Goal: Task Accomplishment & Management: Use online tool/utility

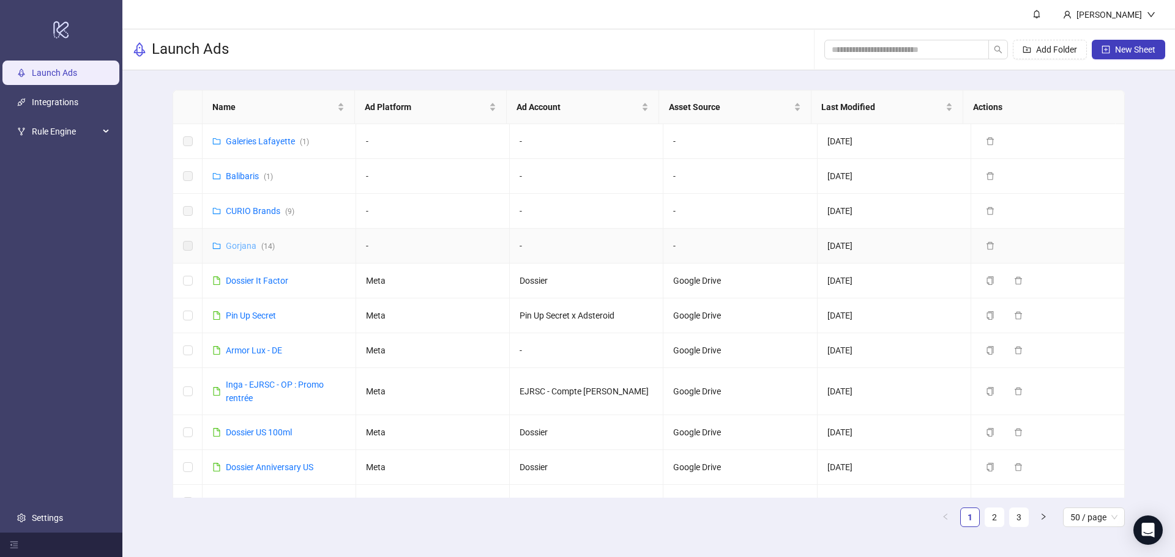
click at [236, 246] on link "Gorjana ( 14 )" at bounding box center [250, 246] width 49 height 10
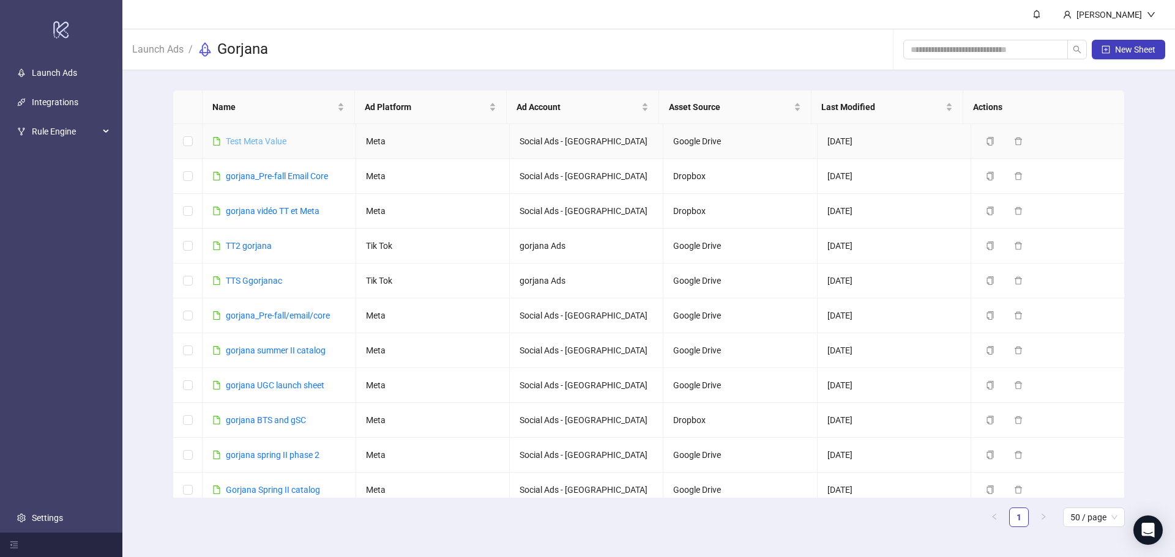
click at [238, 143] on link "Test Meta Value" at bounding box center [256, 141] width 61 height 10
click at [285, 179] on link "gorjana_Pre-fall Email Core" at bounding box center [277, 176] width 102 height 10
click at [259, 214] on link "gorjana vidéo TT et Meta" at bounding box center [273, 211] width 94 height 10
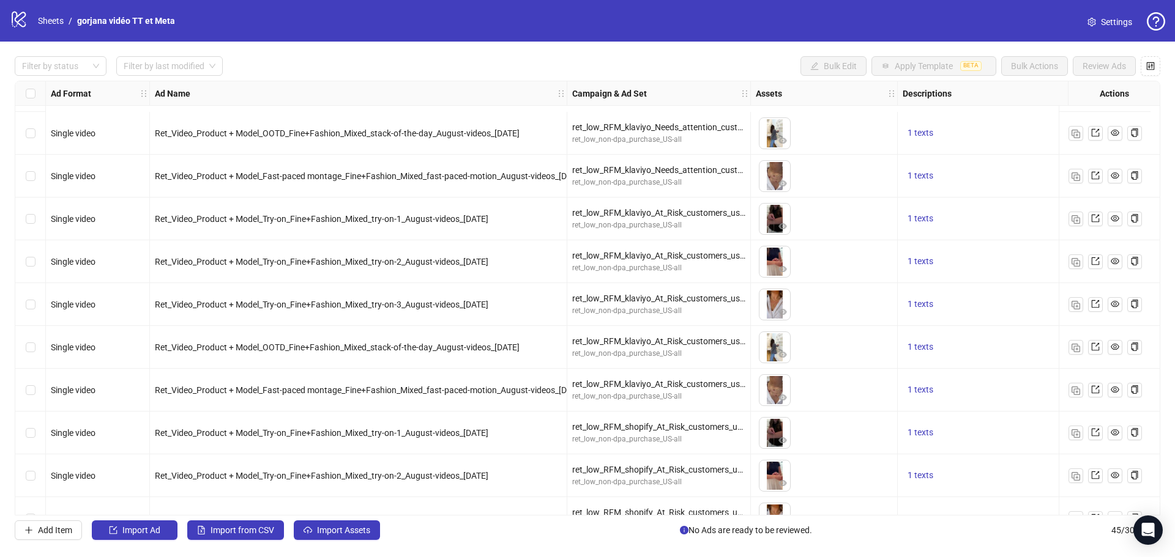
scroll to position [1523, 0]
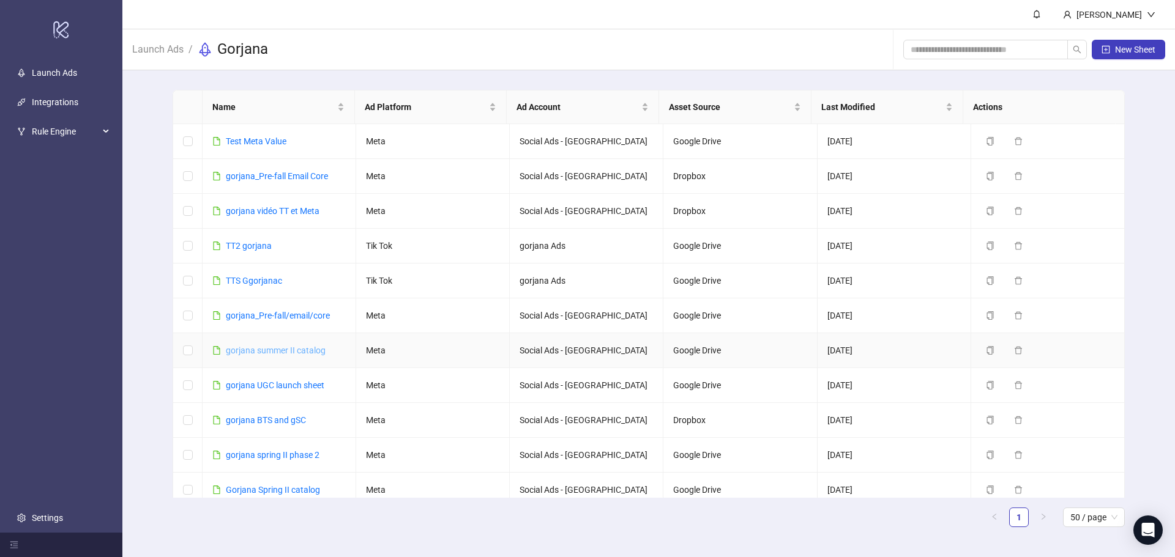
click at [297, 351] on link "gorjana summer II catalog" at bounding box center [276, 351] width 100 height 10
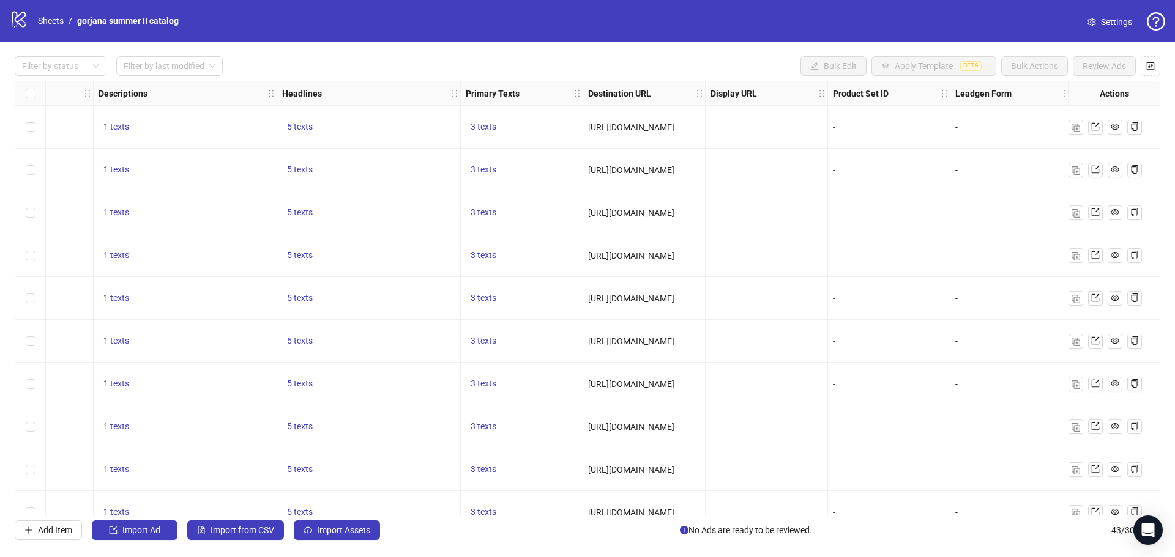
scroll to position [0, 808]
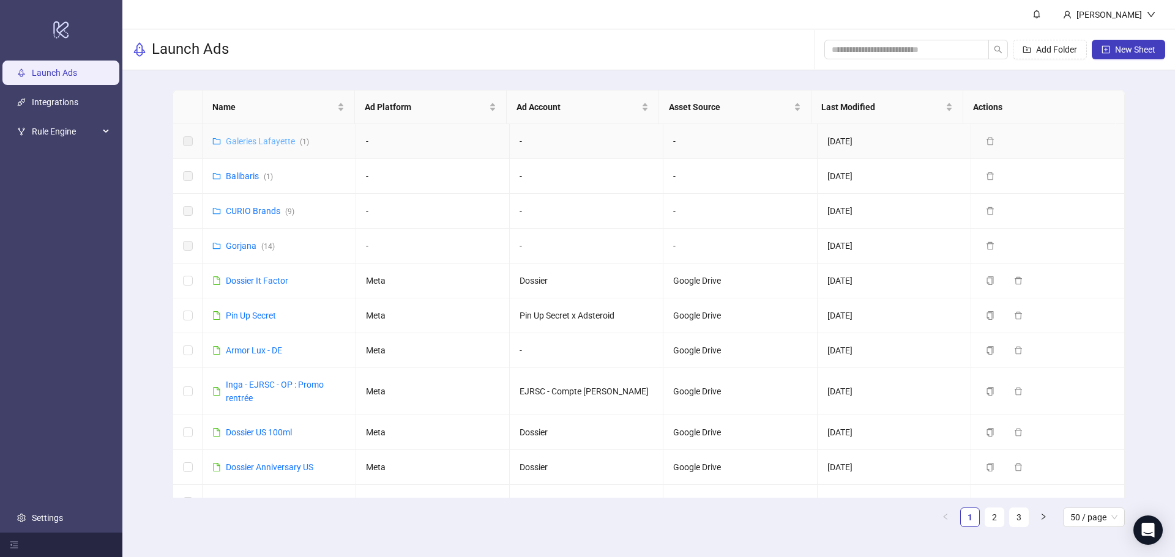
click at [237, 143] on link "Galeries Lafayette ( 1 )" at bounding box center [267, 141] width 83 height 10
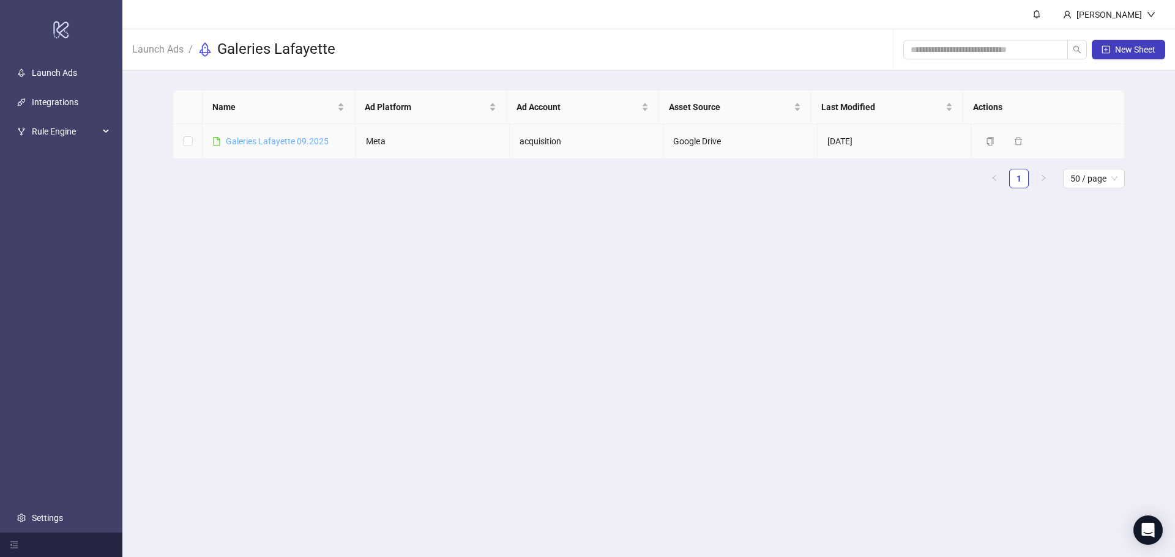
click at [236, 143] on link "Galeries Lafayette 09.2025" at bounding box center [277, 141] width 103 height 10
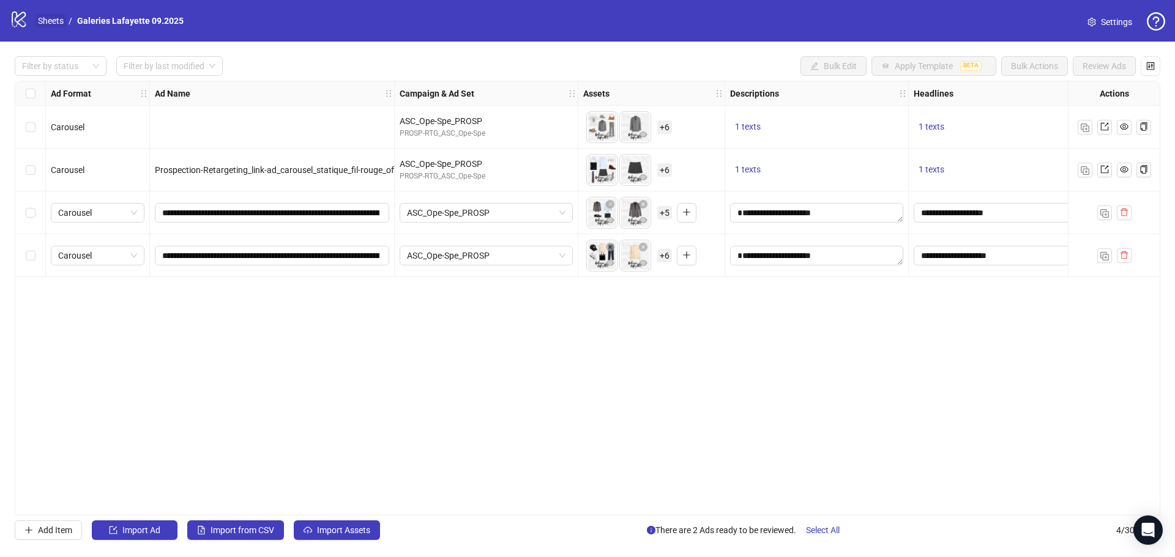
click at [53, 24] on link "Sheets" at bounding box center [50, 20] width 31 height 13
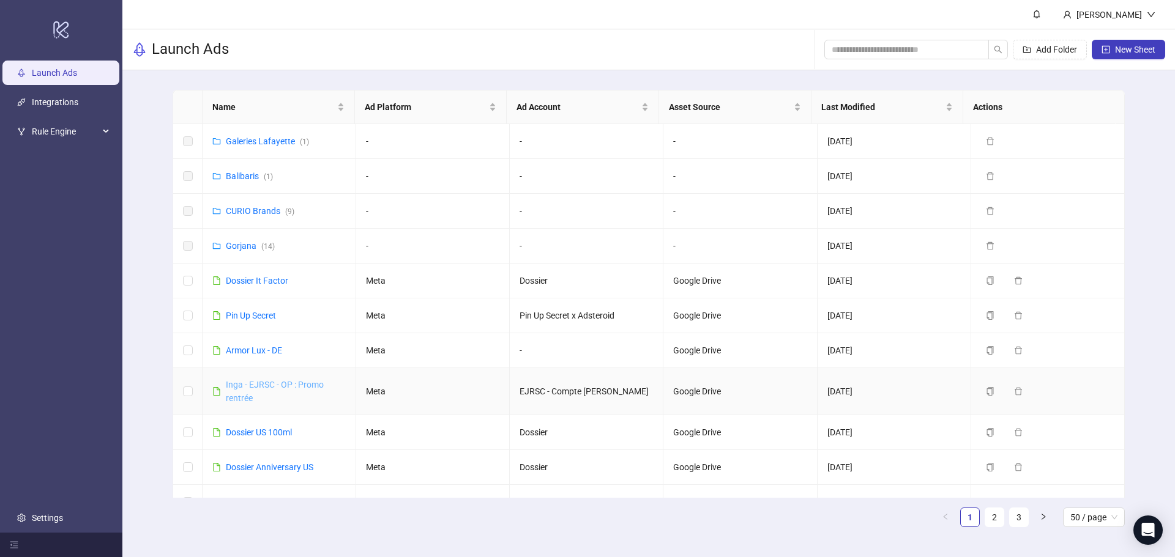
click at [268, 385] on link "Inga - EJRSC - OP : Promo rentrée" at bounding box center [275, 391] width 98 height 23
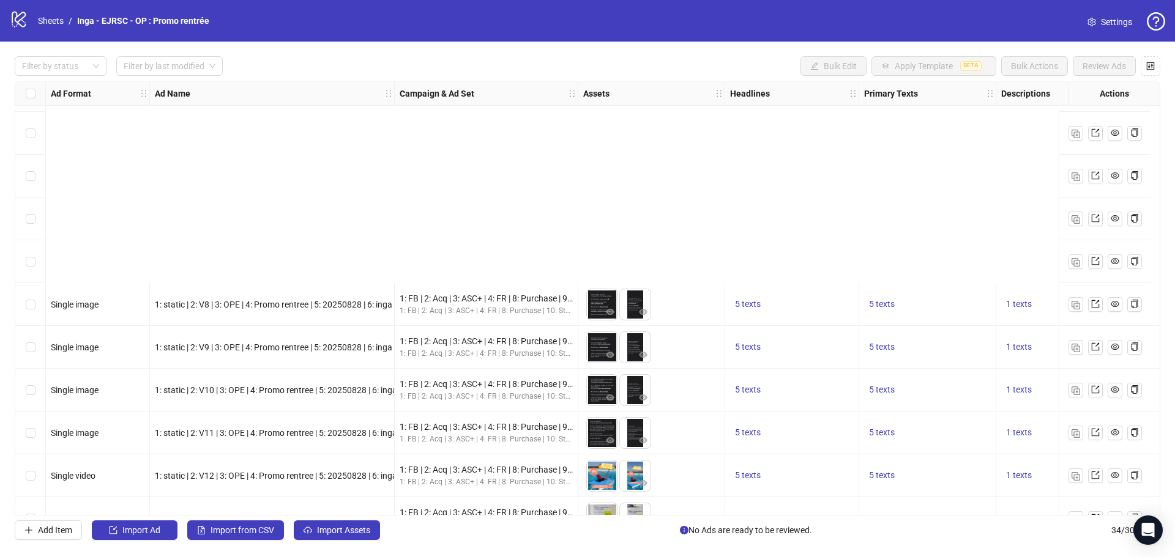
scroll to position [428, 0]
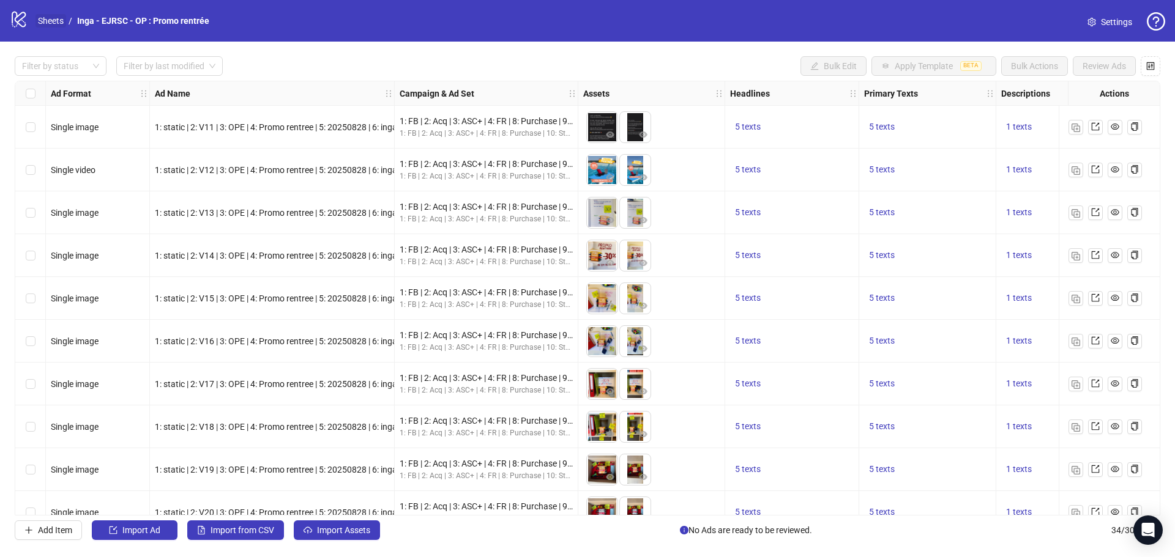
click at [45, 19] on link "Sheets" at bounding box center [50, 20] width 31 height 13
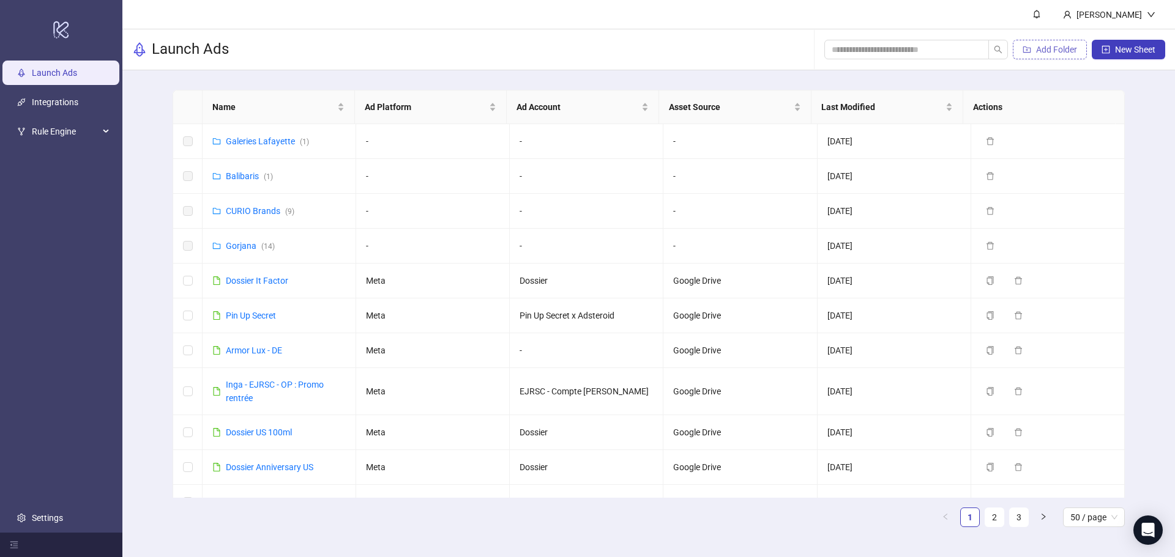
click at [1041, 58] on button "Add Folder" at bounding box center [1050, 50] width 74 height 20
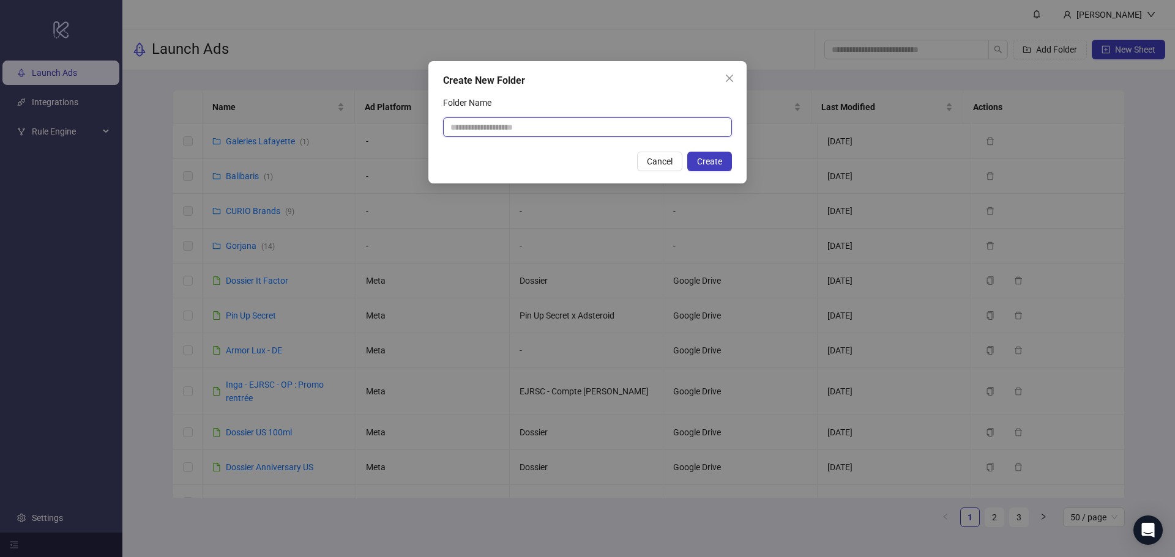
click at [562, 124] on input "Folder Name" at bounding box center [587, 127] width 289 height 20
type input "*********"
click at [698, 155] on button "Create" at bounding box center [709, 162] width 45 height 20
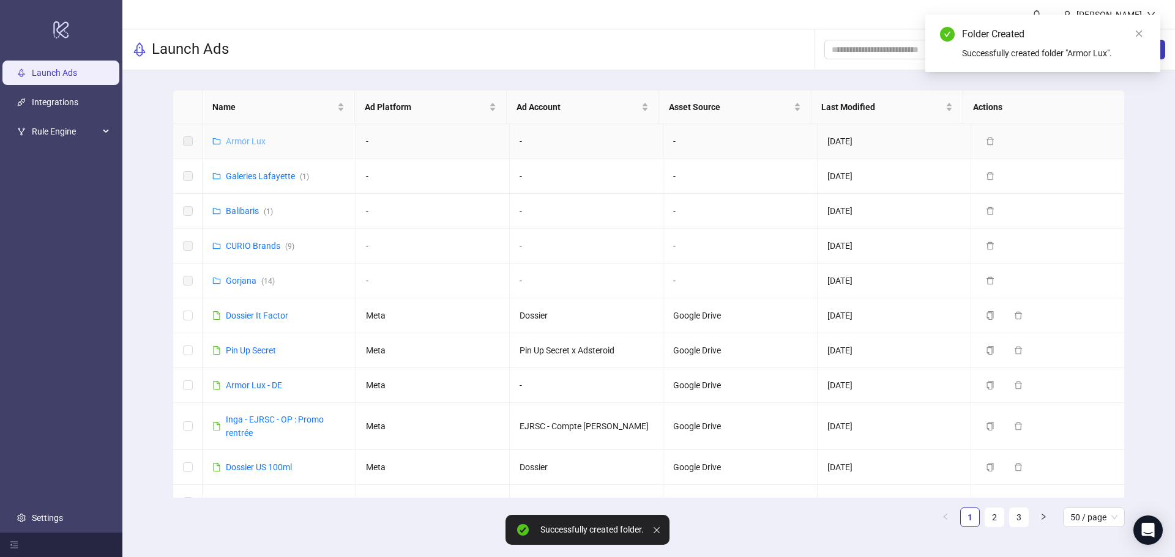
click at [248, 141] on link "Armor Lux" at bounding box center [246, 141] width 40 height 10
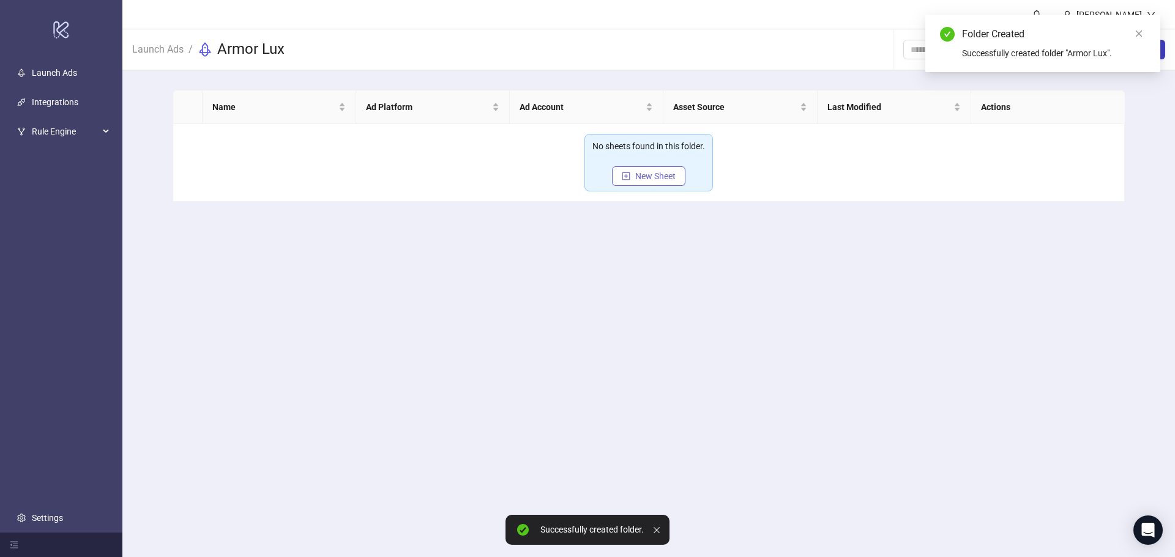
click at [623, 178] on icon "plus-square" at bounding box center [626, 176] width 9 height 9
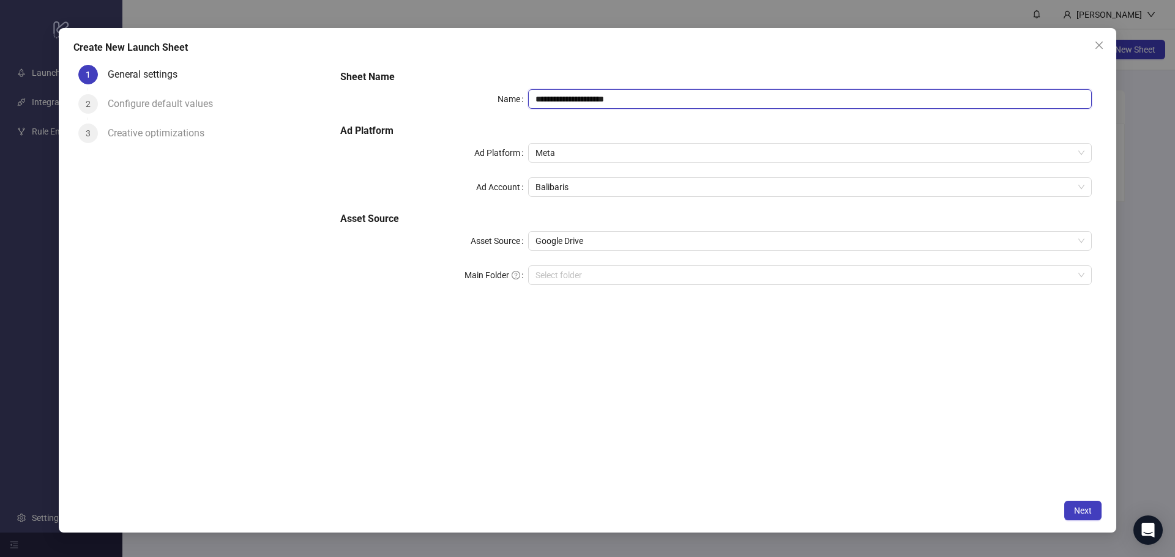
click at [592, 98] on input "**********" at bounding box center [809, 99] width 563 height 20
click at [592, 97] on input "**********" at bounding box center [809, 99] width 563 height 20
click at [590, 179] on span "Balibaris" at bounding box center [809, 187] width 549 height 18
type input "**********"
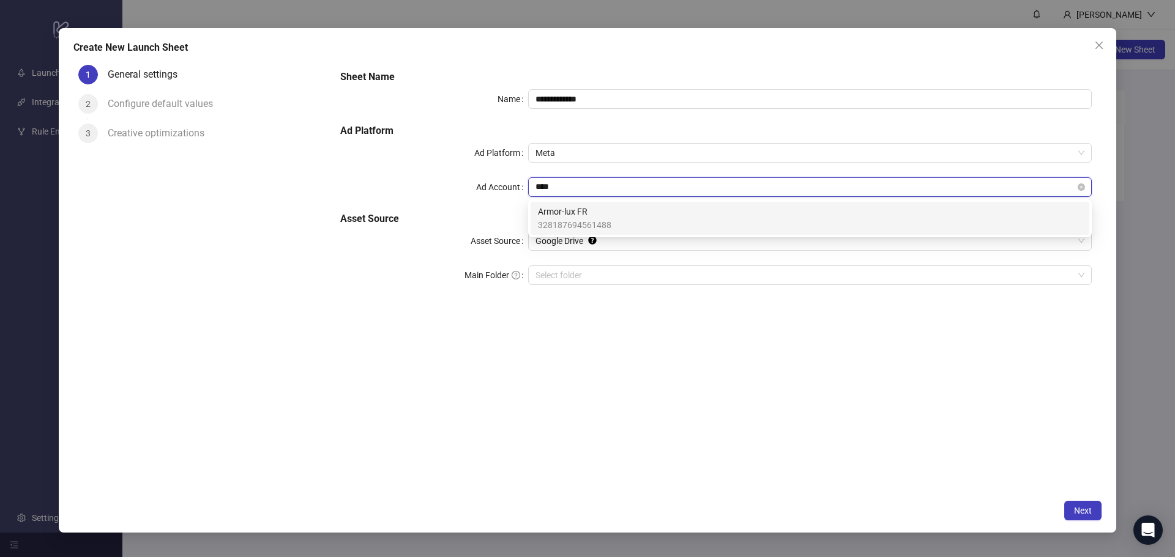
type input "*****"
click at [745, 218] on div "Armor-lux FR 328187694561488" at bounding box center [810, 218] width 544 height 27
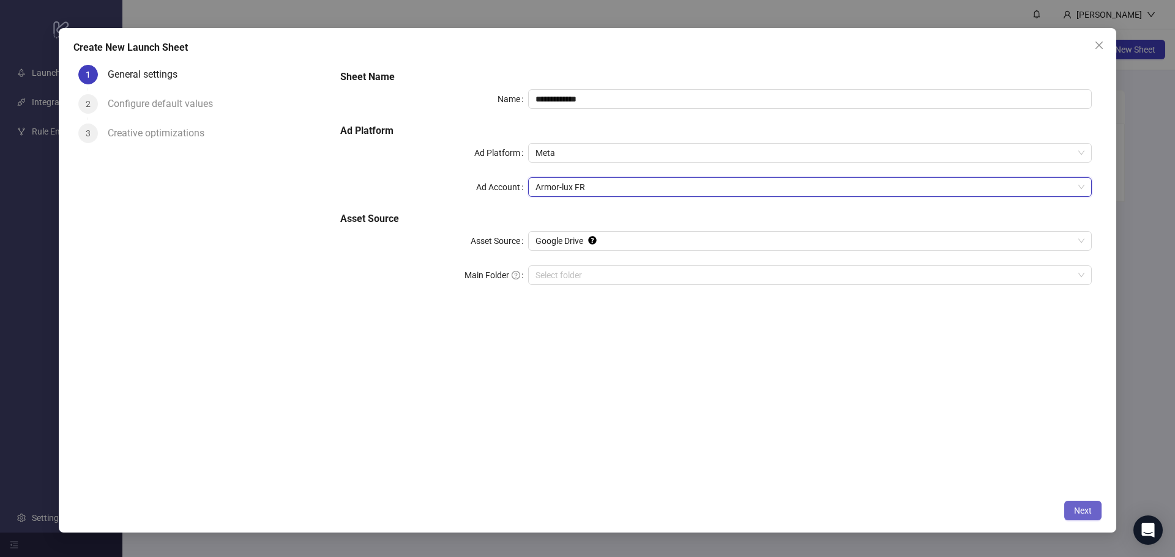
click at [1078, 517] on button "Next" at bounding box center [1082, 511] width 37 height 20
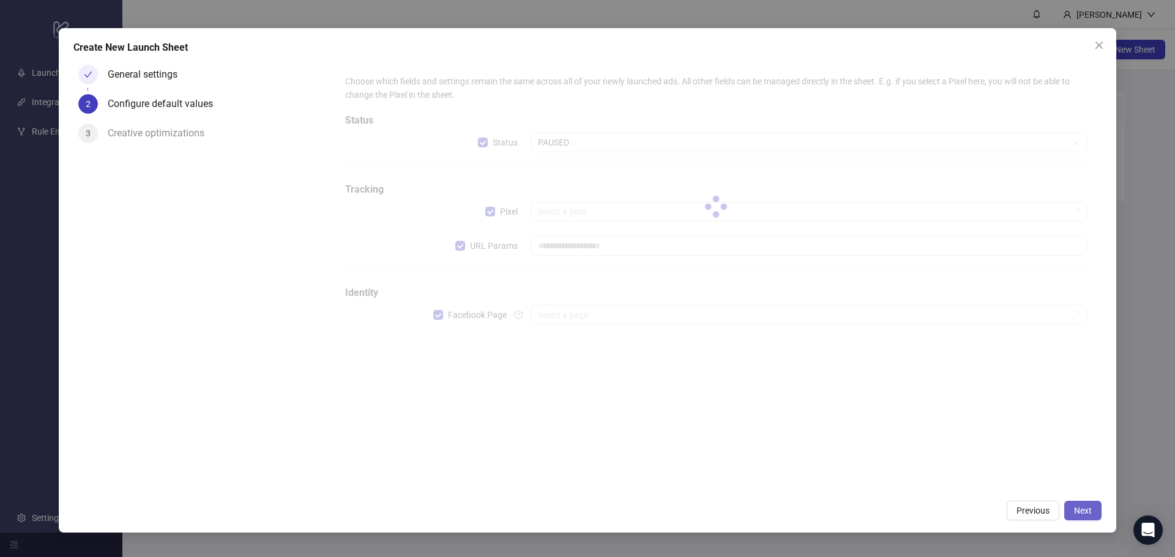
type input "**********"
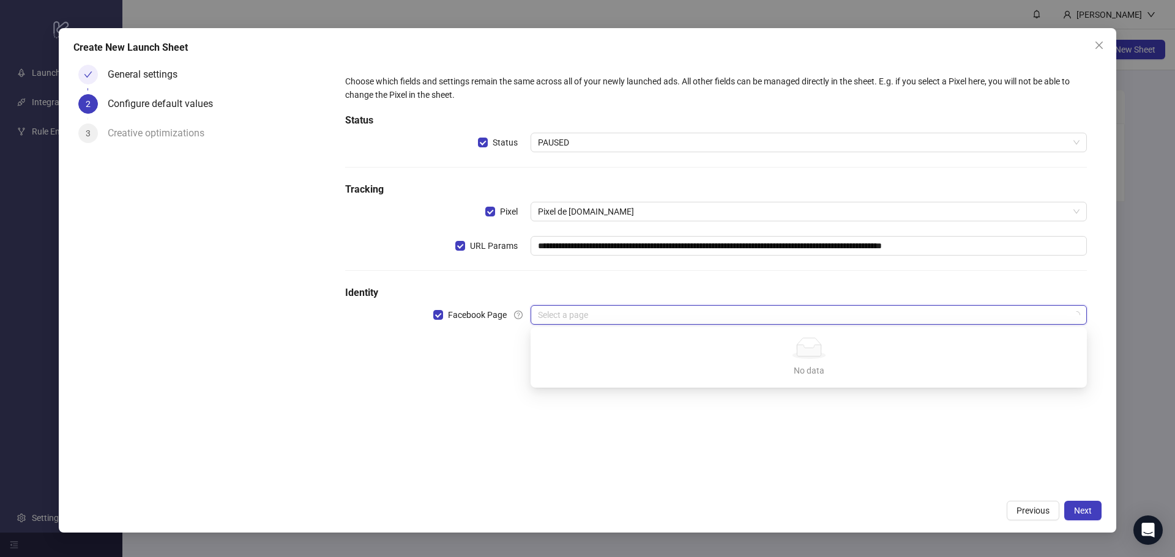
click at [625, 320] on input "search" at bounding box center [803, 315] width 530 height 18
type input "*****"
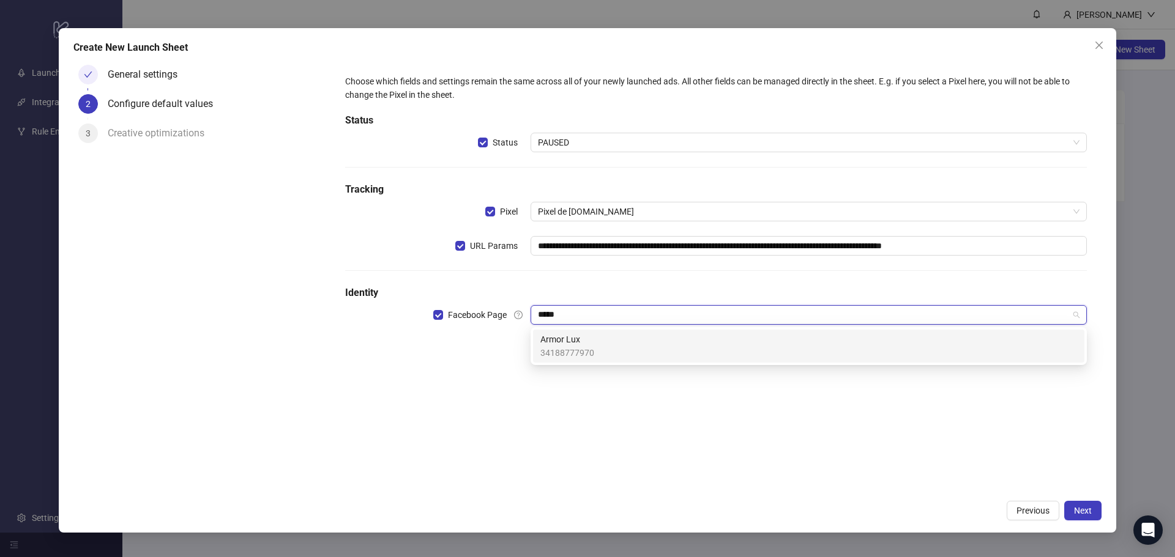
click at [626, 337] on div "Armor Lux 34188777970" at bounding box center [808, 346] width 537 height 27
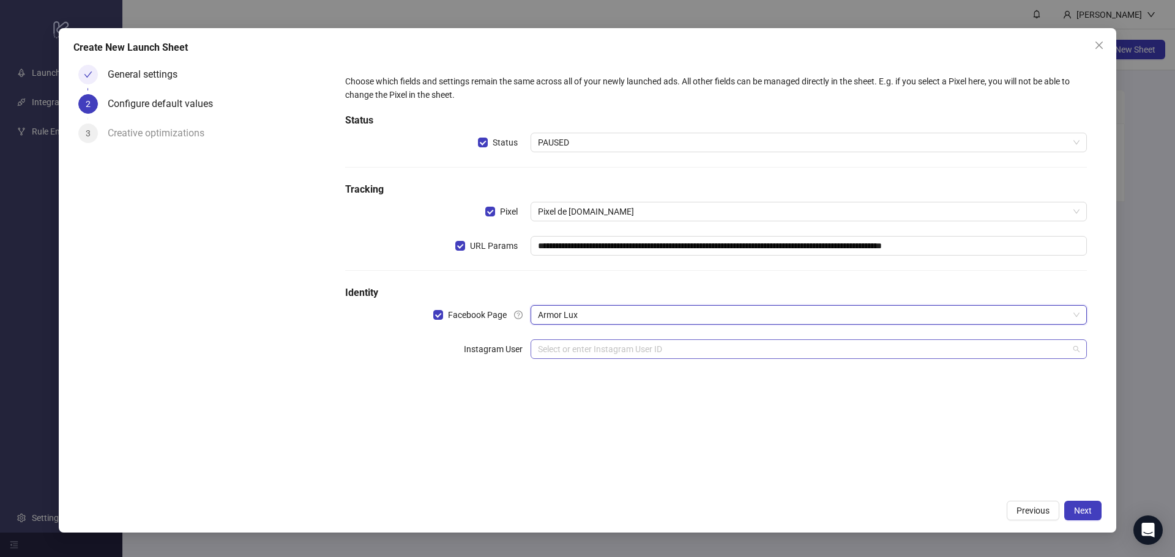
click at [543, 348] on input "search" at bounding box center [803, 349] width 530 height 18
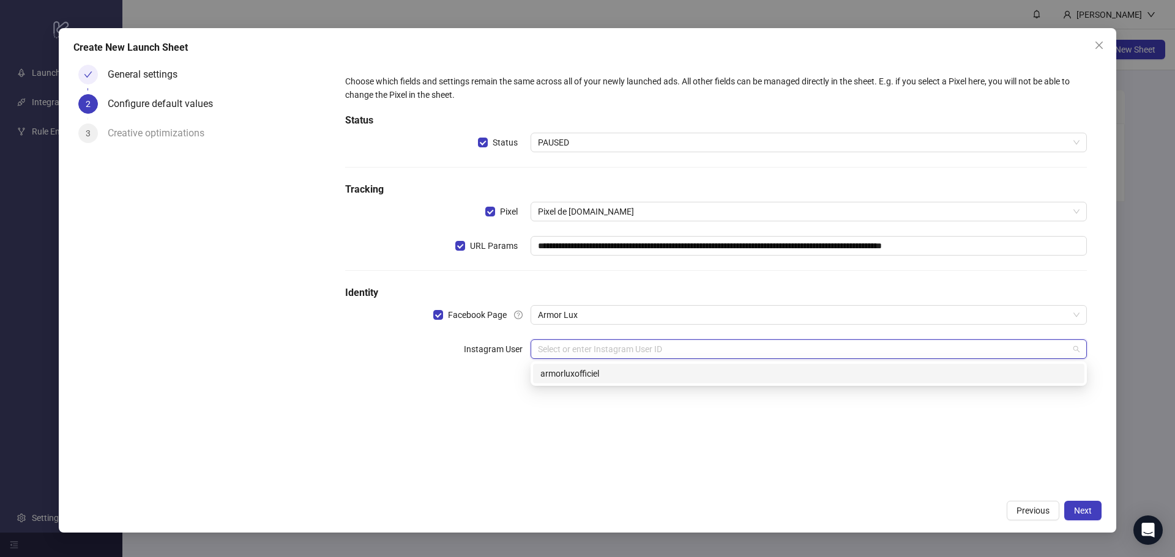
click at [567, 374] on div "armorluxofficiel" at bounding box center [808, 373] width 537 height 13
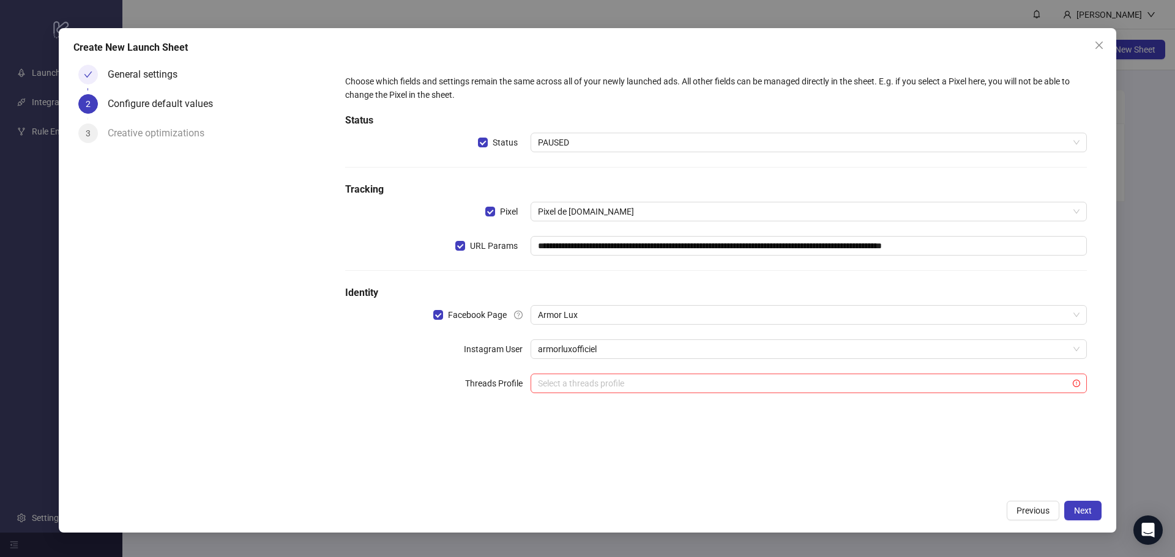
click at [488, 420] on form "**********" at bounding box center [715, 241] width 771 height 363
click at [1083, 515] on span "Next" at bounding box center [1083, 511] width 18 height 10
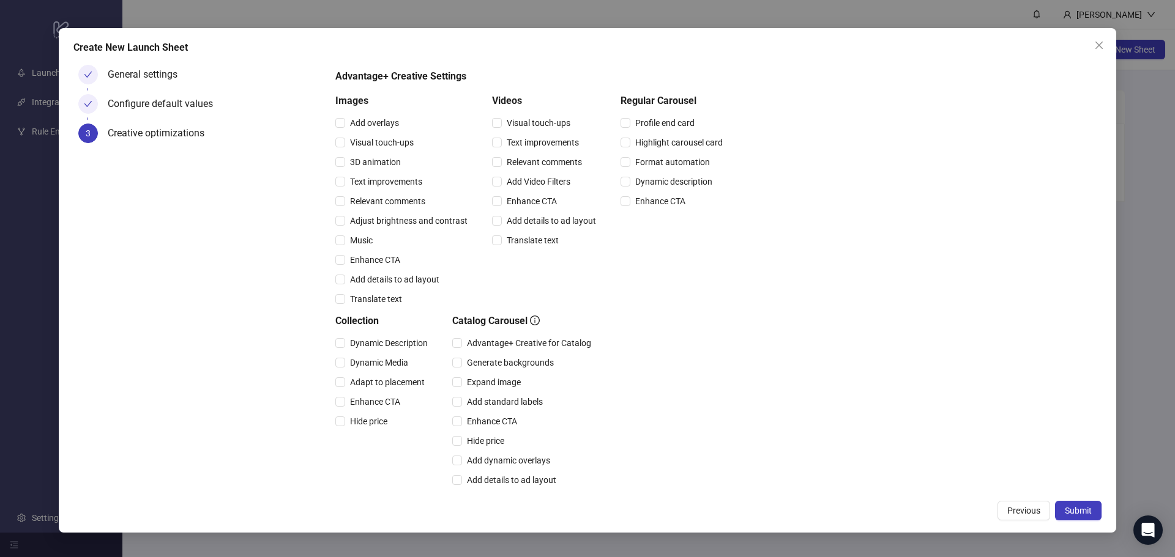
scroll to position [190, 0]
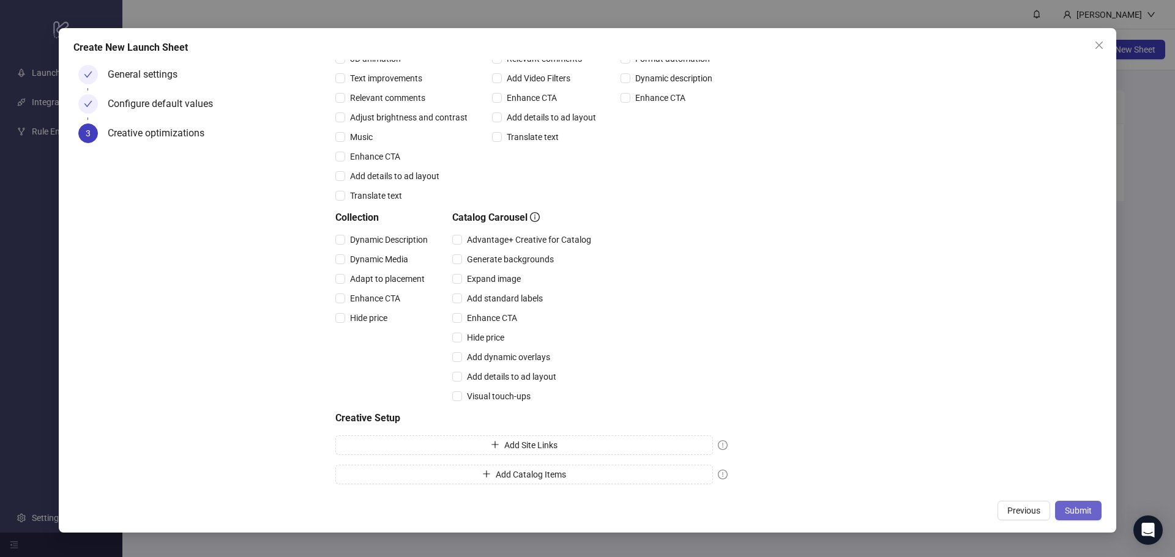
click at [1075, 506] on span "Submit" at bounding box center [1078, 511] width 27 height 10
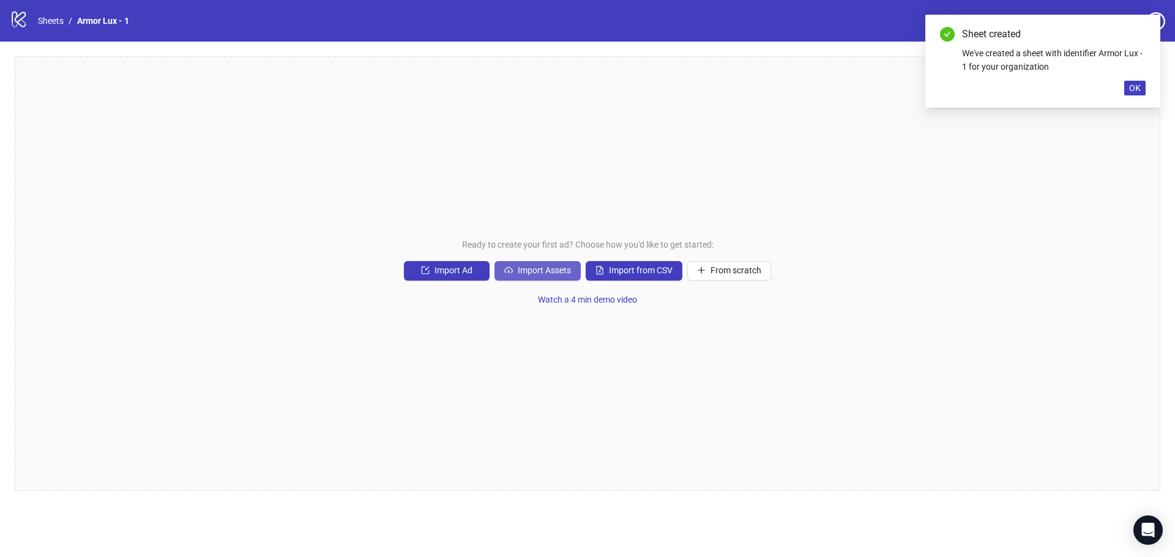
click at [536, 271] on span "Import Assets" at bounding box center [544, 271] width 53 height 10
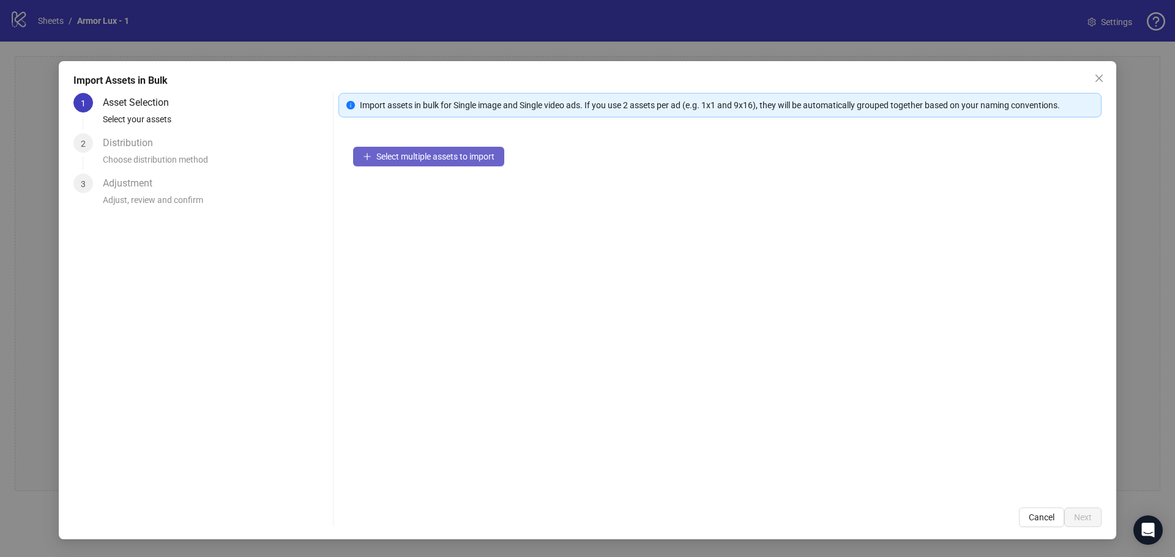
click at [463, 149] on button "Select multiple assets to import" at bounding box center [428, 157] width 151 height 20
click at [396, 166] on div "Select multiple assets to import" at bounding box center [719, 312] width 763 height 361
click at [396, 159] on span "Select multiple assets to import" at bounding box center [435, 157] width 118 height 10
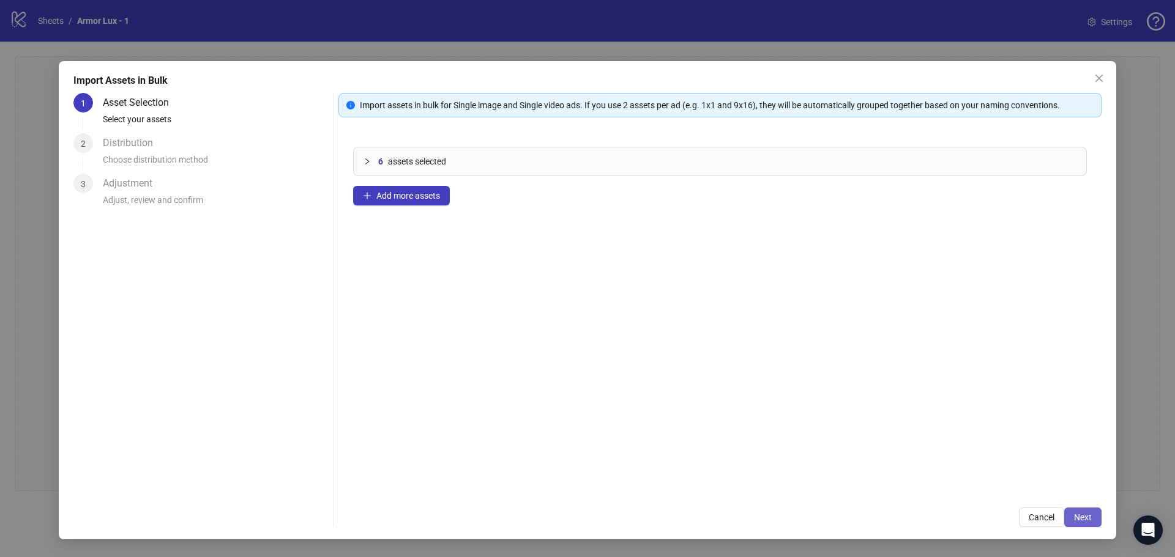
click at [1082, 516] on span "Next" at bounding box center [1083, 518] width 18 height 10
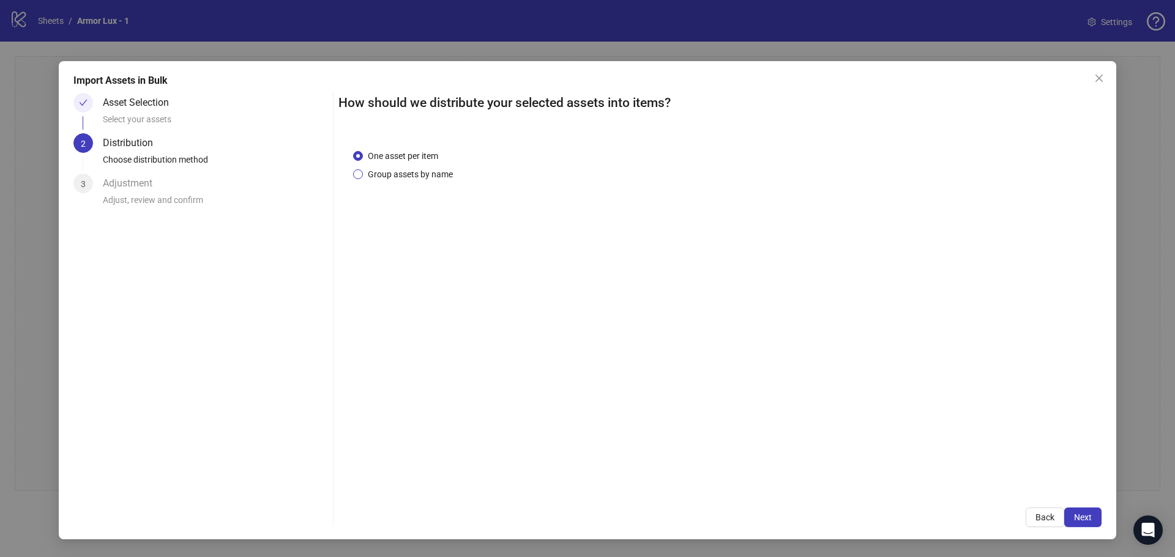
click at [365, 171] on span "Group assets by name" at bounding box center [410, 174] width 95 height 13
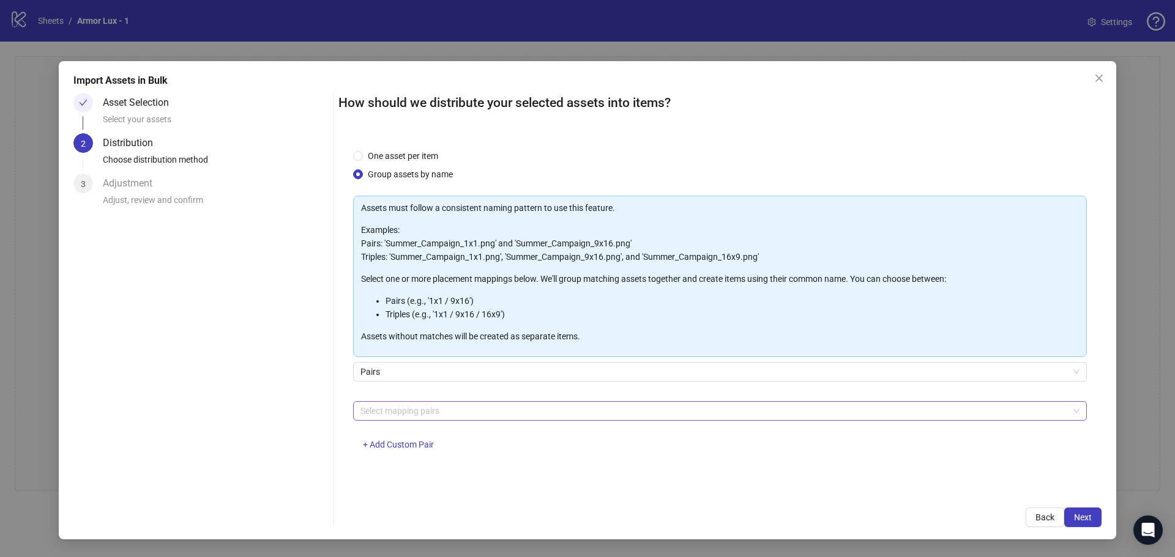
click at [548, 407] on div at bounding box center [713, 411] width 716 height 17
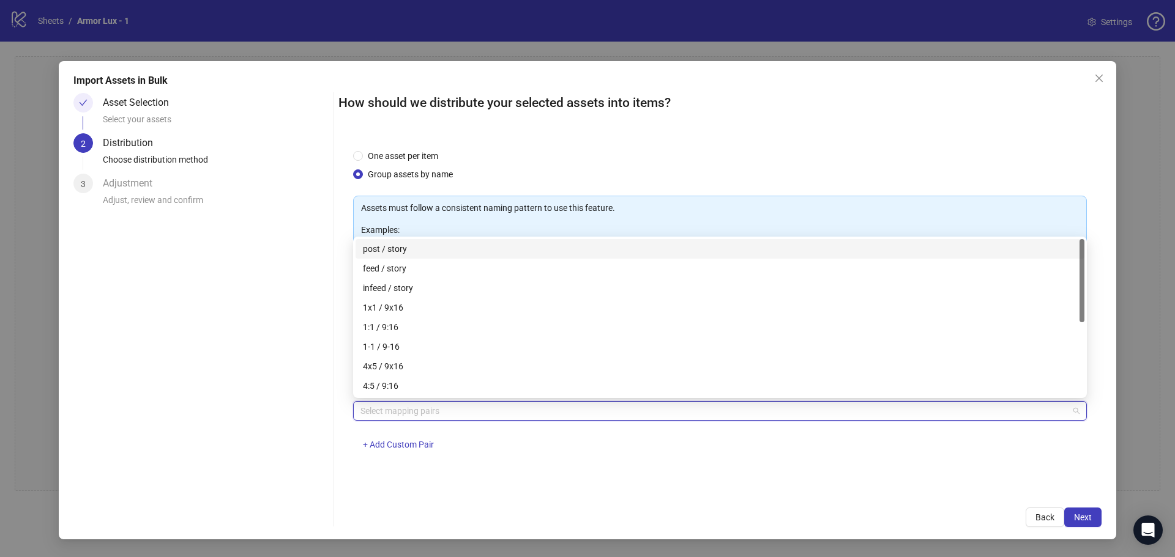
click at [428, 247] on div "post / story" at bounding box center [720, 248] width 714 height 13
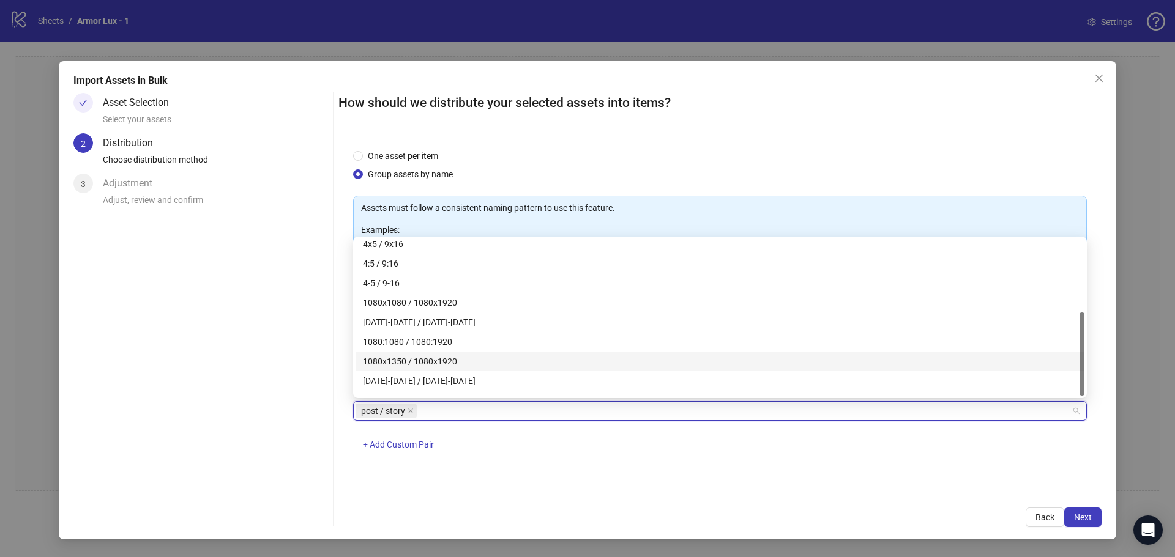
scroll to position [137, 0]
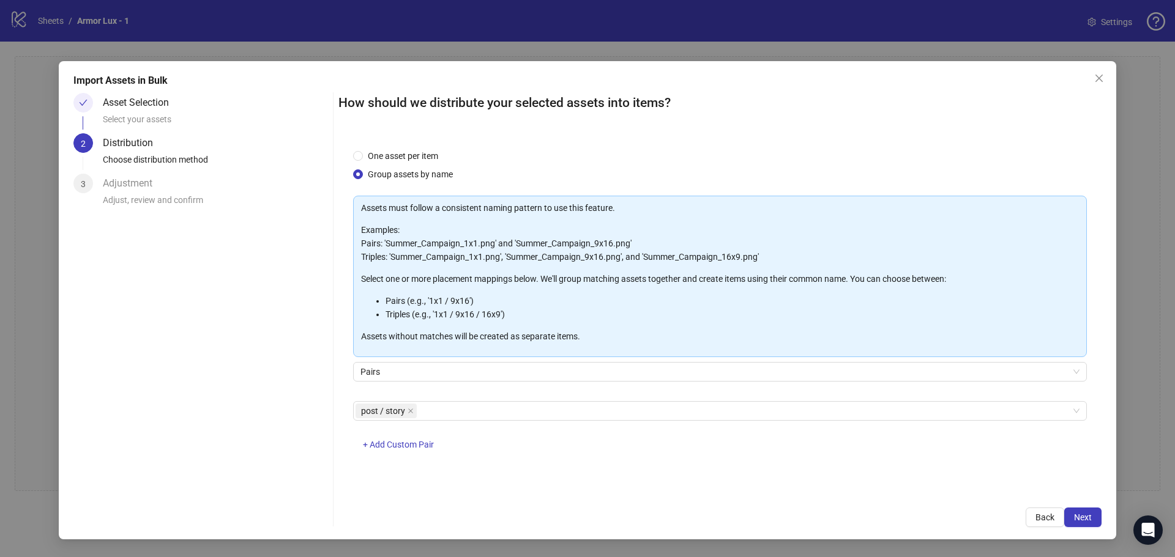
click at [278, 374] on div "Asset Selection Select your assets 2 Distribution Choose distribution method 3 …" at bounding box center [200, 310] width 255 height 434
click at [1078, 521] on span "Next" at bounding box center [1083, 518] width 18 height 10
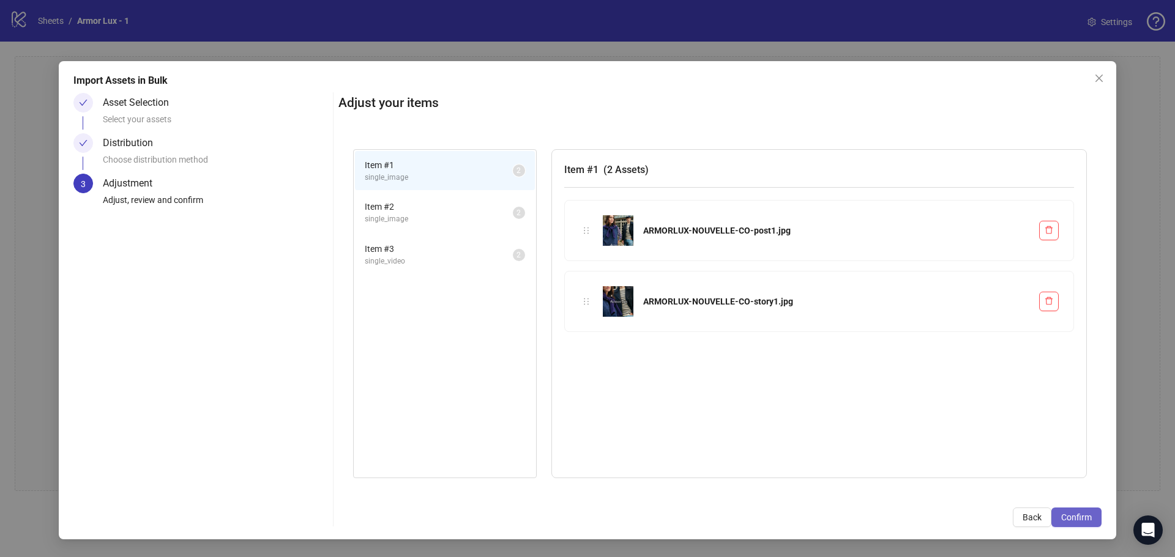
click at [1083, 520] on span "Confirm" at bounding box center [1076, 518] width 31 height 10
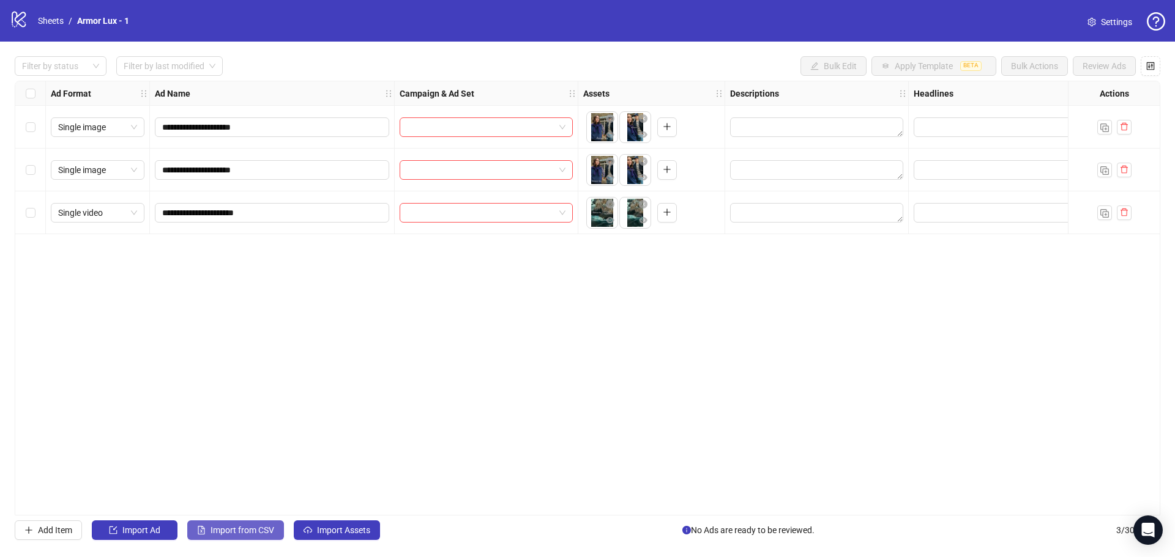
click at [257, 529] on span "Import from CSV" at bounding box center [242, 531] width 64 height 10
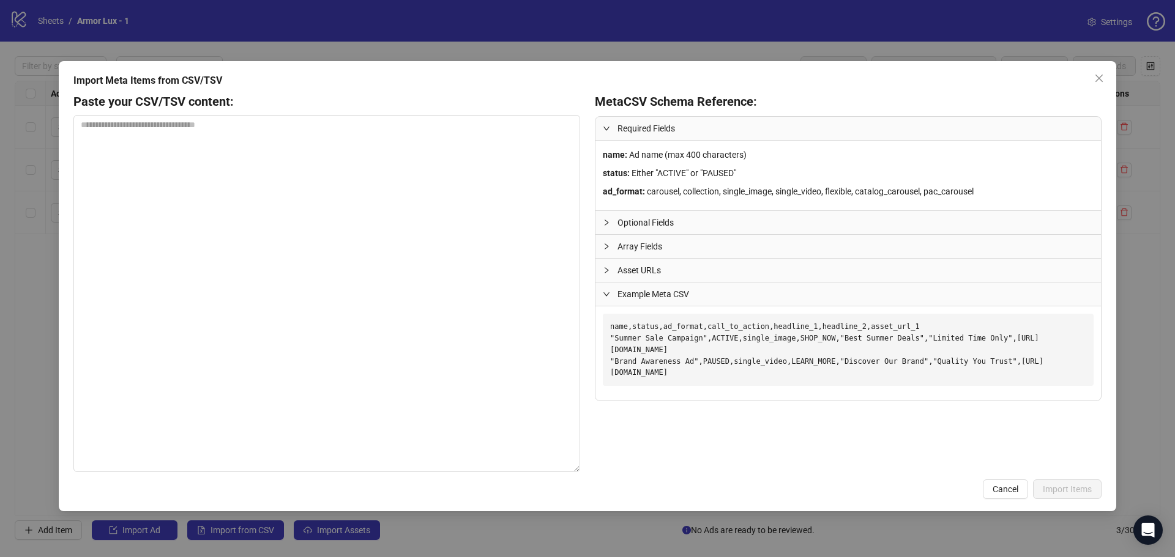
click at [604, 267] on icon "collapsed" at bounding box center [606, 270] width 7 height 7
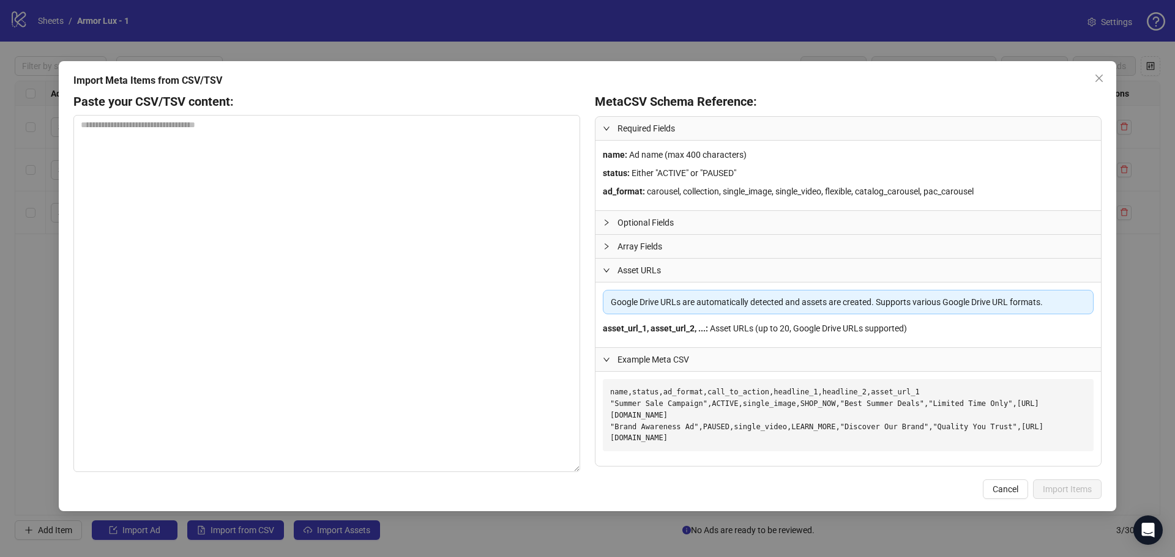
click at [608, 269] on icon "expanded" at bounding box center [606, 270] width 7 height 7
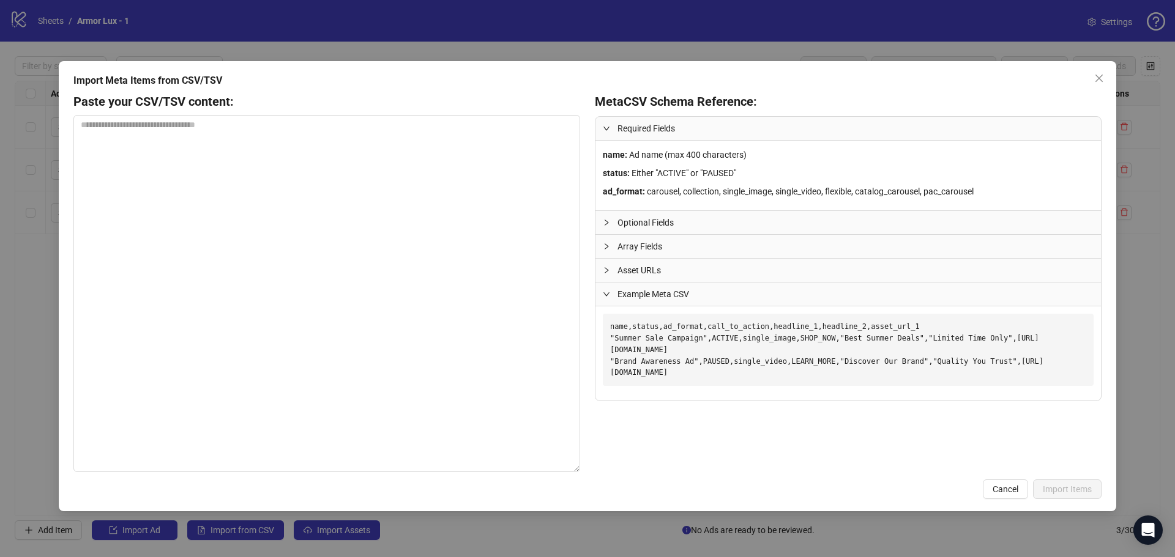
click at [606, 247] on icon "collapsed" at bounding box center [606, 246] width 7 height 7
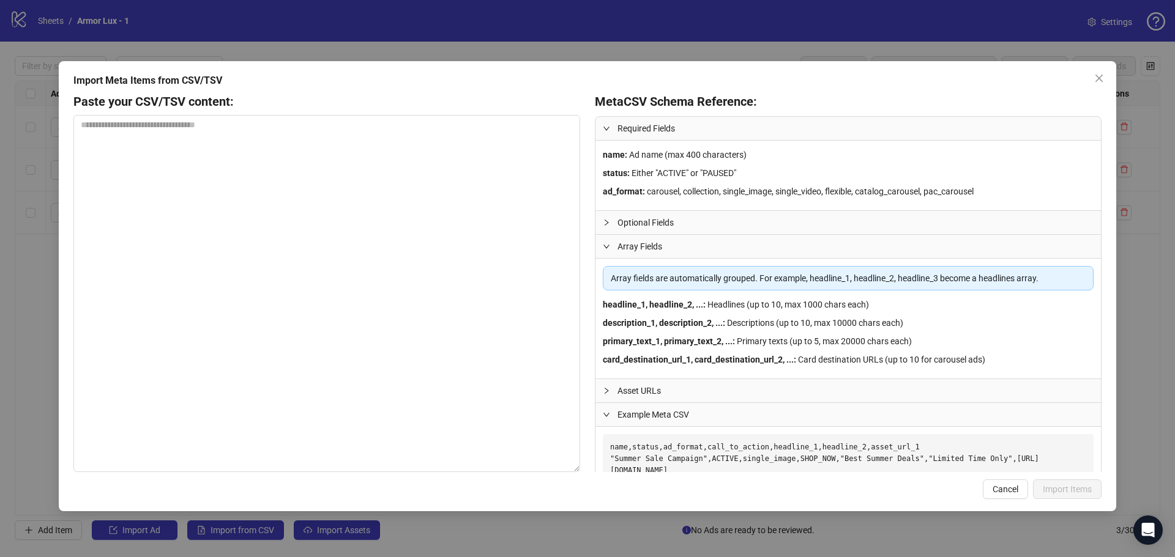
click at [606, 247] on icon "expanded" at bounding box center [606, 246] width 7 height 7
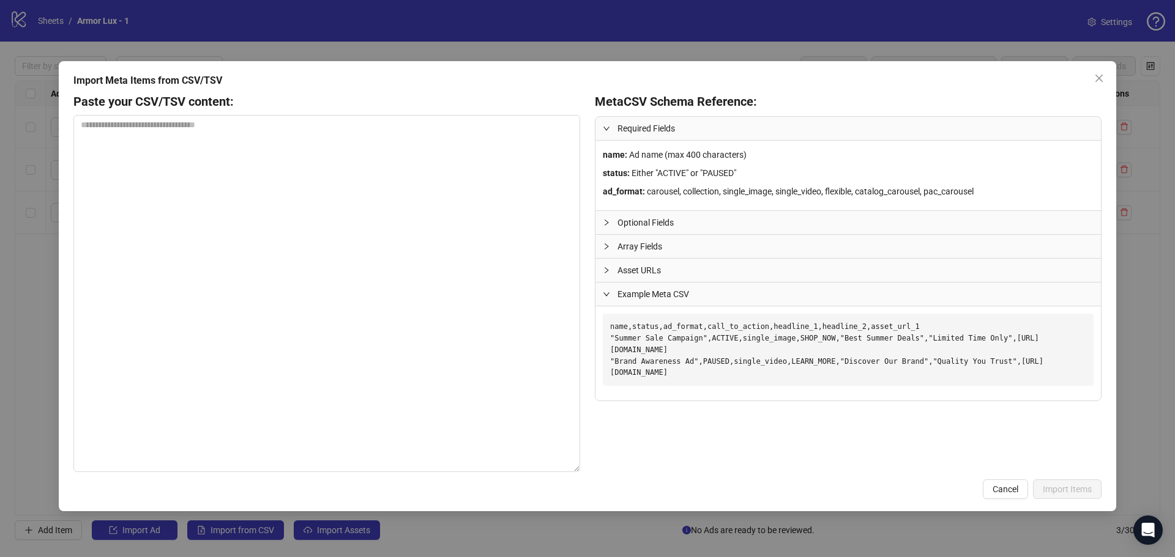
click at [603, 226] on icon "collapsed" at bounding box center [606, 222] width 7 height 7
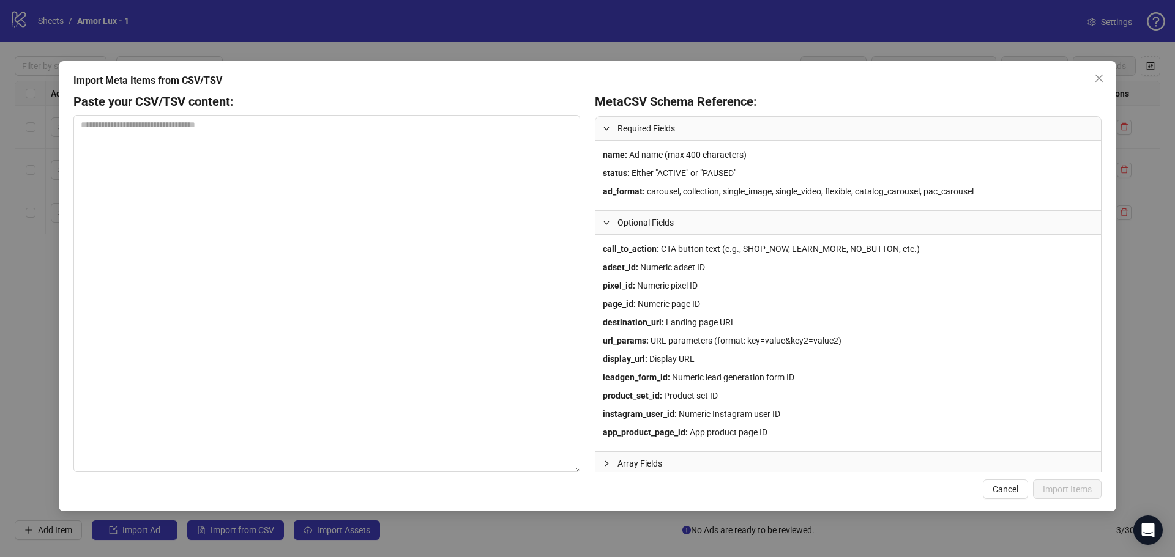
click at [603, 226] on icon "expanded" at bounding box center [606, 222] width 7 height 7
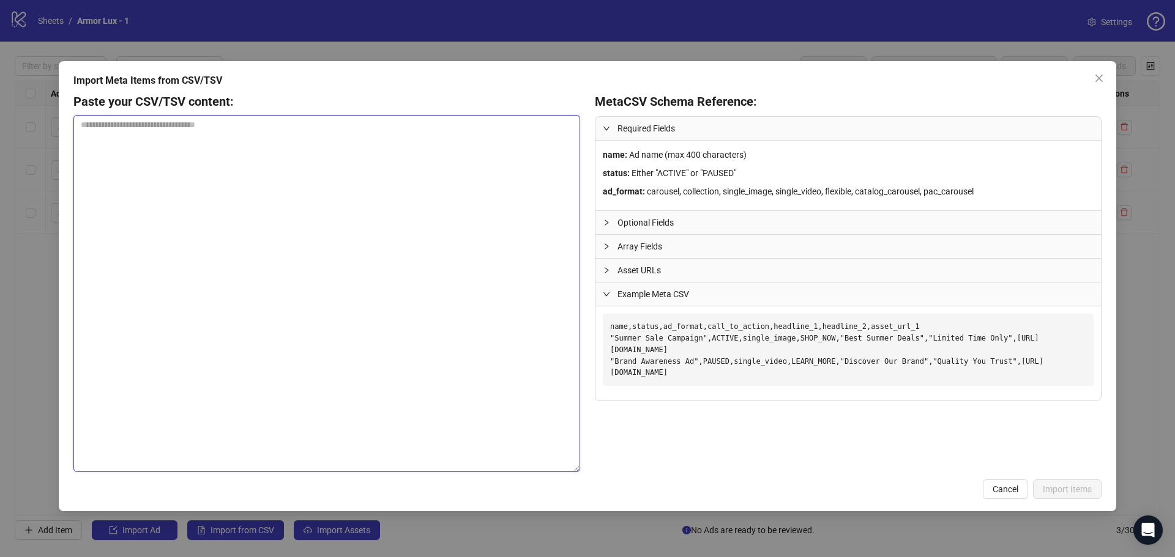
click at [301, 166] on textarea at bounding box center [326, 293] width 507 height 357
click at [1103, 83] on icon "close" at bounding box center [1099, 78] width 10 height 10
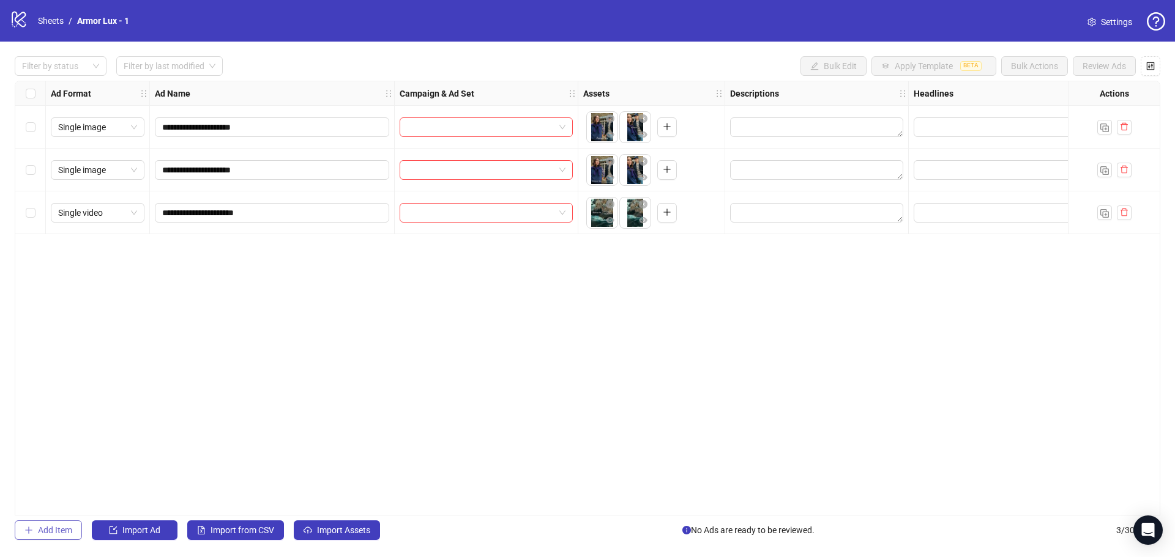
click at [66, 530] on span "Add Item" at bounding box center [55, 531] width 34 height 10
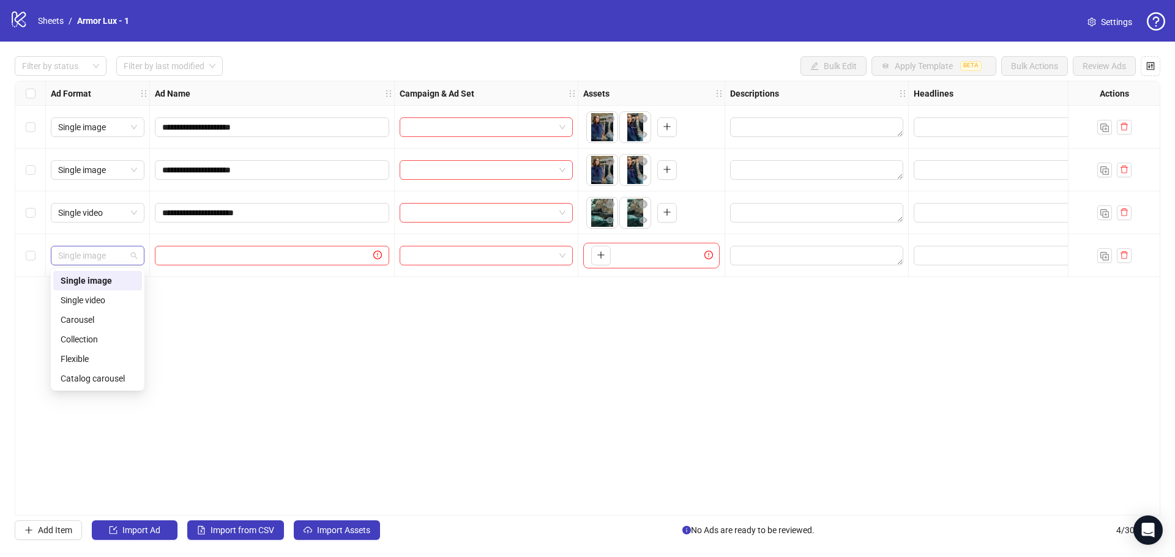
click at [113, 263] on span "Single image" at bounding box center [97, 256] width 79 height 18
click at [105, 316] on div "Carousel" at bounding box center [98, 319] width 74 height 13
click at [598, 257] on icon "plus" at bounding box center [601, 255] width 9 height 9
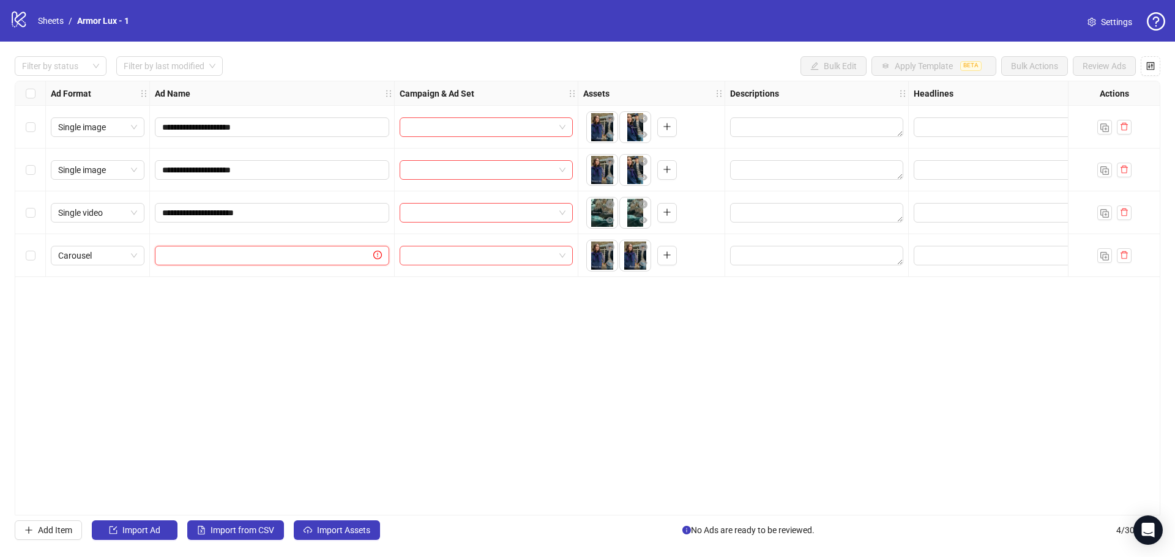
click at [318, 259] on input "text" at bounding box center [266, 255] width 209 height 13
type input "****"
click at [507, 258] on input "search" at bounding box center [480, 256] width 147 height 18
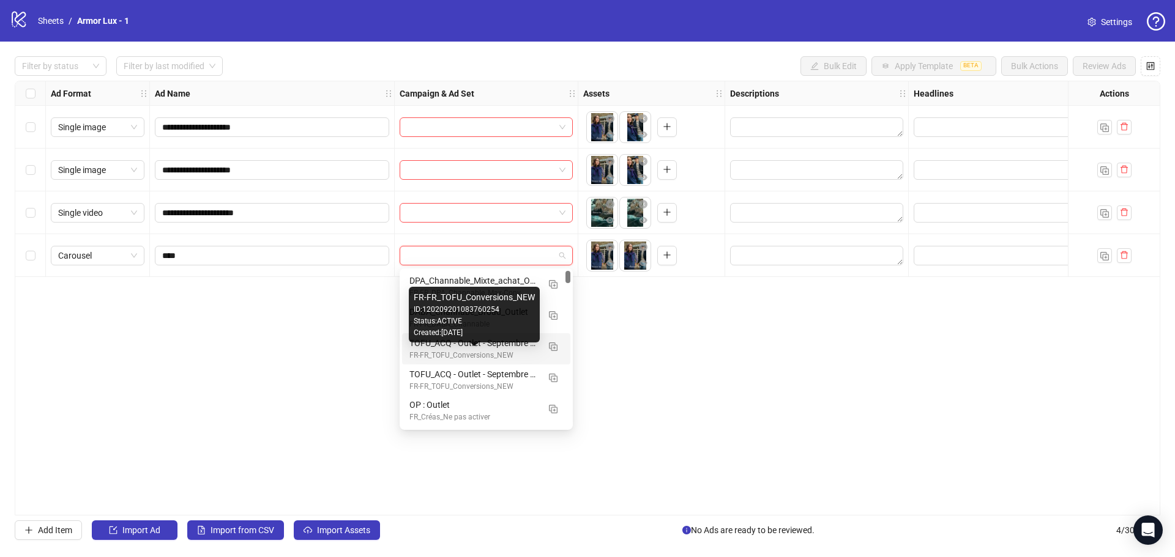
click at [494, 351] on div "FR-FR_TOFU_Conversions_NEW" at bounding box center [473, 356] width 129 height 12
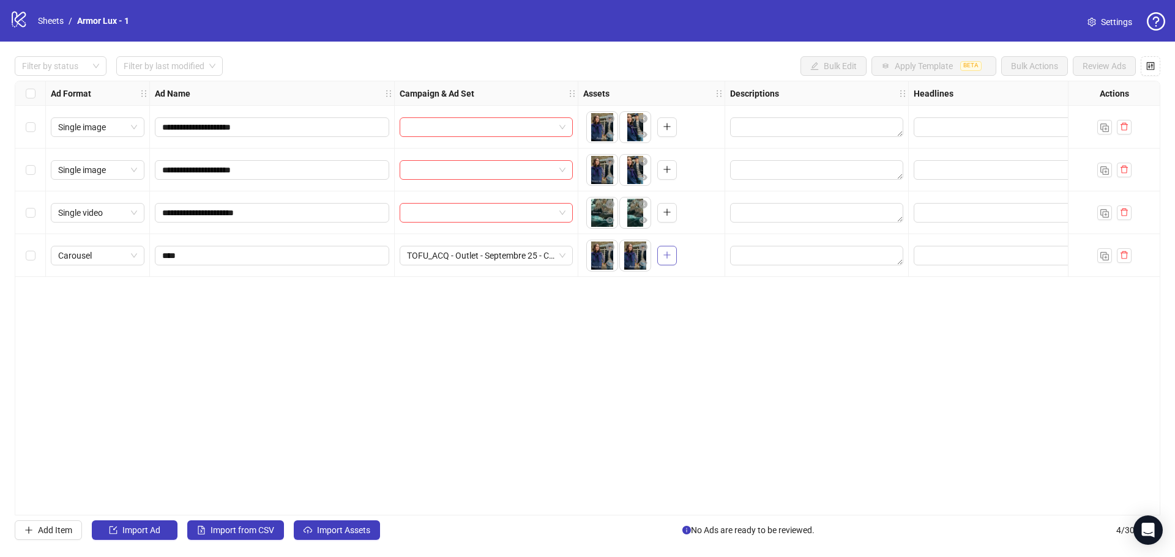
click at [667, 254] on icon "plus" at bounding box center [667, 255] width 9 height 9
click at [675, 262] on button "button" at bounding box center [667, 256] width 20 height 20
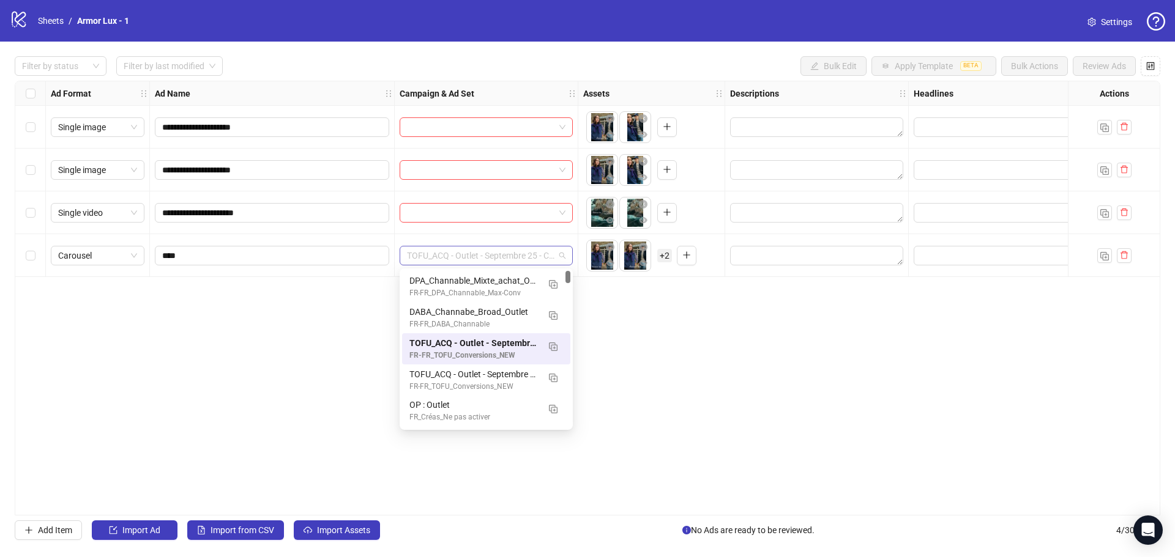
click at [559, 261] on span "TOFU_ACQ - Outlet - Septembre 25 - Collection : Mannequin" at bounding box center [486, 256] width 158 height 18
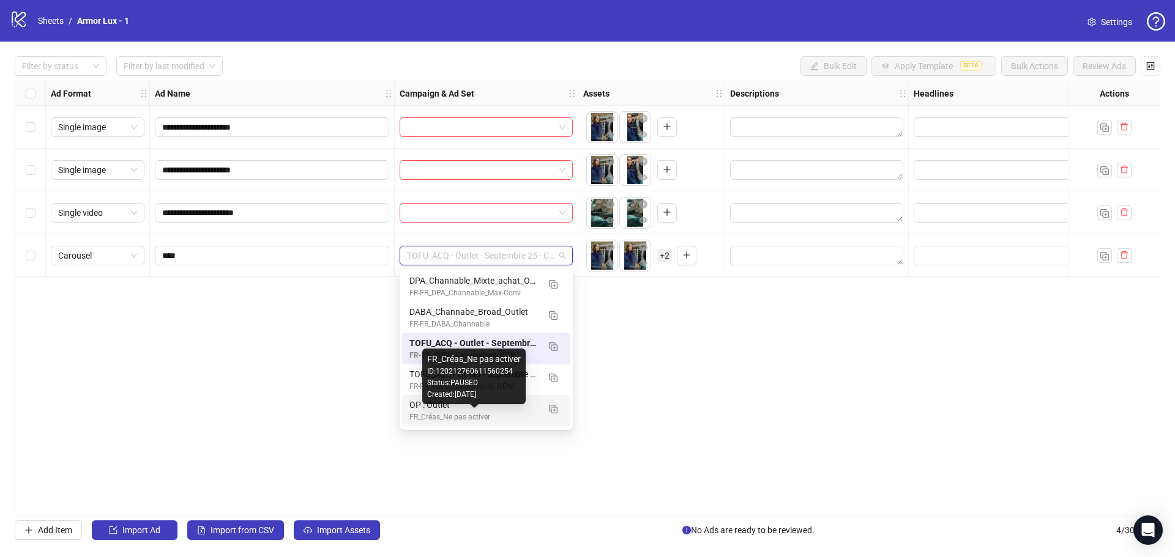
click at [482, 415] on div "FR_Créas_Ne pas activer" at bounding box center [473, 418] width 129 height 12
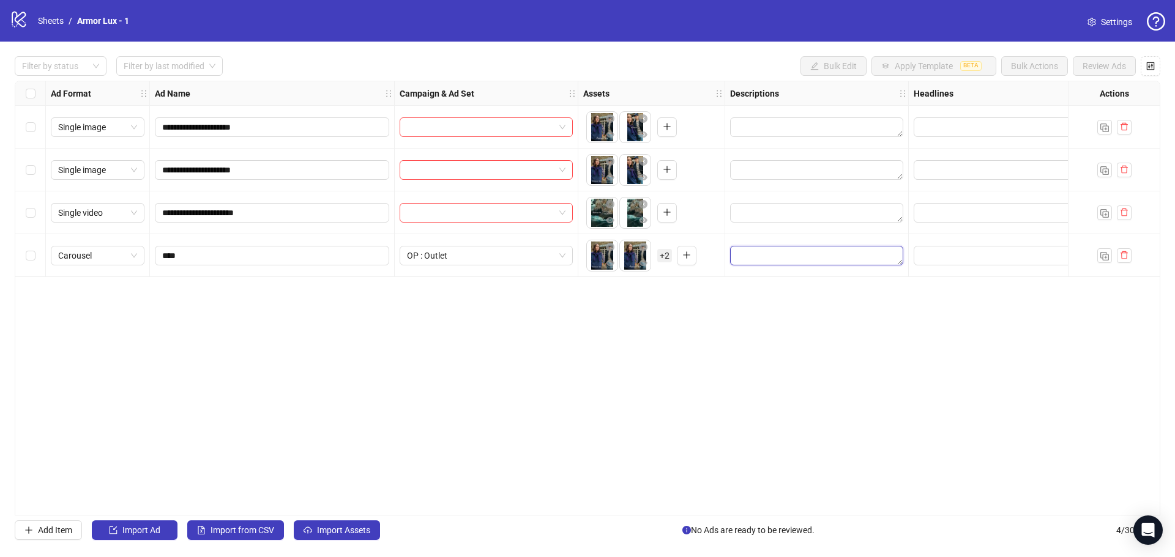
click at [800, 251] on textarea "Edit values" at bounding box center [816, 256] width 173 height 20
type textarea "****"
click at [945, 257] on input "Edit values" at bounding box center [999, 255] width 156 height 13
type input "****"
click at [819, 363] on div "**********" at bounding box center [587, 298] width 1145 height 435
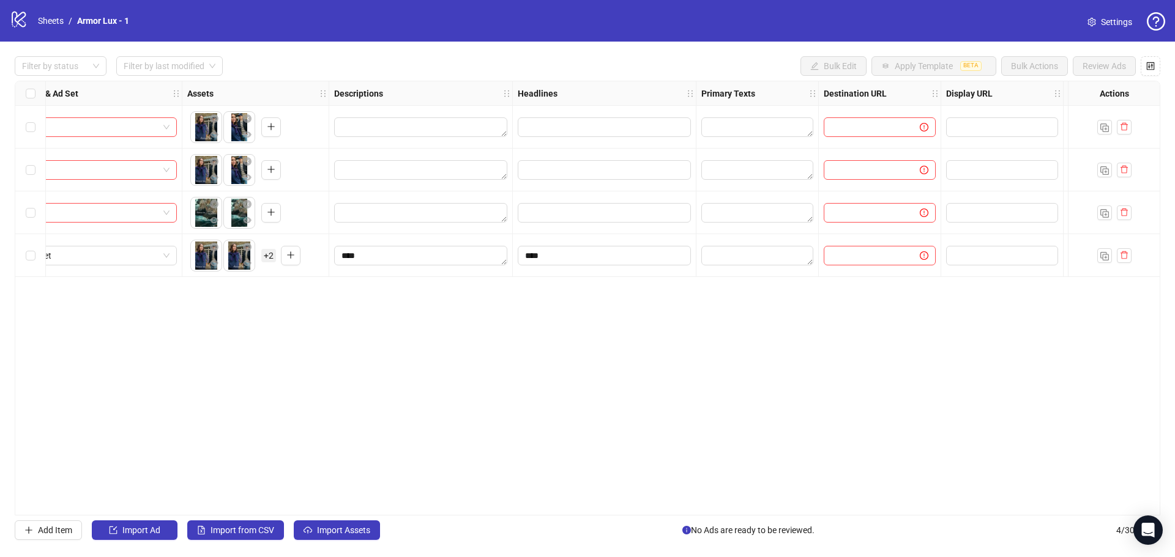
scroll to position [0, 396]
click at [723, 252] on textarea "Edit values" at bounding box center [757, 256] width 112 height 20
type textarea "****"
click at [628, 381] on div "**********" at bounding box center [587, 298] width 1145 height 435
click at [850, 251] on input "text" at bounding box center [866, 255] width 72 height 13
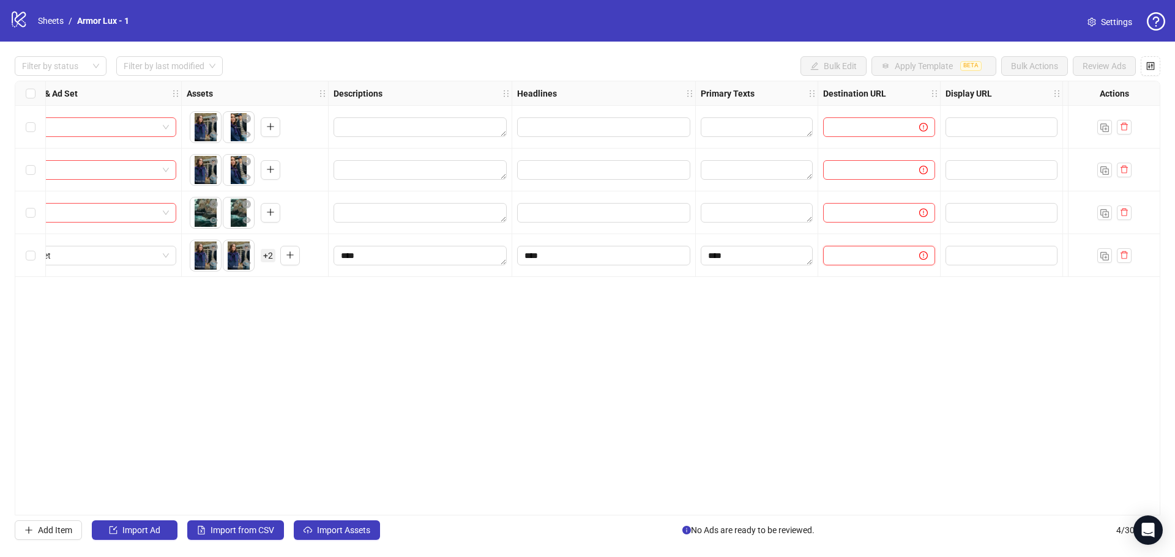
paste input "**********"
type input "**********"
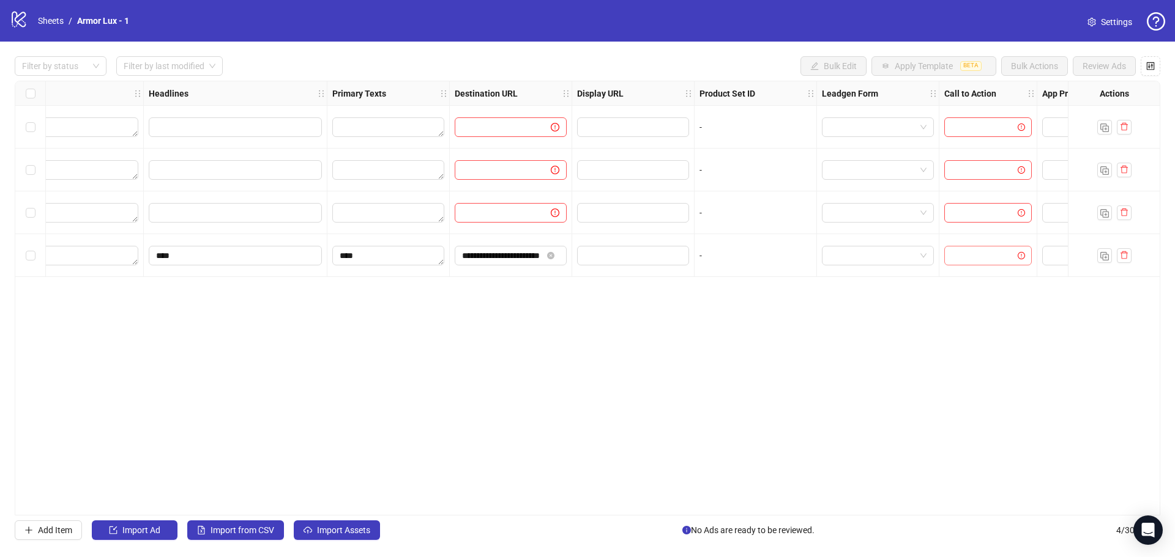
click at [968, 253] on input "search" at bounding box center [982, 256] width 62 height 18
click at [991, 277] on div "Learn more" at bounding box center [988, 273] width 68 height 13
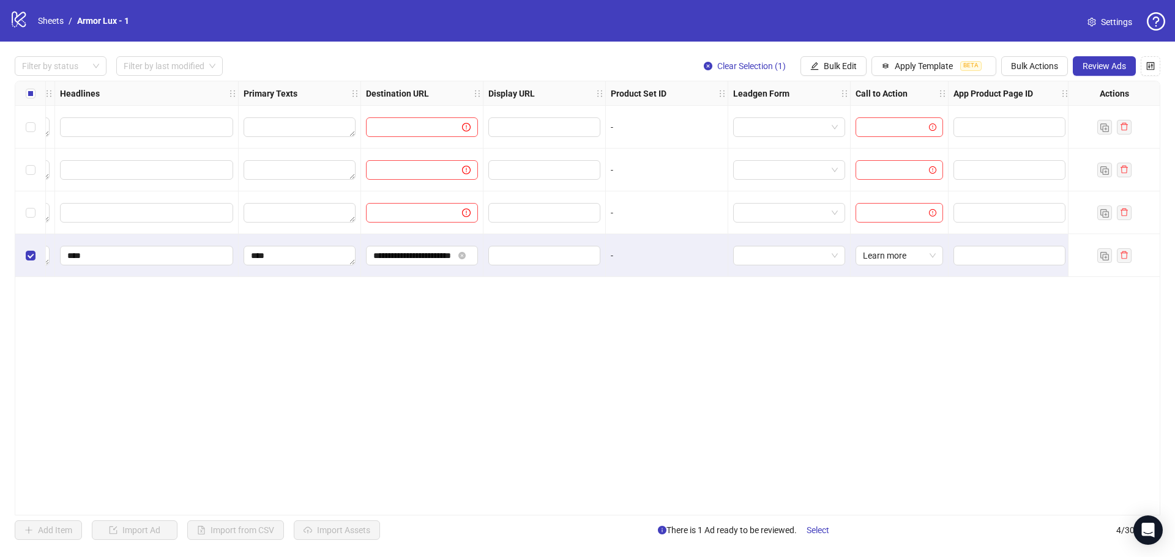
scroll to position [0, 857]
drag, startPoint x: 1093, startPoint y: 60, endPoint x: 715, endPoint y: 360, distance: 482.5
click at [715, 360] on div "**********" at bounding box center [587, 298] width 1175 height 513
click at [1093, 59] on button "Review Ads" at bounding box center [1103, 66] width 63 height 20
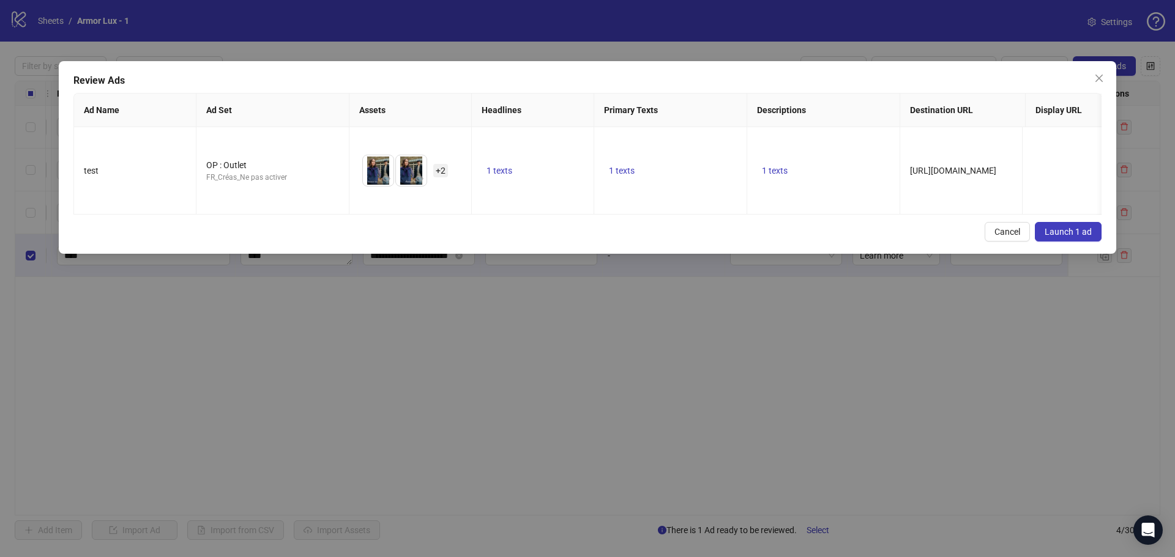
click at [1059, 228] on span "Launch 1 ad" at bounding box center [1067, 232] width 47 height 10
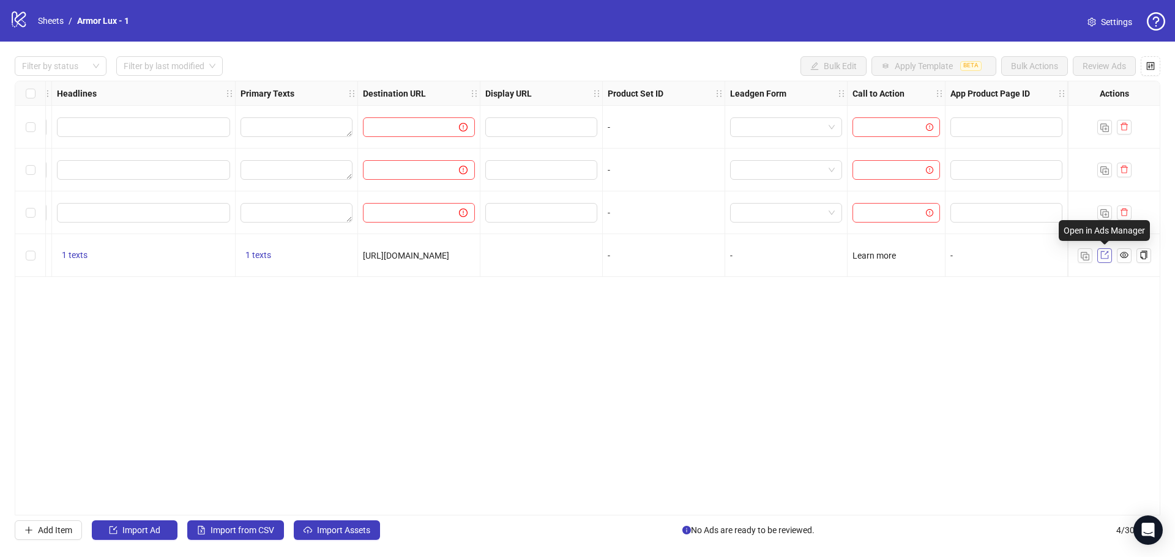
click at [1109, 255] on link at bounding box center [1104, 255] width 15 height 15
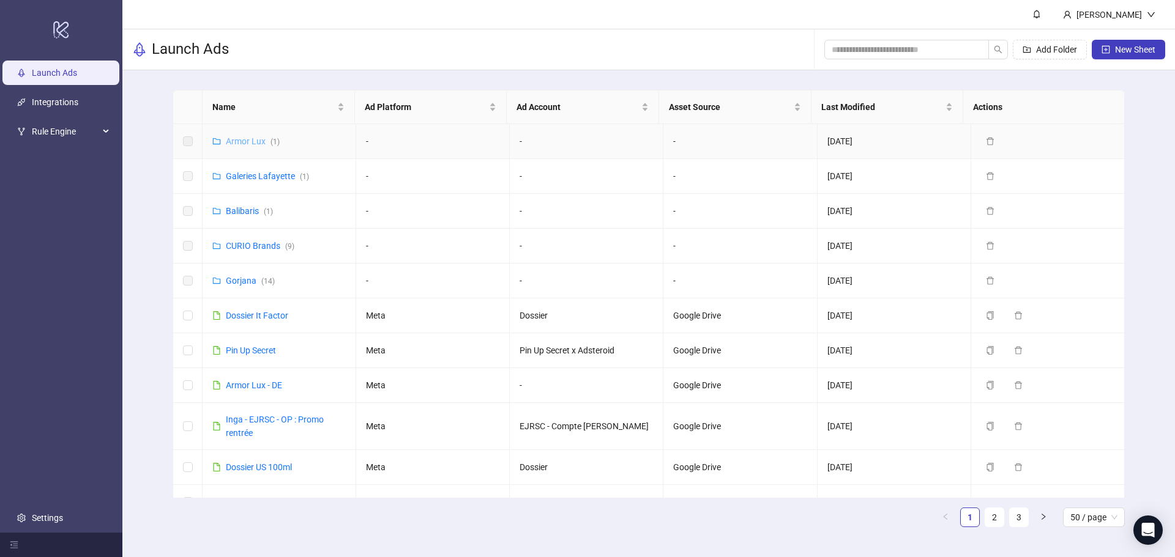
click at [251, 138] on link "Armor Lux ( 1 )" at bounding box center [253, 141] width 54 height 10
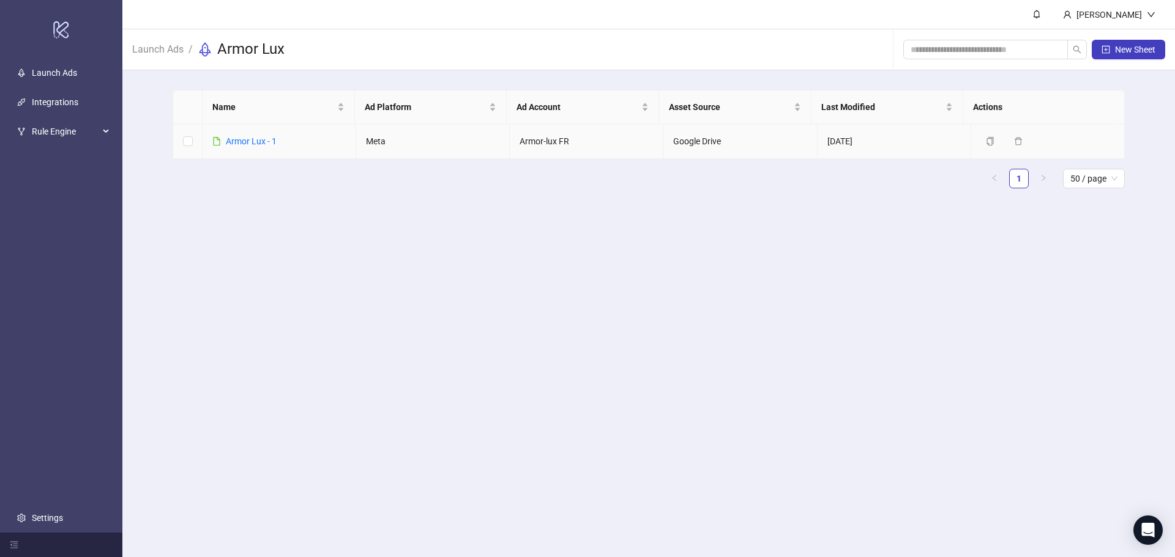
click at [251, 138] on link "Armor Lux - 1" at bounding box center [251, 141] width 51 height 10
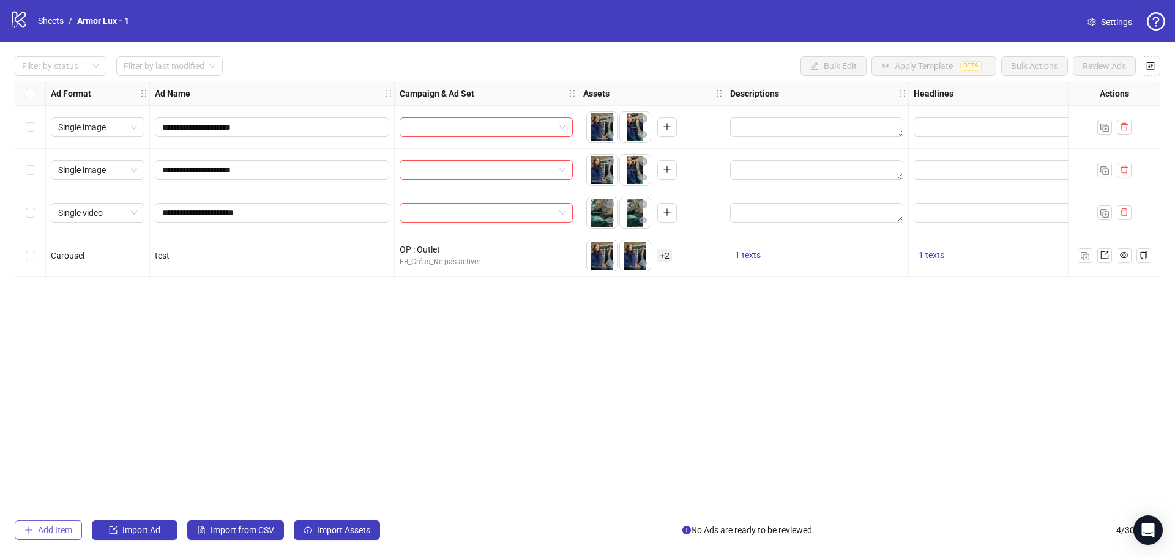
click at [72, 530] on span "Add Item" at bounding box center [55, 531] width 34 height 10
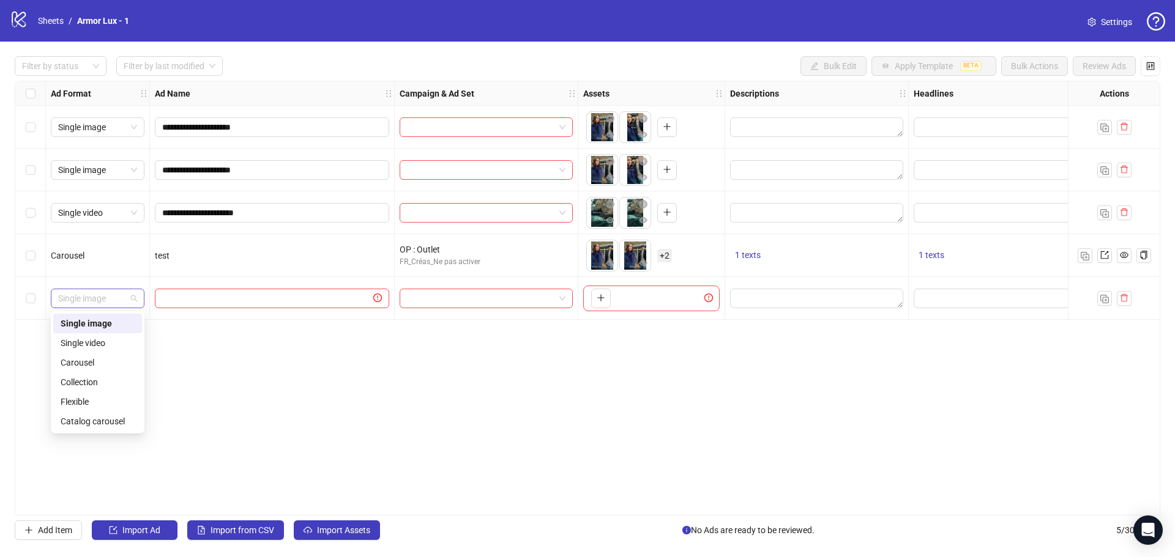
click at [81, 295] on span "Single image" at bounding box center [97, 298] width 79 height 18
click at [96, 380] on div "Collection" at bounding box center [98, 382] width 74 height 13
click at [284, 295] on input "text" at bounding box center [266, 298] width 209 height 13
type input "*"
type input "****"
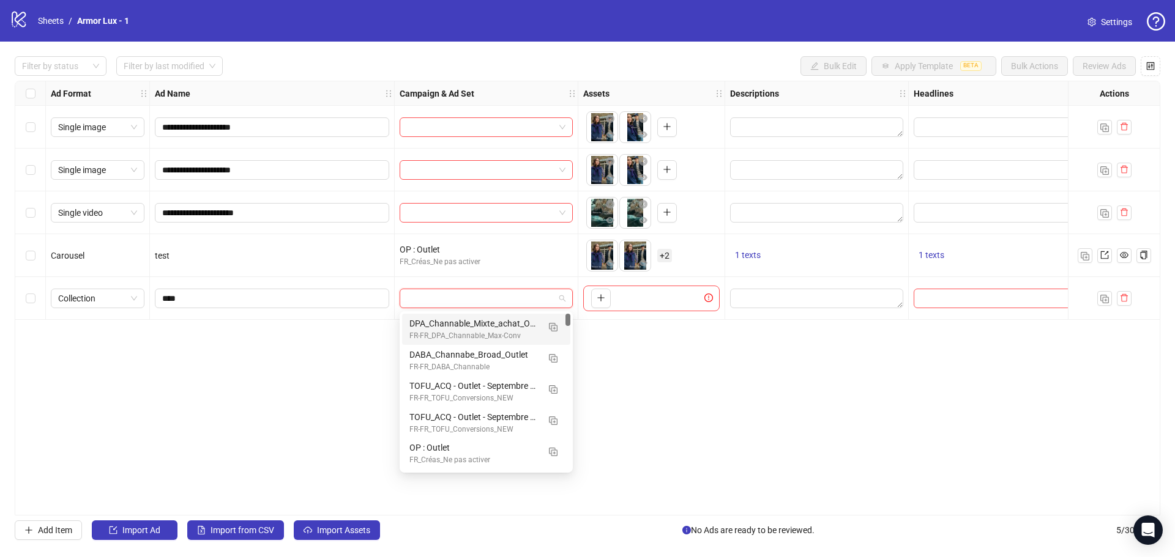
click at [466, 300] on input "search" at bounding box center [480, 298] width 147 height 18
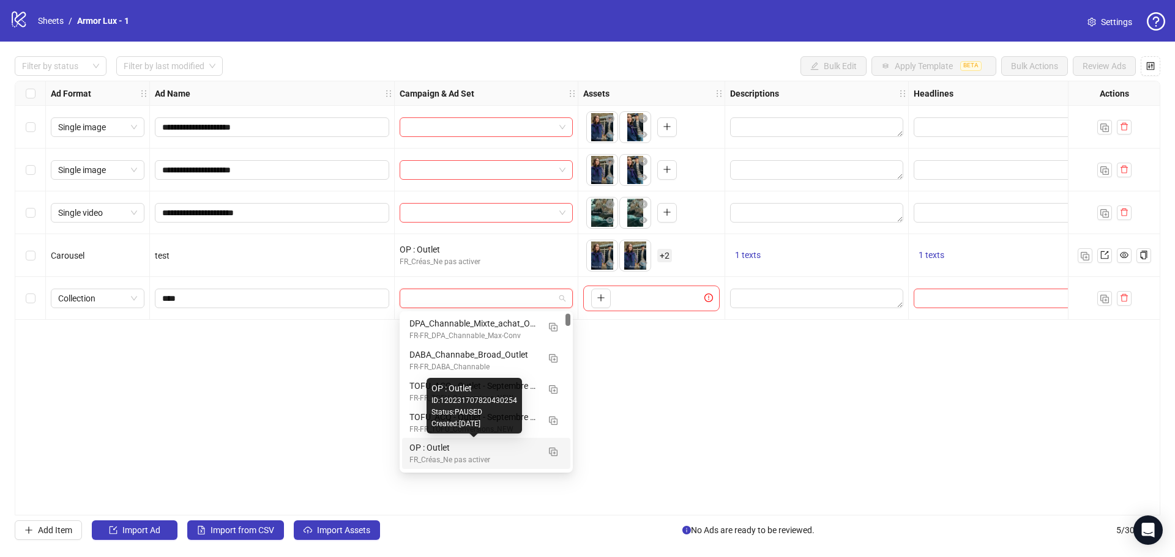
click at [452, 443] on div "OP : Outlet" at bounding box center [473, 447] width 129 height 13
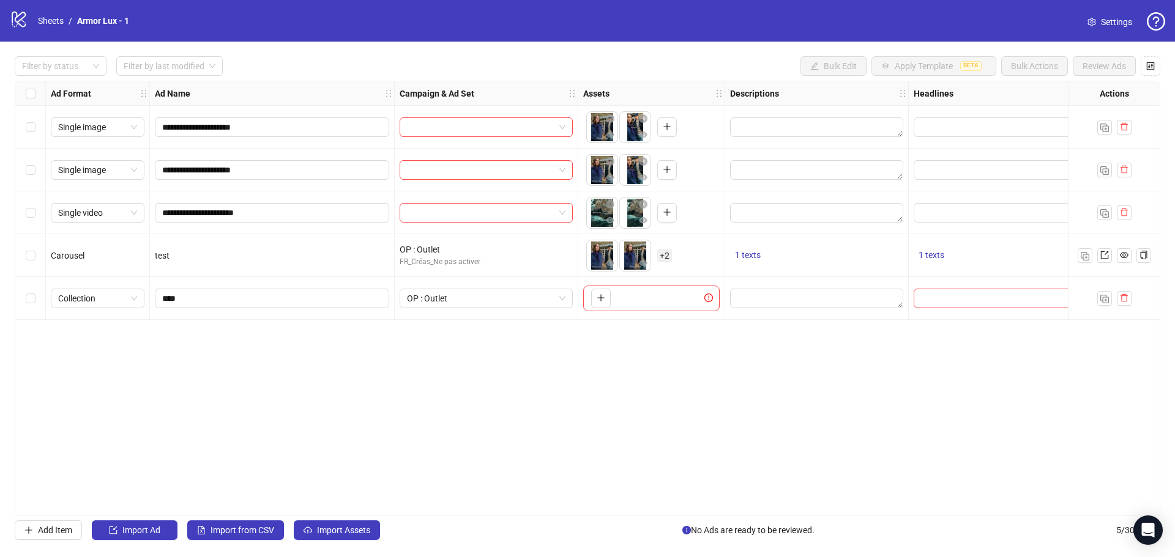
click at [613, 297] on div "To pick up a draggable item, press the space bar. While dragging, use the arrow…" at bounding box center [651, 299] width 136 height 26
click at [608, 299] on button "button" at bounding box center [601, 299] width 20 height 20
click at [775, 305] on textarea "Edit values" at bounding box center [816, 299] width 173 height 20
type textarea "****"
click at [975, 294] on input "Edit values" at bounding box center [994, 298] width 147 height 13
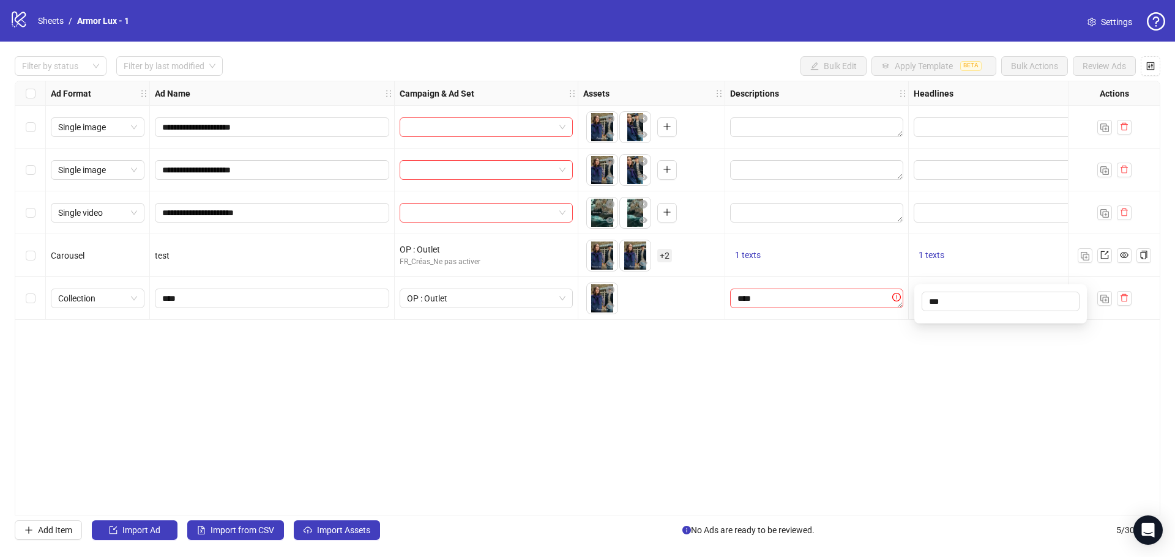
type input "****"
click at [619, 511] on div "**********" at bounding box center [587, 298] width 1145 height 435
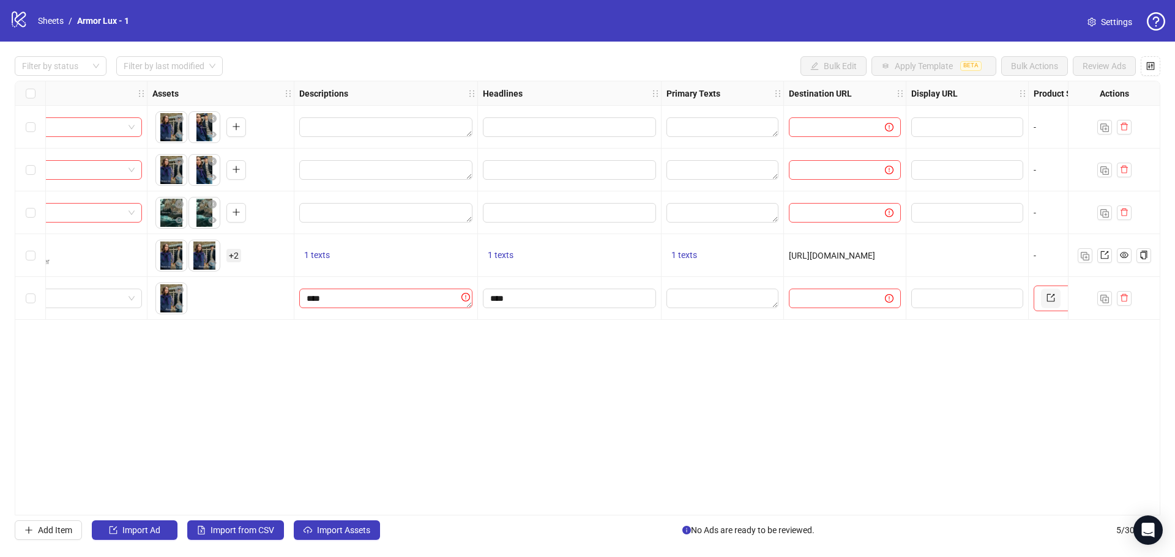
scroll to position [0, 568]
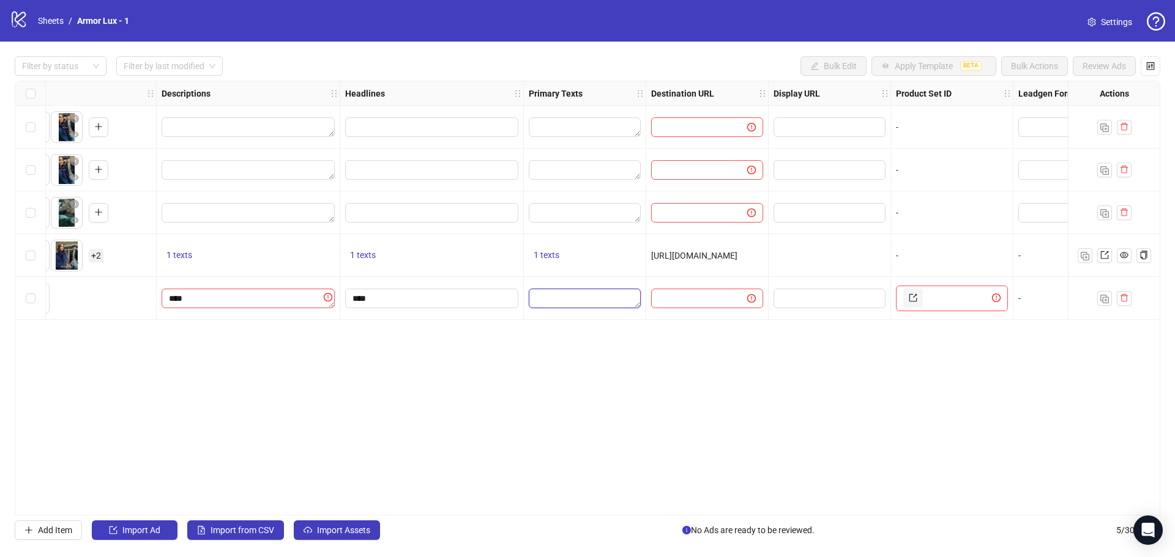
click at [577, 303] on textarea "Edit values" at bounding box center [585, 299] width 112 height 20
type textarea "****"
click at [759, 363] on div "Ad Format Ad Name Campaign & Ad Set Assets Descriptions Headlines Primary Texts…" at bounding box center [587, 298] width 1145 height 435
click at [707, 308] on span at bounding box center [707, 299] width 112 height 20
paste input "**********"
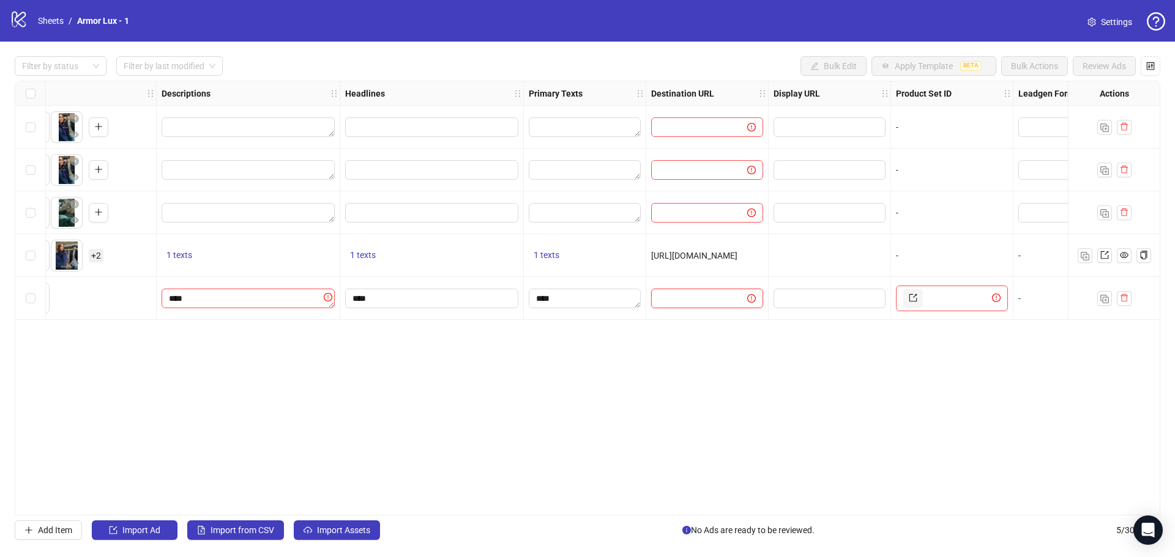
type input "**********"
click at [946, 295] on input "text" at bounding box center [957, 299] width 64 height 20
paste input "**********"
type input "**********"
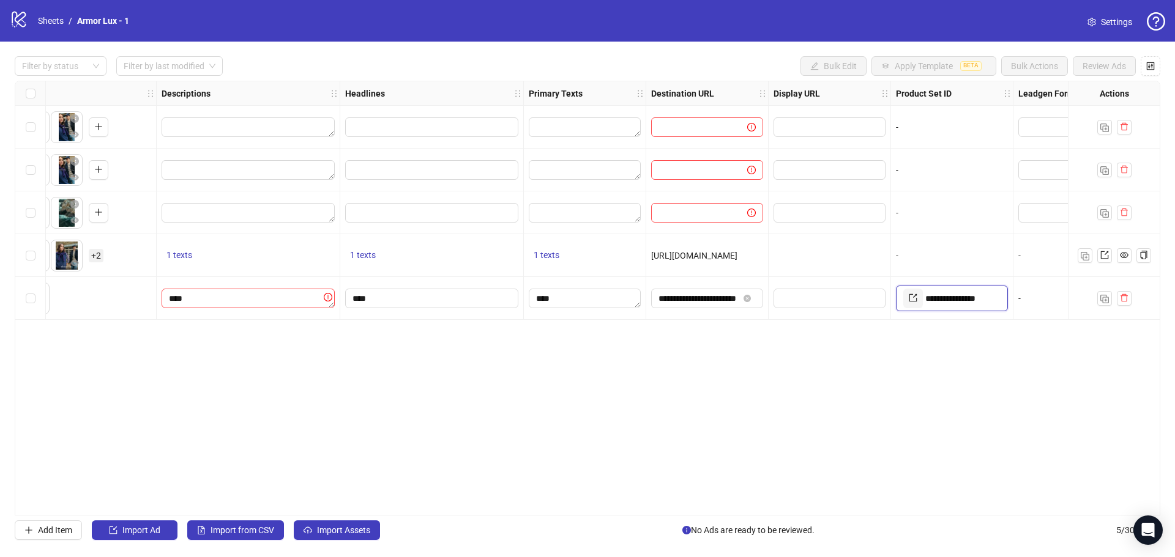
scroll to position [0, 857]
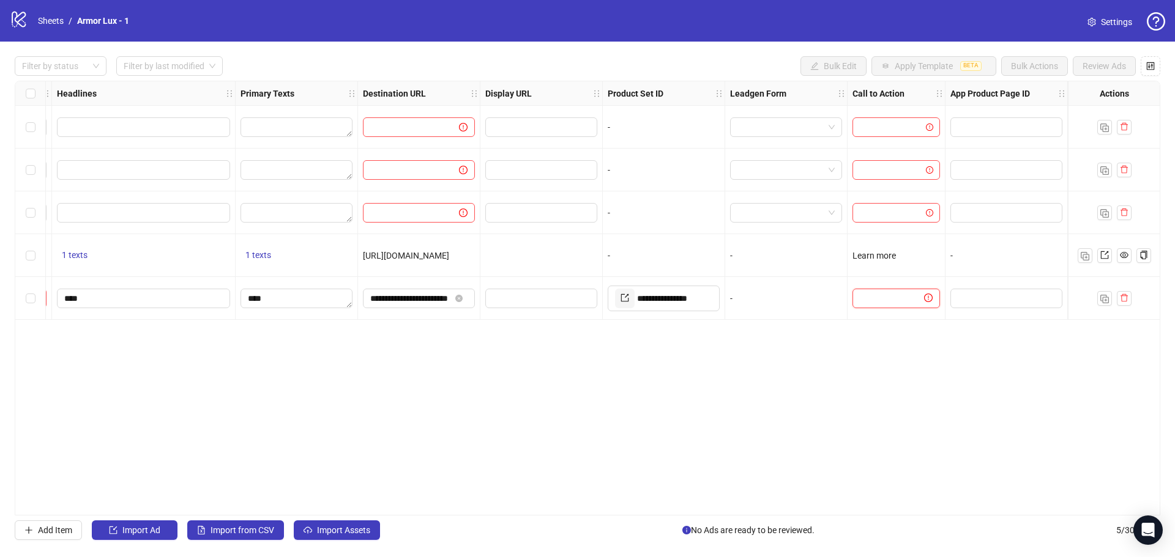
click at [899, 302] on input "text" at bounding box center [891, 298] width 62 height 13
click at [902, 354] on div "Ad Format Ad Name Campaign & Ad Set Assets Descriptions Headlines Primary Texts…" at bounding box center [587, 298] width 1145 height 435
click at [893, 301] on input "text" at bounding box center [891, 298] width 62 height 13
click at [900, 310] on div at bounding box center [896, 298] width 98 height 43
click at [879, 256] on span "Learn more" at bounding box center [873, 256] width 43 height 10
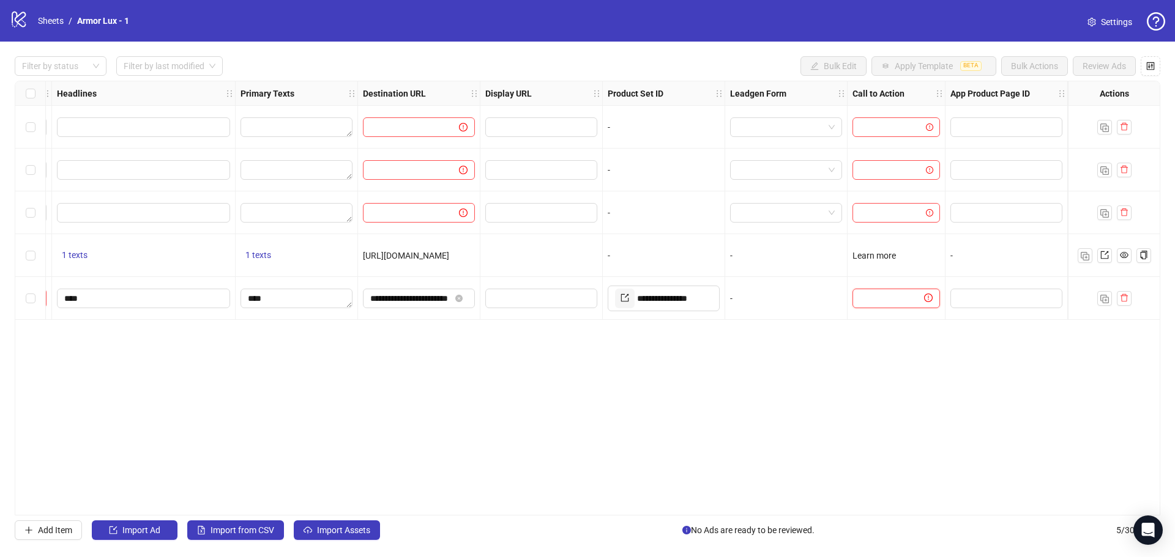
click at [877, 305] on input "text" at bounding box center [891, 298] width 62 height 13
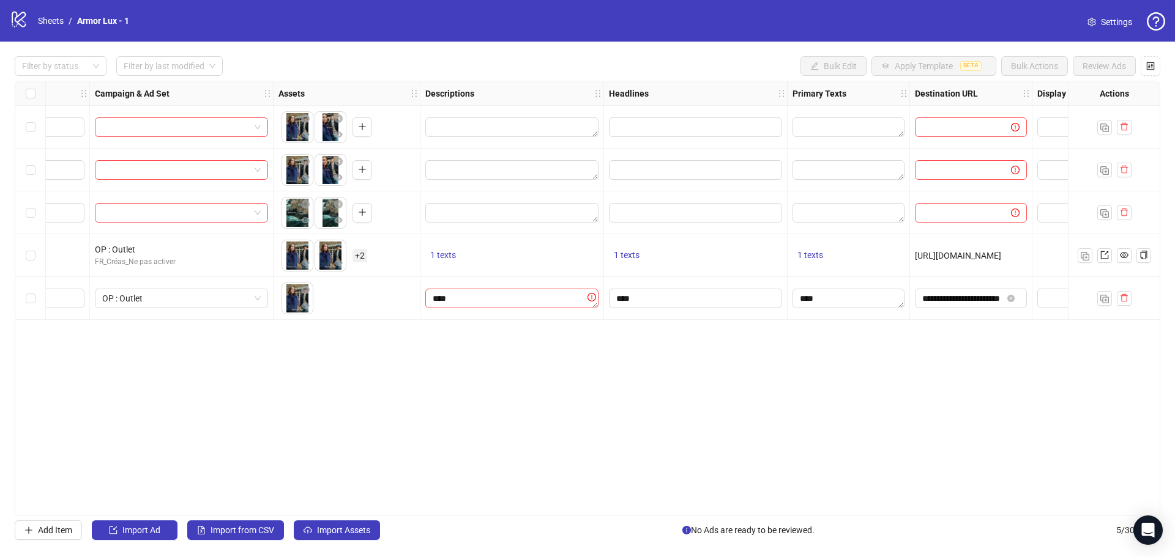
scroll to position [0, 82]
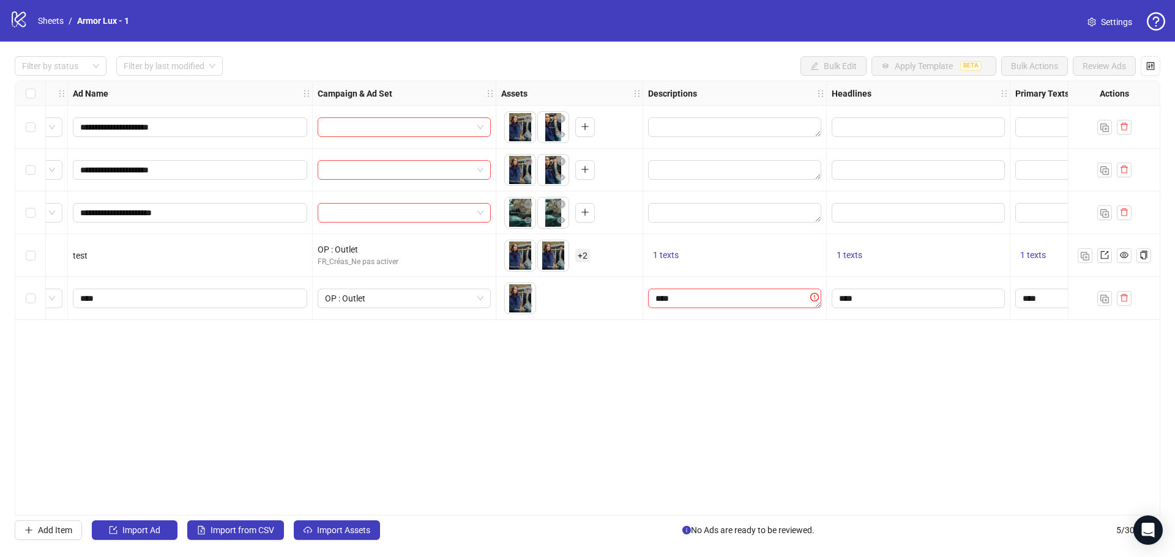
click at [701, 319] on div "****" at bounding box center [735, 298] width 184 height 43
click at [800, 302] on textarea "****" at bounding box center [734, 299] width 173 height 20
click at [775, 308] on textarea "****" at bounding box center [735, 308] width 158 height 33
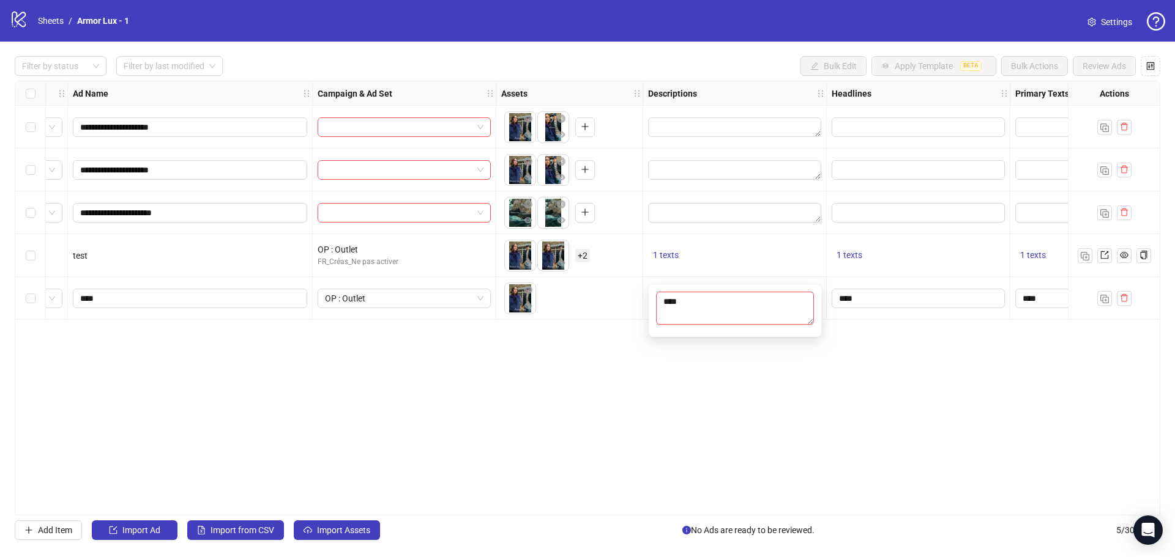
click at [775, 308] on textarea "****" at bounding box center [735, 308] width 158 height 33
click at [730, 427] on div "**********" at bounding box center [587, 298] width 1145 height 435
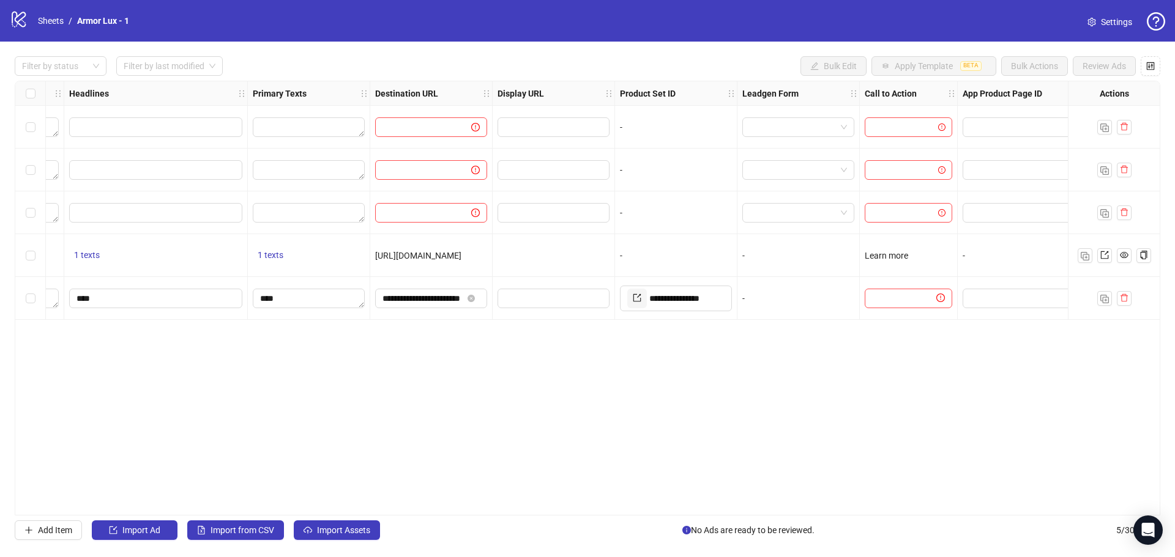
scroll to position [0, 847]
click at [923, 301] on input "text" at bounding box center [900, 298] width 62 height 13
click at [907, 258] on div "Learn more" at bounding box center [905, 255] width 87 height 13
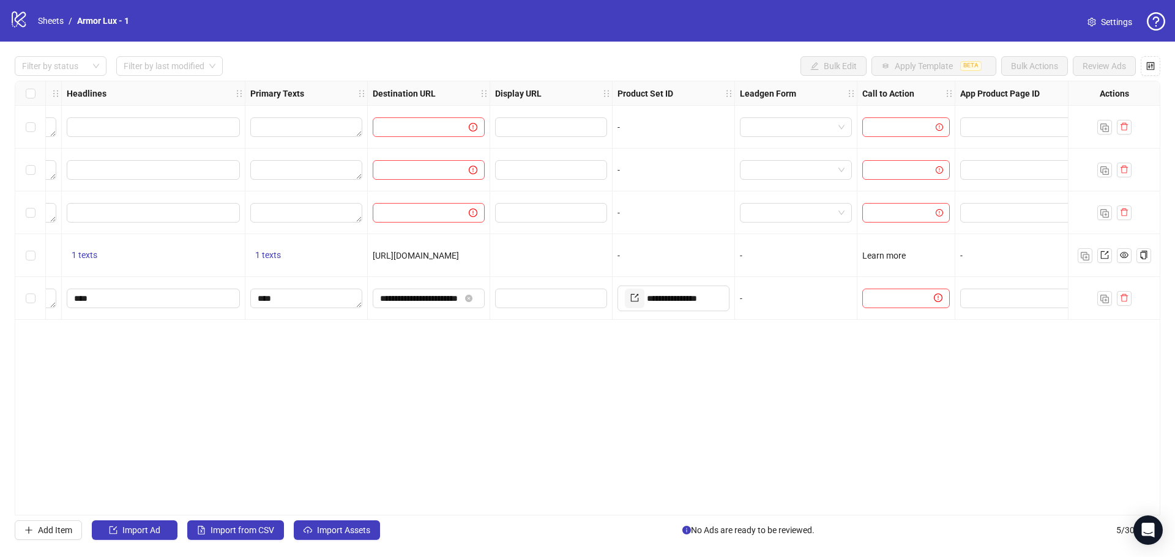
click at [906, 256] on div "Learn more" at bounding box center [905, 255] width 87 height 13
click at [899, 255] on span "Learn more" at bounding box center [883, 256] width 43 height 10
click at [899, 254] on span "Learn more" at bounding box center [883, 256] width 43 height 10
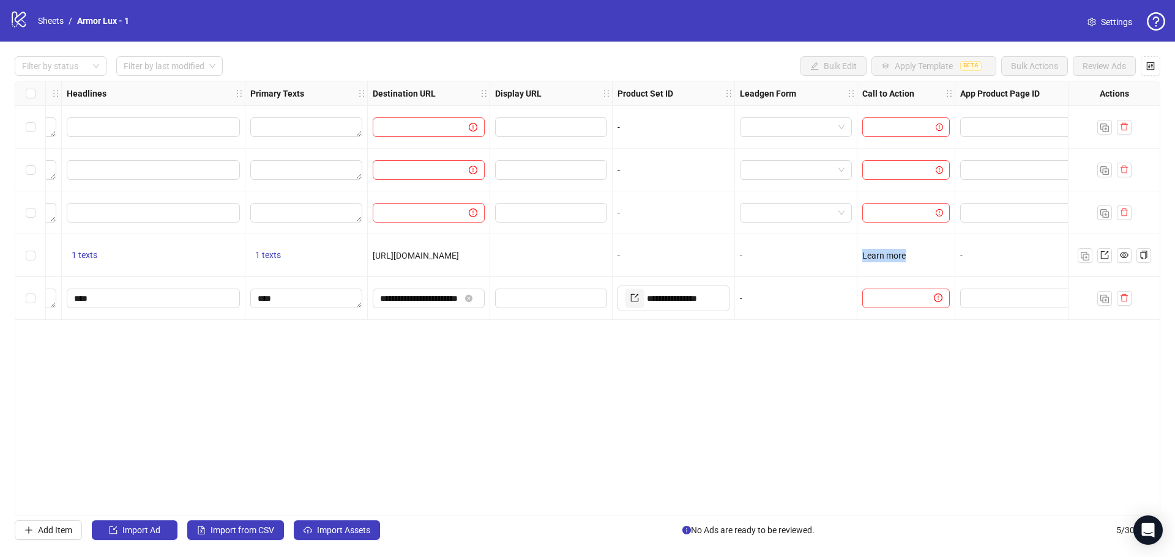
copy span "Learn more"
click at [885, 305] on input "text" at bounding box center [900, 298] width 62 height 13
paste input "**********"
type input "**********"
click at [924, 437] on div "Ad Format Ad Name Campaign & Ad Set Assets Descriptions Headlines Primary Texts…" at bounding box center [587, 298] width 1145 height 435
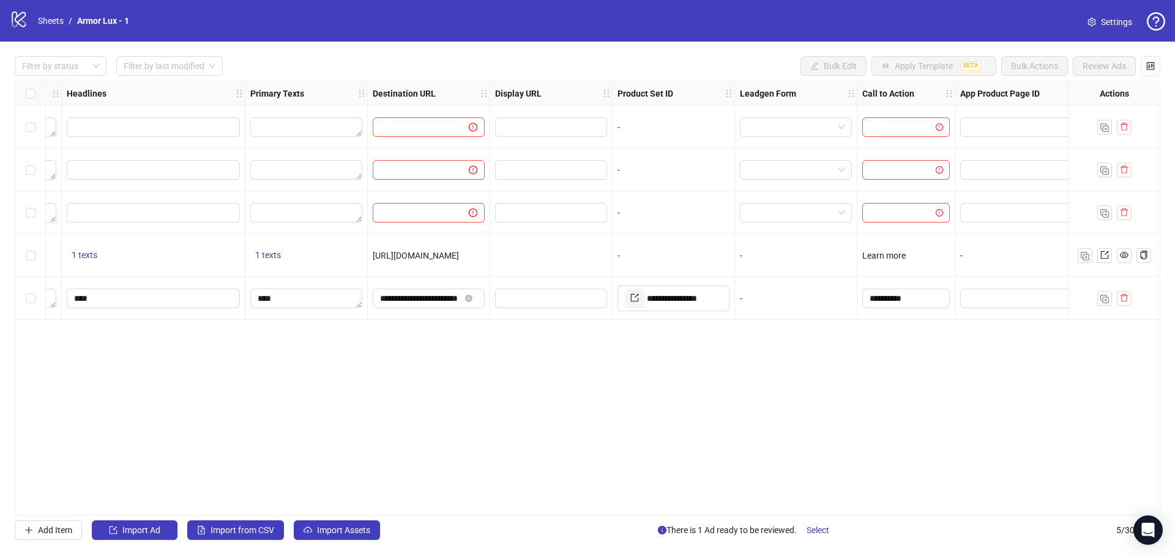
drag, startPoint x: 882, startPoint y: 510, endPoint x: 983, endPoint y: 498, distance: 101.7
click at [976, 508] on div "Ad Format Ad Name Campaign & Ad Set Assets Descriptions Headlines Primary Texts…" at bounding box center [587, 298] width 1145 height 435
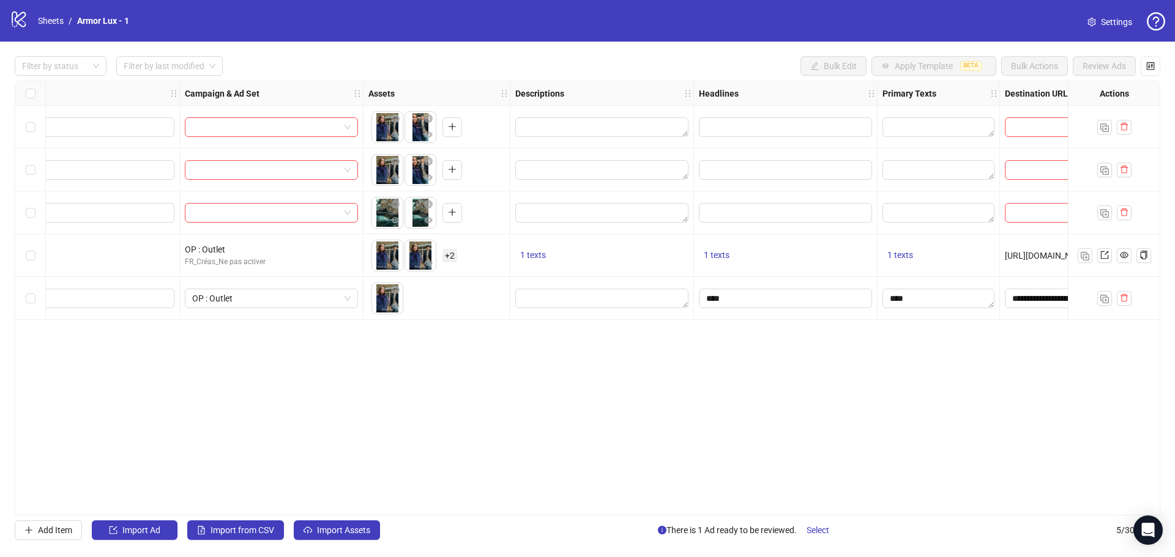
scroll to position [0, 0]
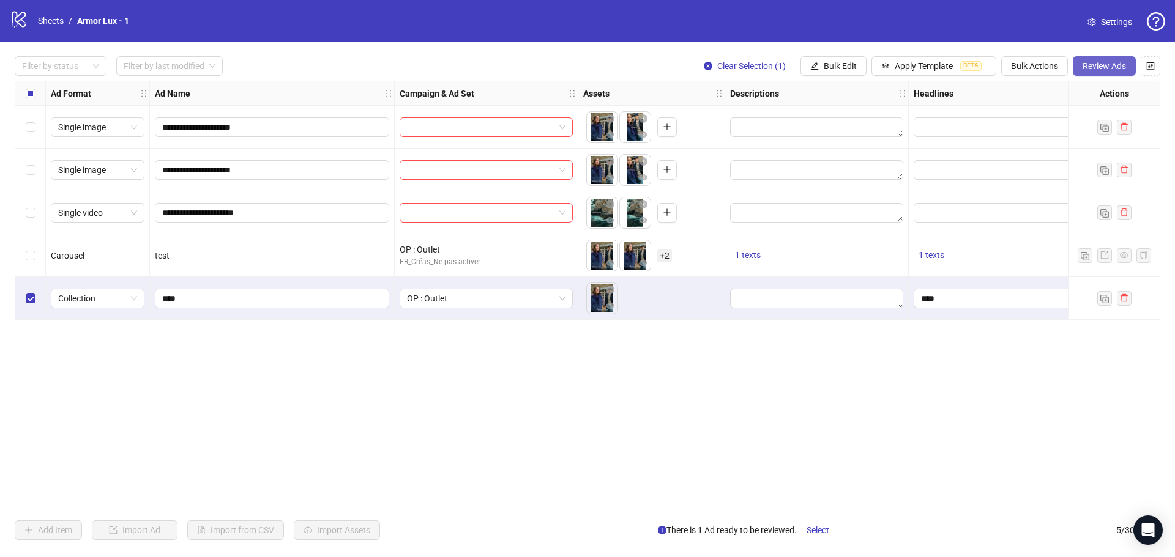
click at [1110, 66] on span "Review Ads" at bounding box center [1103, 66] width 43 height 10
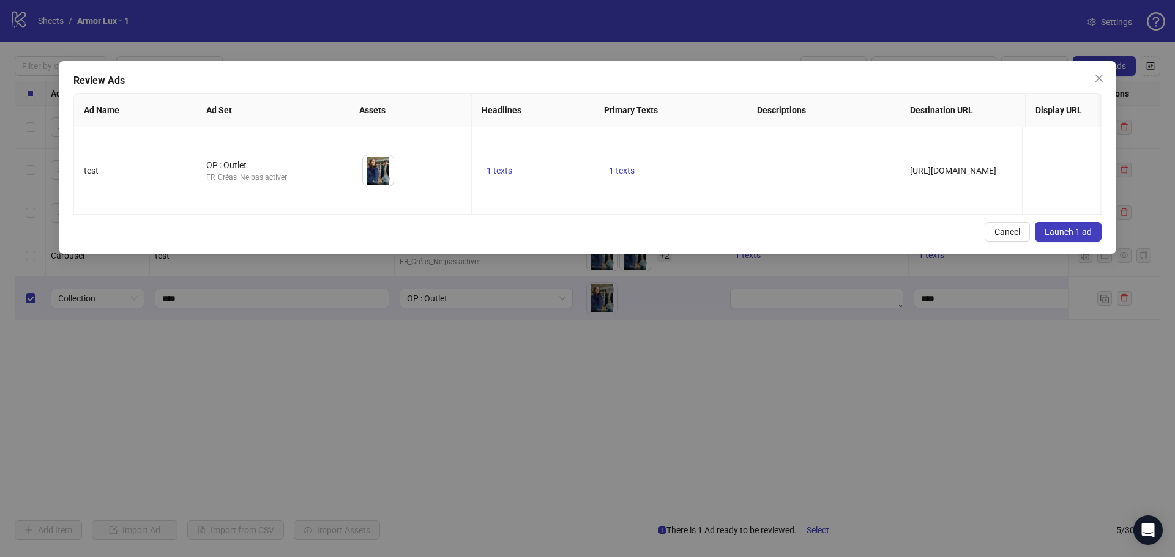
click at [1054, 227] on span "Launch 1 ad" at bounding box center [1067, 232] width 47 height 10
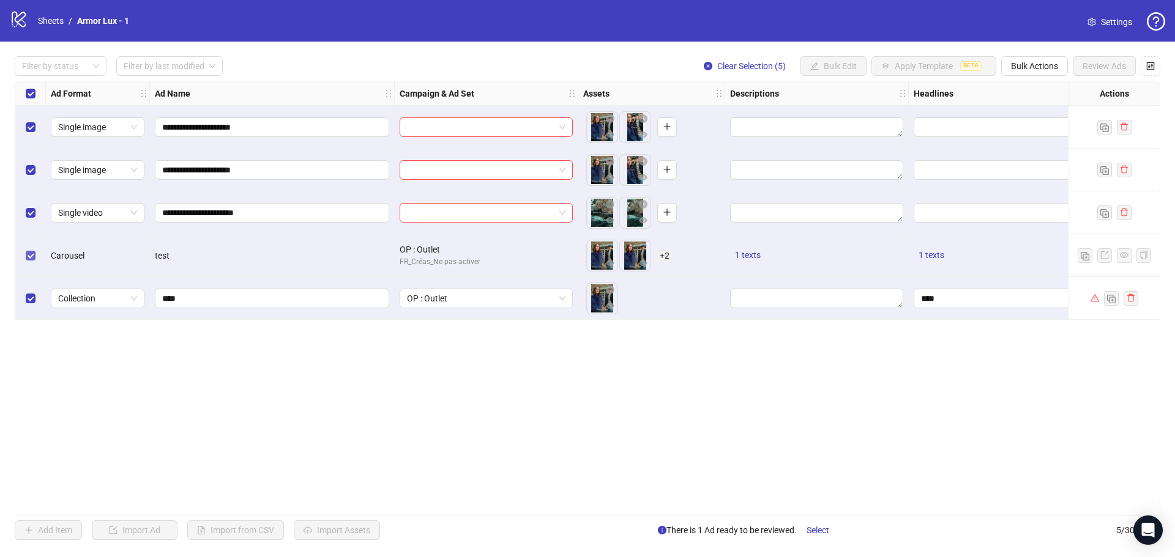
click at [30, 250] on label "Select row 4" at bounding box center [31, 255] width 10 height 13
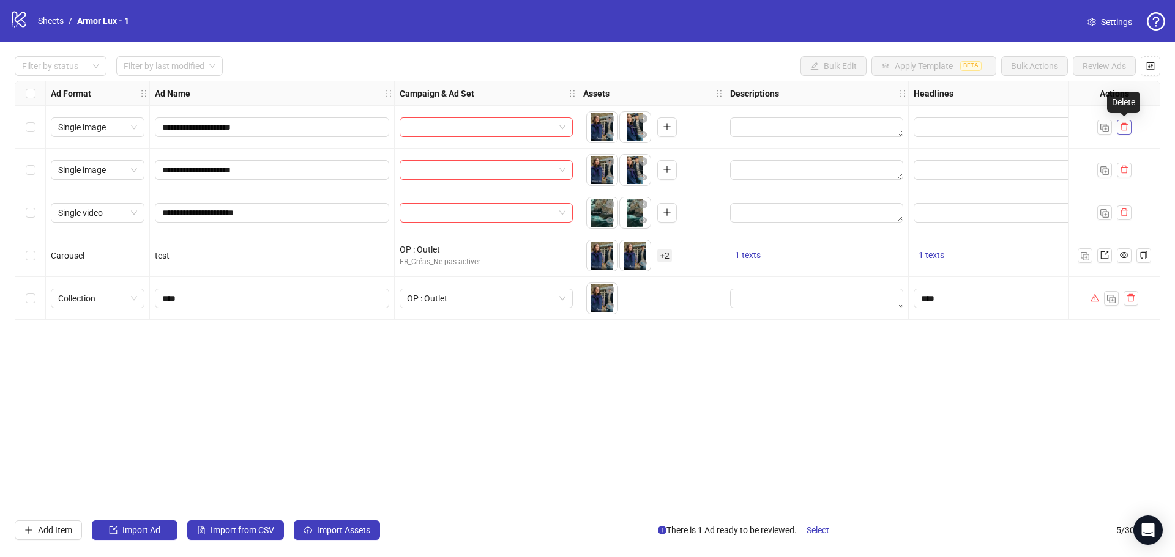
click at [1121, 130] on icon "delete" at bounding box center [1123, 127] width 7 height 8
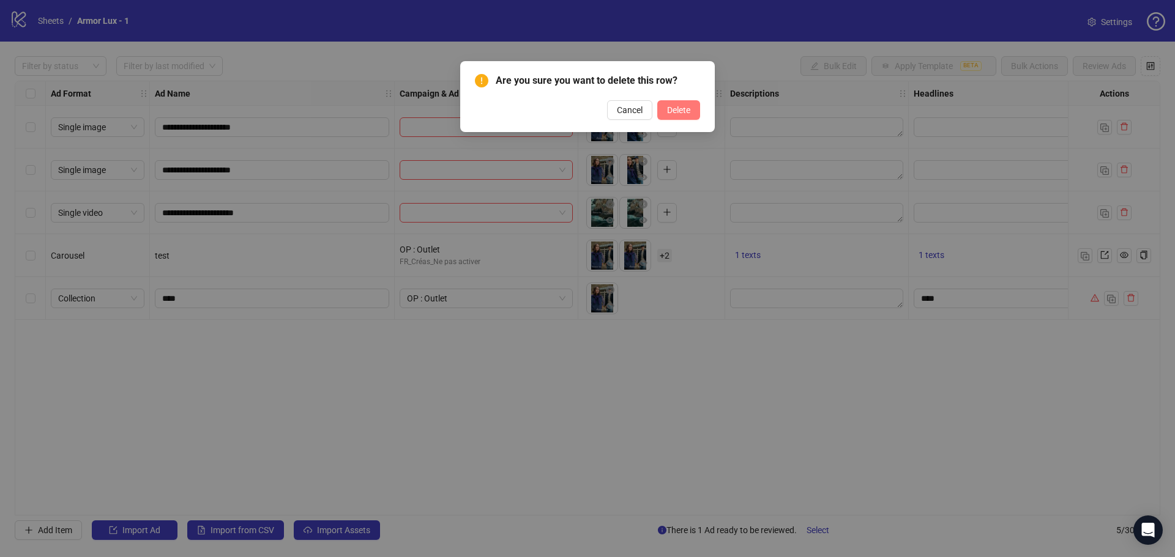
click at [680, 108] on span "Delete" at bounding box center [678, 110] width 23 height 10
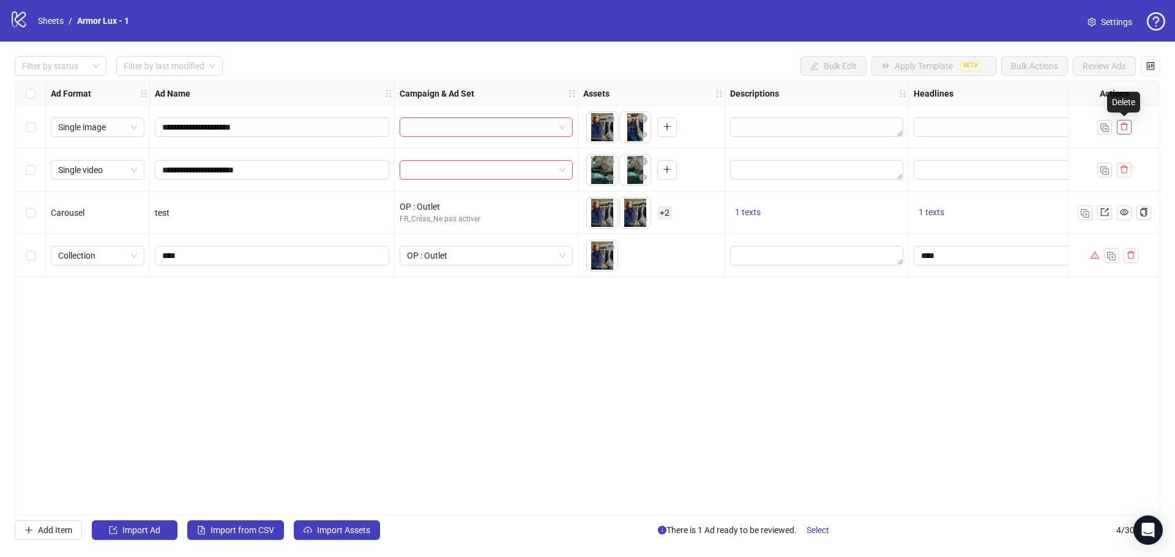
click at [1128, 130] on icon "delete" at bounding box center [1124, 126] width 9 height 9
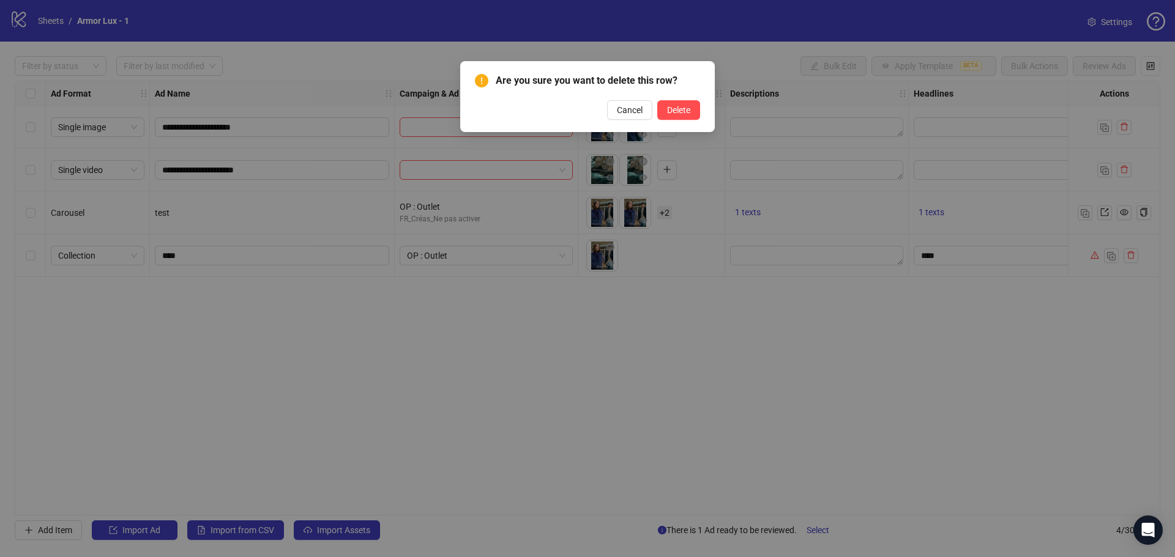
drag, startPoint x: 671, startPoint y: 112, endPoint x: 998, endPoint y: 116, distance: 327.3
click at [672, 112] on span "Delete" at bounding box center [678, 110] width 23 height 10
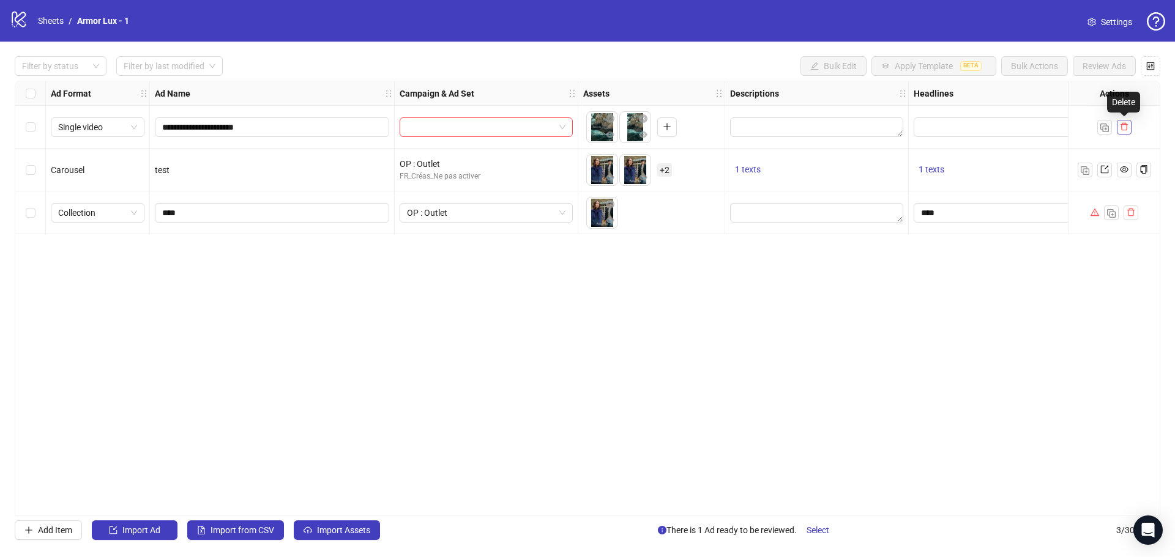
click at [1126, 127] on icon "delete" at bounding box center [1124, 126] width 9 height 9
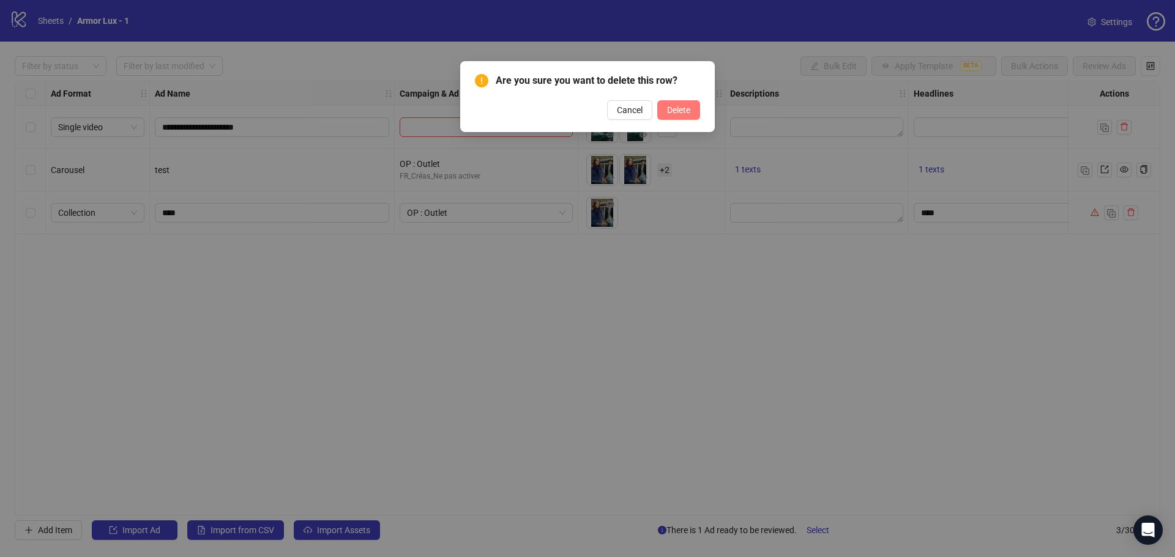
click at [680, 111] on span "Delete" at bounding box center [678, 110] width 23 height 10
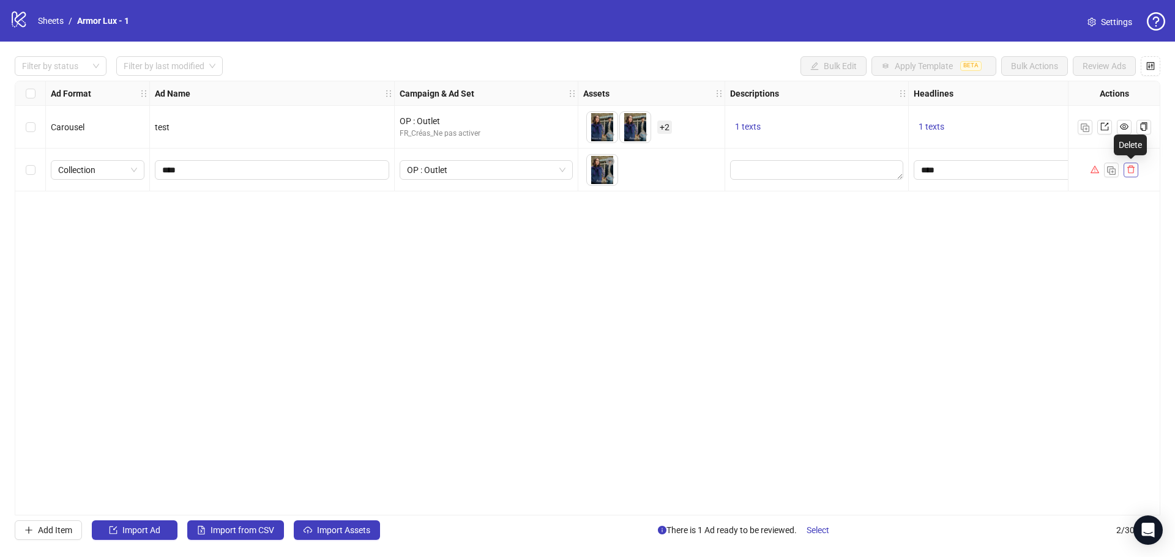
click at [1136, 174] on button "button" at bounding box center [1130, 170] width 15 height 15
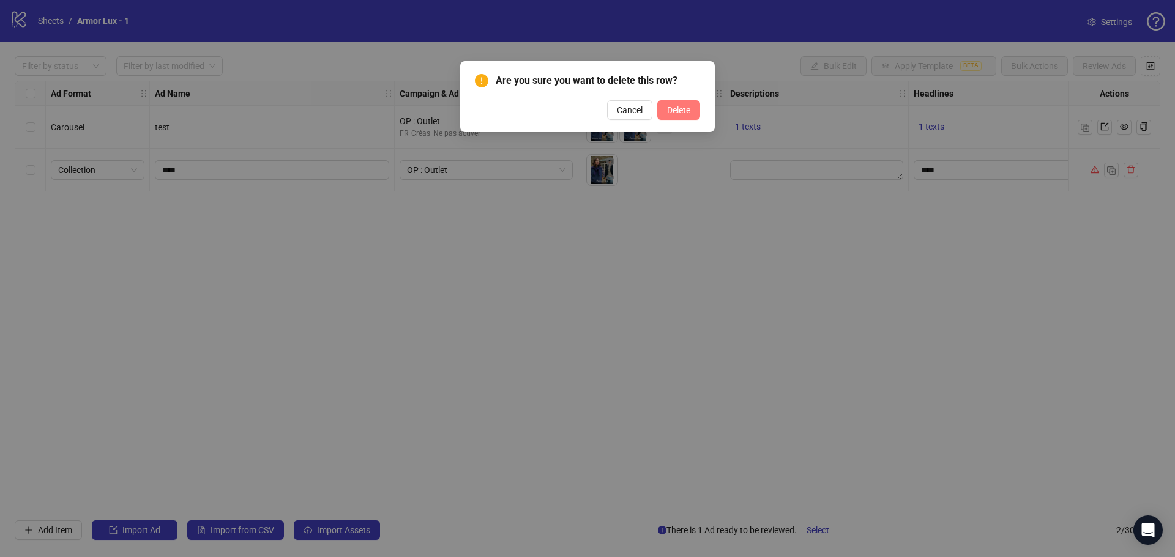
click at [678, 106] on span "Delete" at bounding box center [678, 110] width 23 height 10
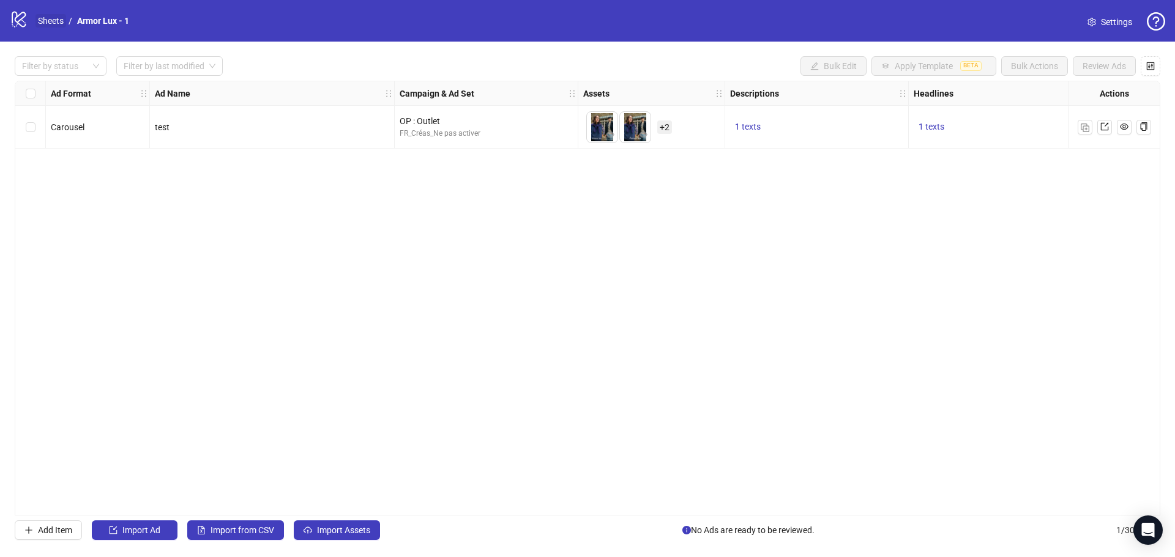
click at [44, 18] on link "Sheets" at bounding box center [50, 20] width 31 height 13
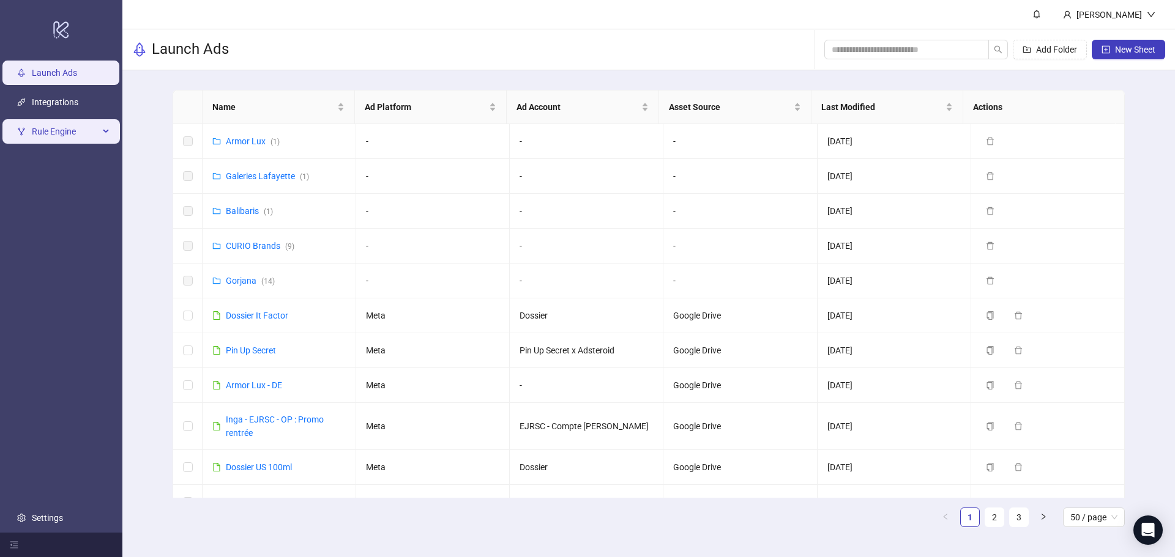
click at [92, 127] on span "Rule Engine" at bounding box center [65, 131] width 67 height 24
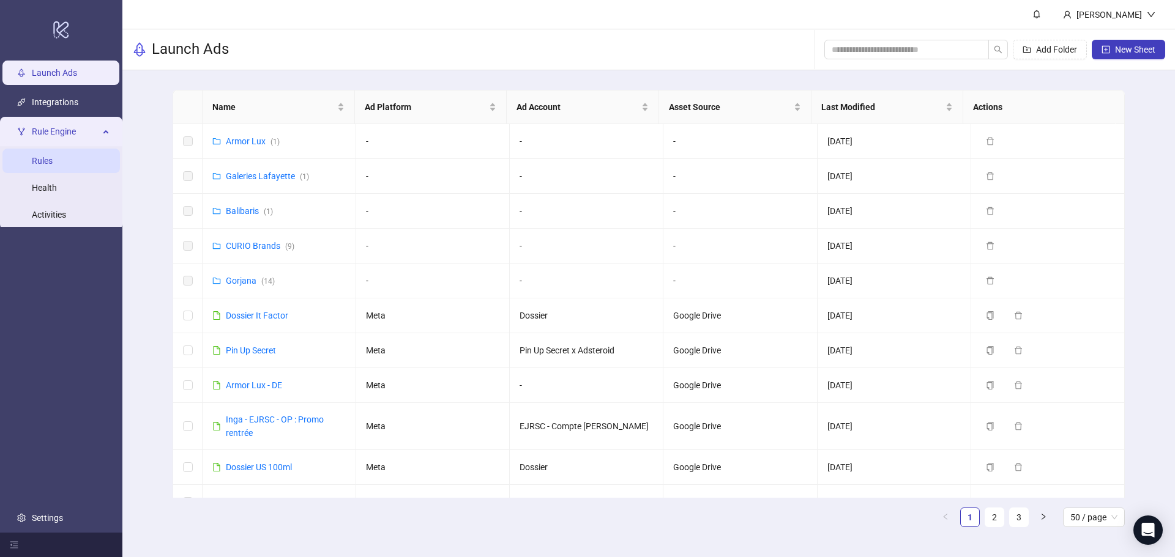
click at [53, 162] on link "Rules" at bounding box center [42, 161] width 21 height 10
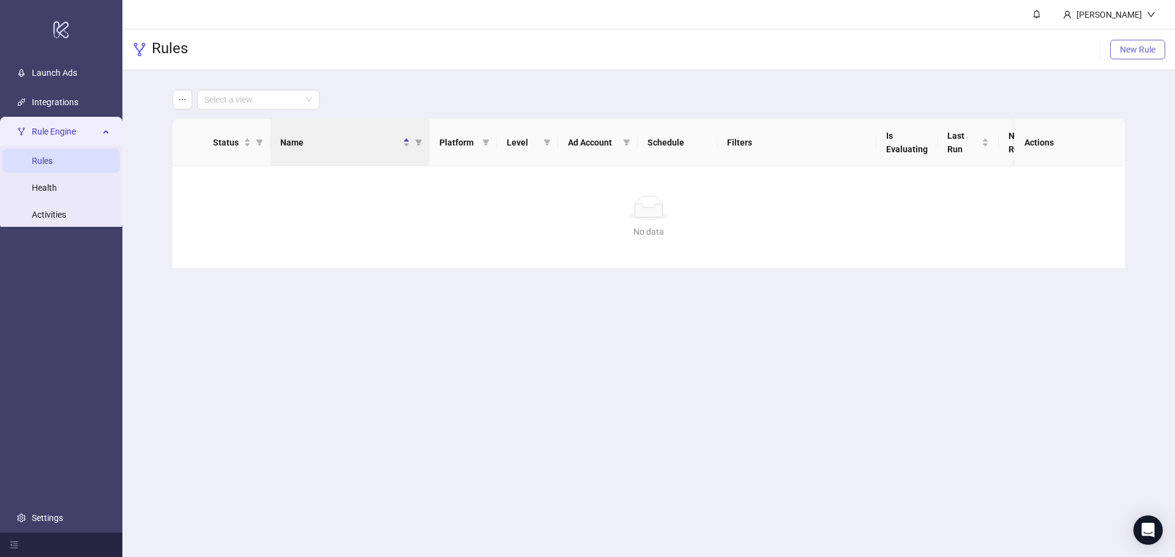
click at [1125, 50] on span "New Rule" at bounding box center [1137, 50] width 35 height 10
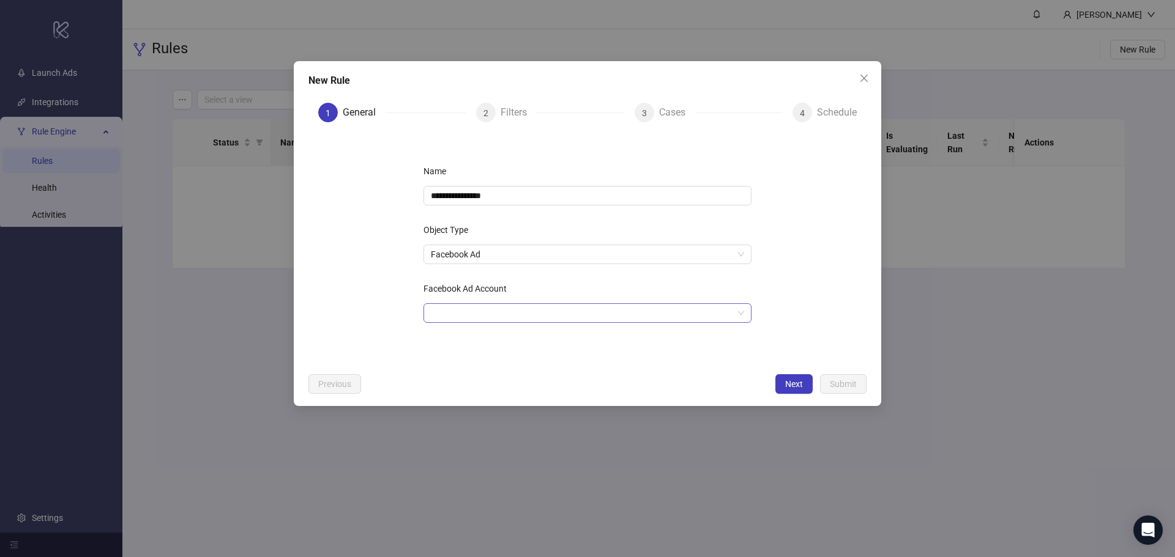
click at [544, 305] on input "Facebook Ad Account" at bounding box center [582, 313] width 302 height 18
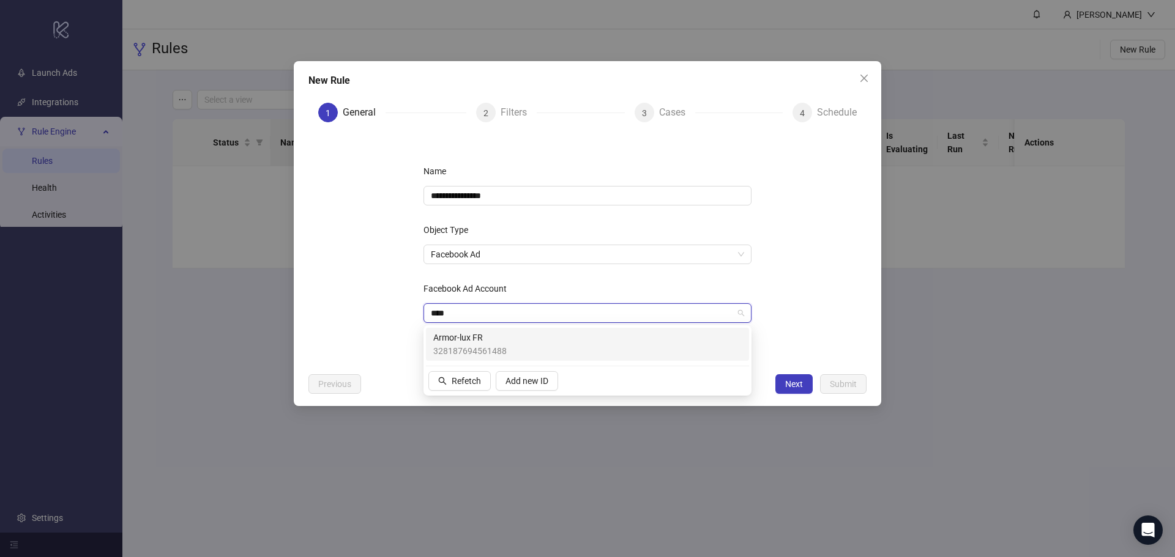
type input "*****"
click at [498, 341] on span "Armor-lux FR" at bounding box center [469, 337] width 73 height 13
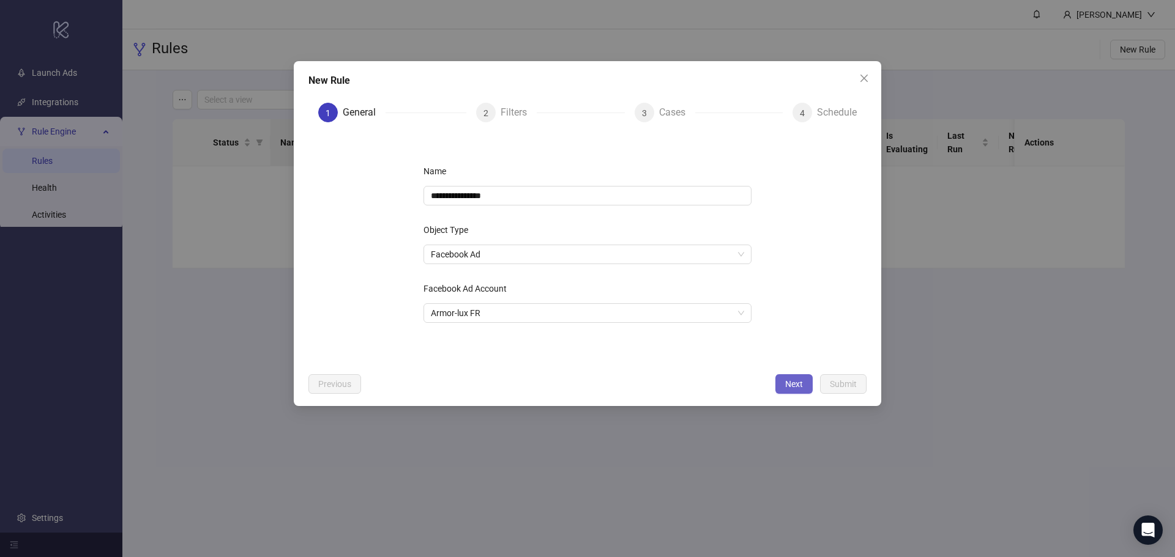
click at [787, 379] on span "Next" at bounding box center [794, 384] width 18 height 10
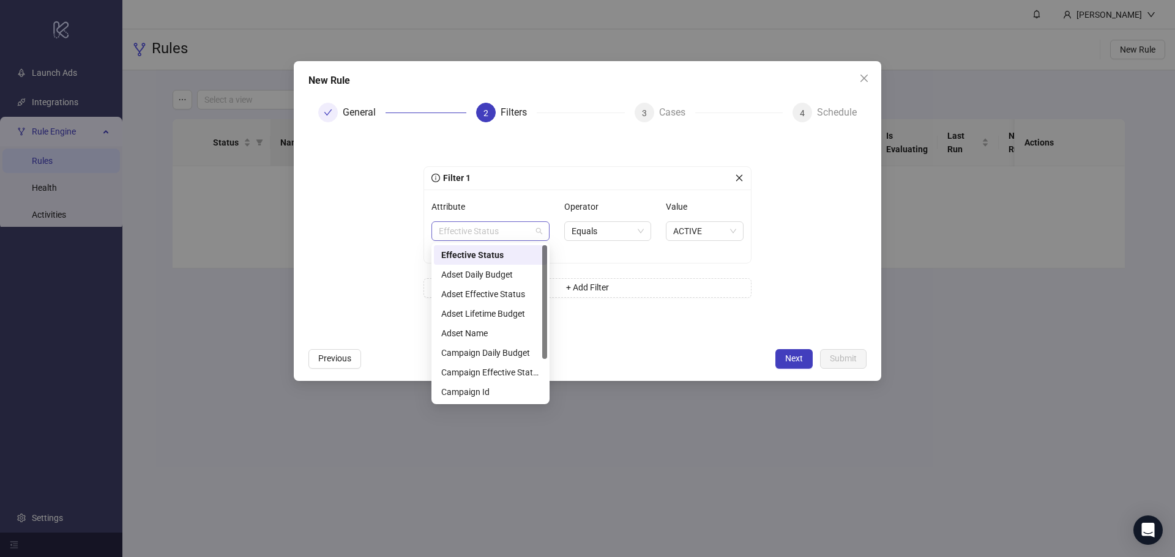
click at [537, 234] on span "Effective Status" at bounding box center [490, 231] width 103 height 18
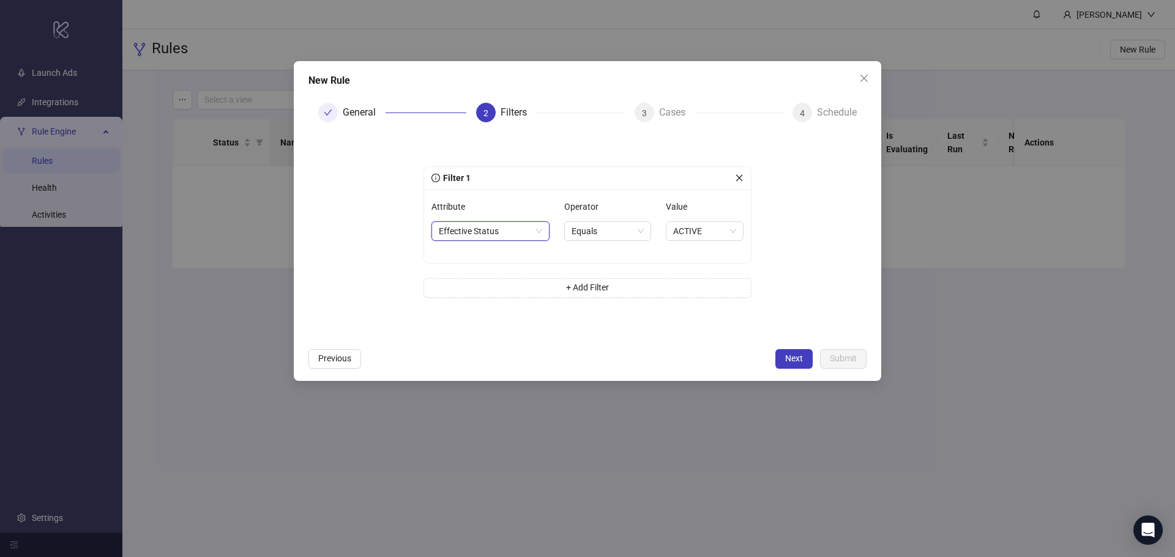
click at [645, 248] on div "Operator Equals" at bounding box center [607, 226] width 87 height 59
click at [790, 356] on span "Next" at bounding box center [794, 359] width 18 height 10
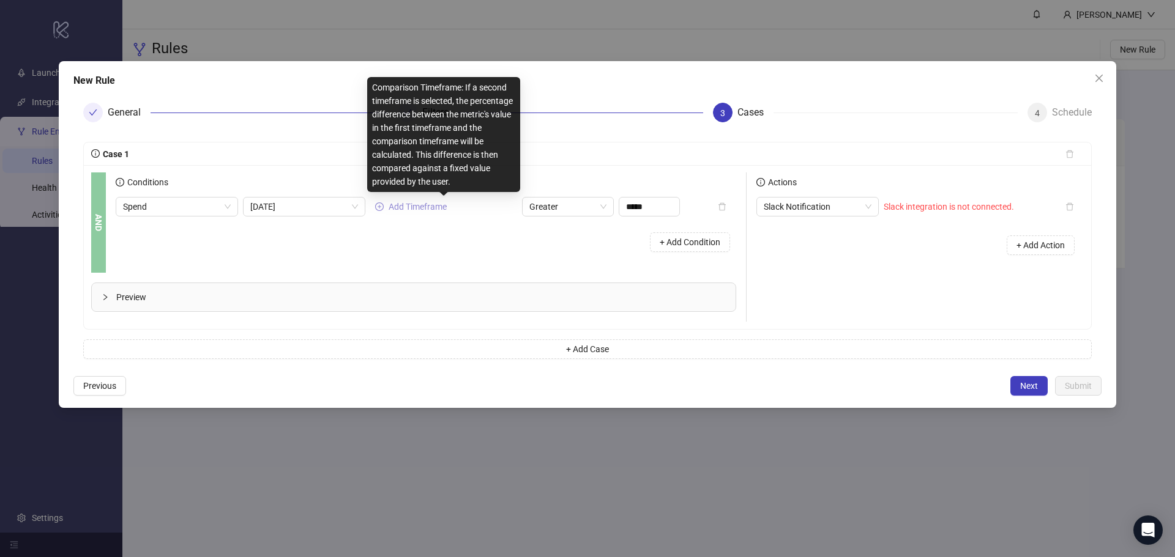
click at [393, 203] on span "Add Timeframe" at bounding box center [417, 207] width 58 height 10
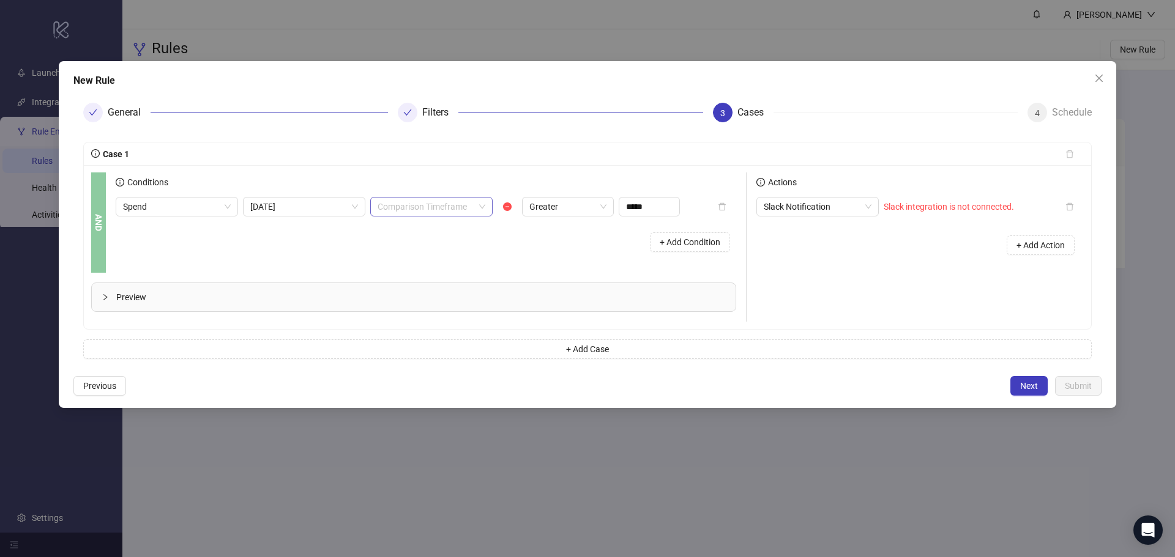
click at [440, 204] on input "search" at bounding box center [425, 207] width 97 height 18
click at [529, 247] on div "+ Add Condition" at bounding box center [426, 242] width 620 height 32
click at [506, 209] on icon "minus-circle" at bounding box center [507, 207] width 9 height 9
click at [292, 206] on span "Today" at bounding box center [304, 207] width 108 height 18
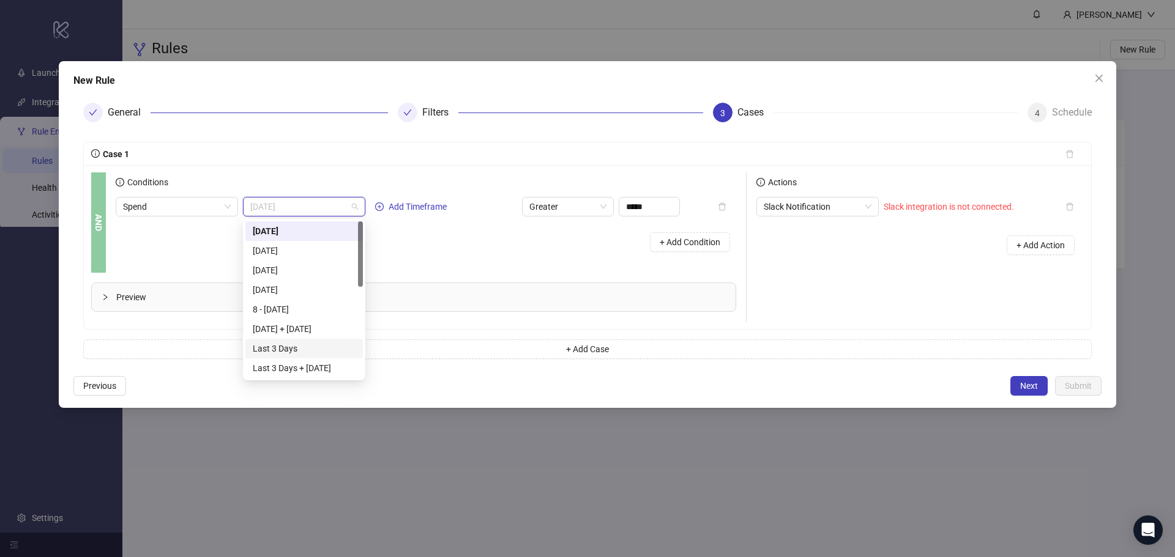
scroll to position [61, 0]
click at [302, 325] on div "Last 7 Days" at bounding box center [304, 326] width 103 height 13
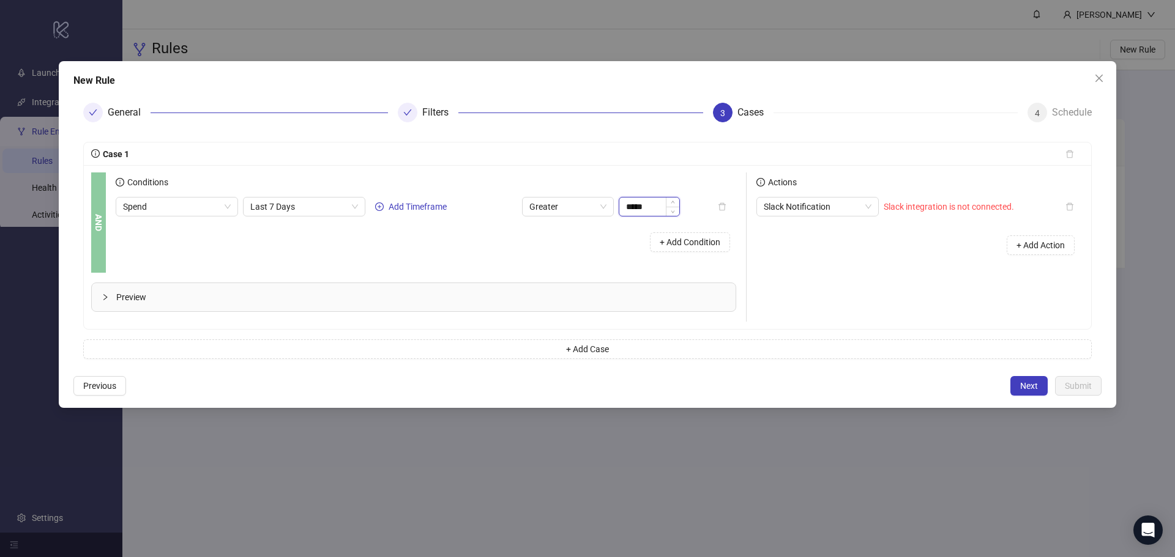
click at [633, 207] on input "*****" at bounding box center [649, 207] width 60 height 18
type input "******"
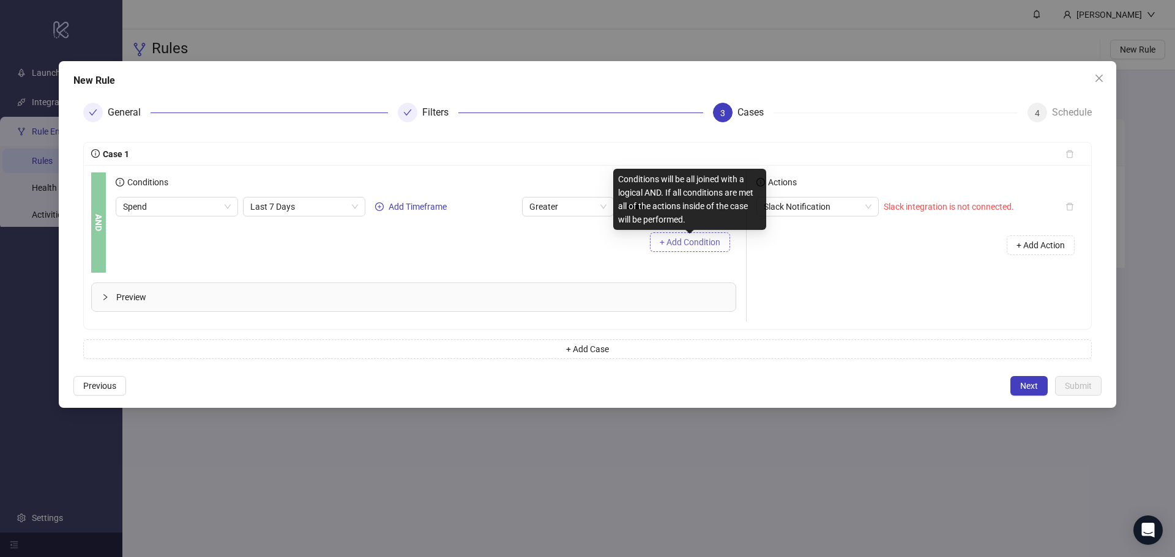
click at [678, 245] on span "+ Add Condition" at bounding box center [690, 242] width 61 height 10
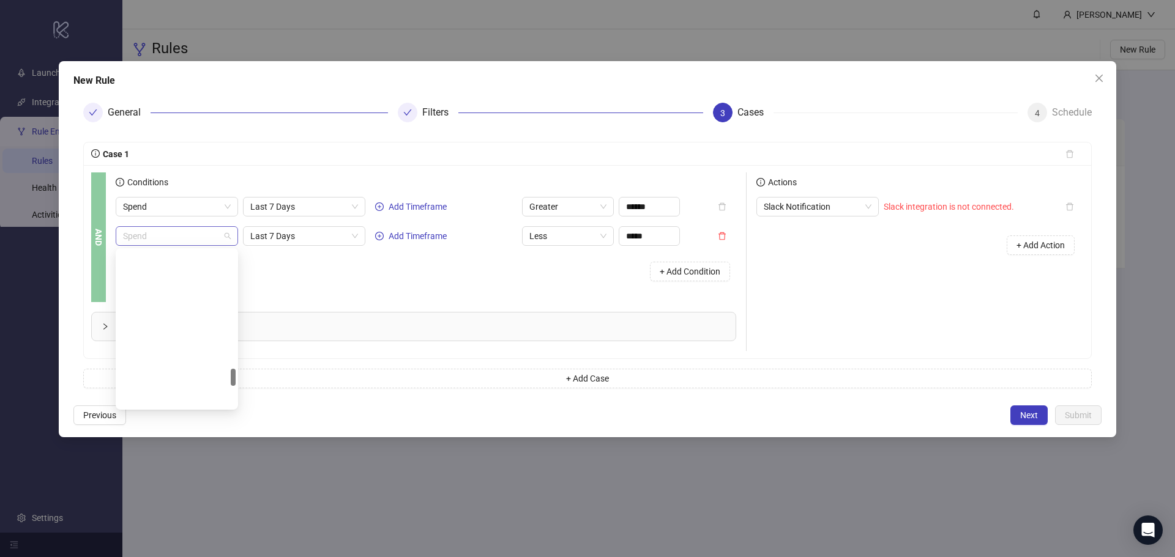
click at [226, 236] on span "Spend" at bounding box center [177, 236] width 108 height 18
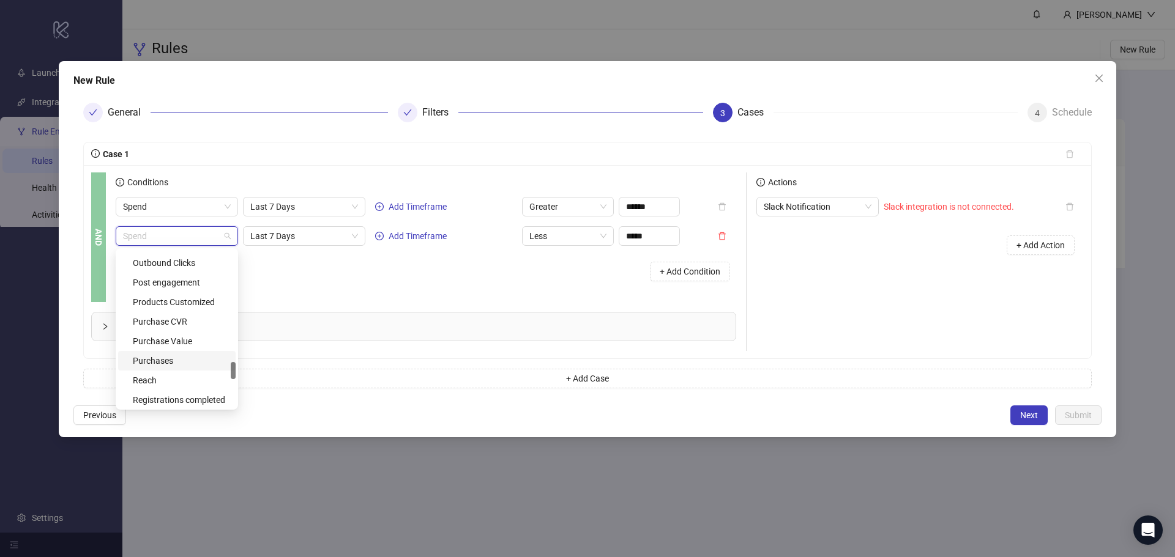
click at [180, 360] on div "Purchases" at bounding box center [180, 360] width 95 height 13
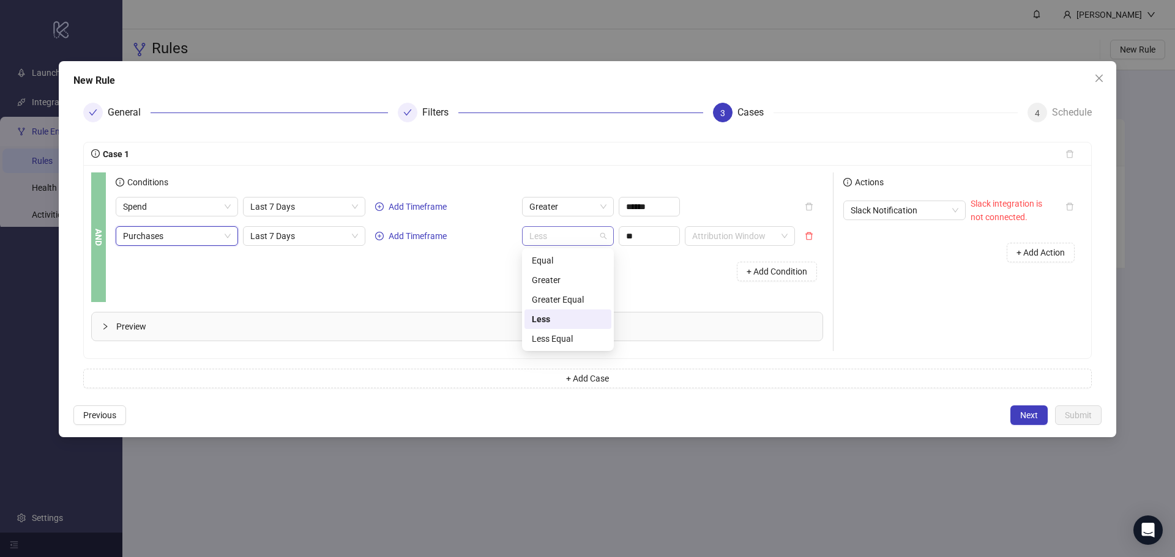
click at [590, 242] on span "Less" at bounding box center [567, 236] width 77 height 18
click at [590, 258] on div "Equal" at bounding box center [568, 260] width 72 height 13
click at [649, 237] on input "**" at bounding box center [649, 236] width 60 height 18
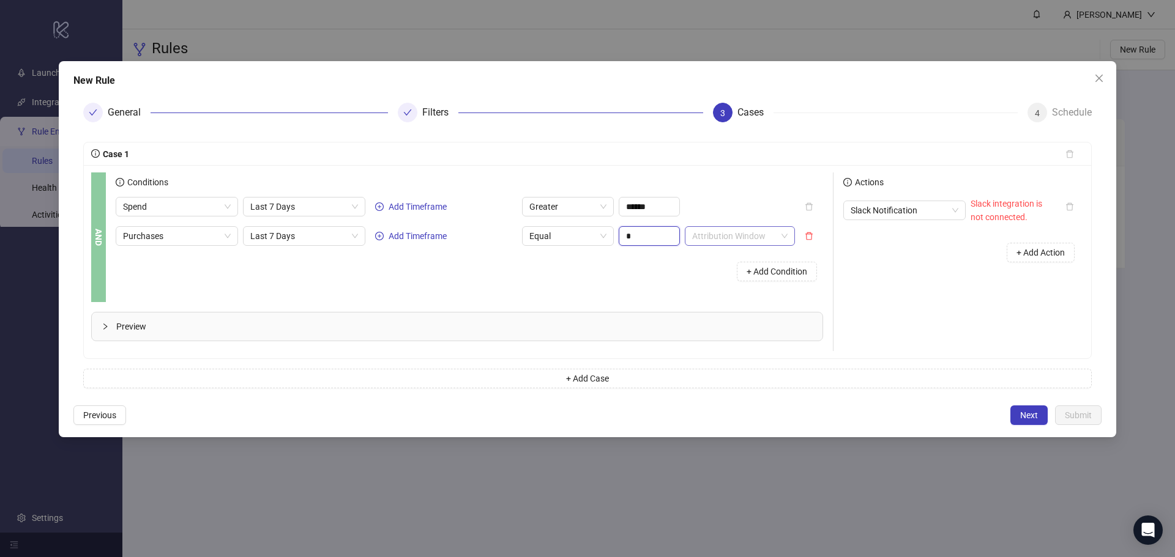
type input "*"
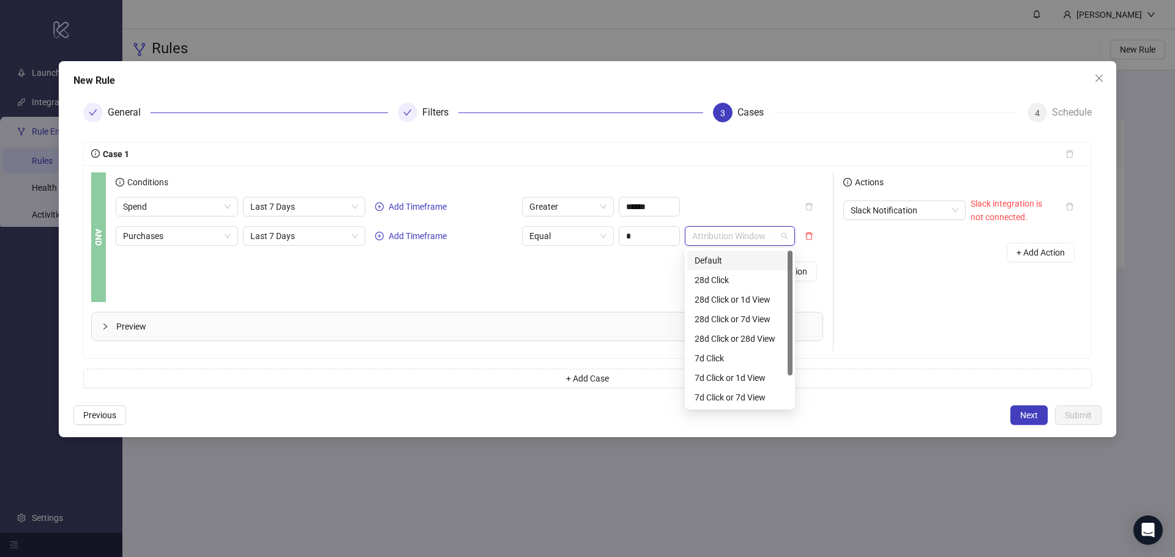
click at [708, 236] on input "search" at bounding box center [734, 236] width 84 height 18
click at [747, 314] on div "7d Click" at bounding box center [739, 319] width 91 height 13
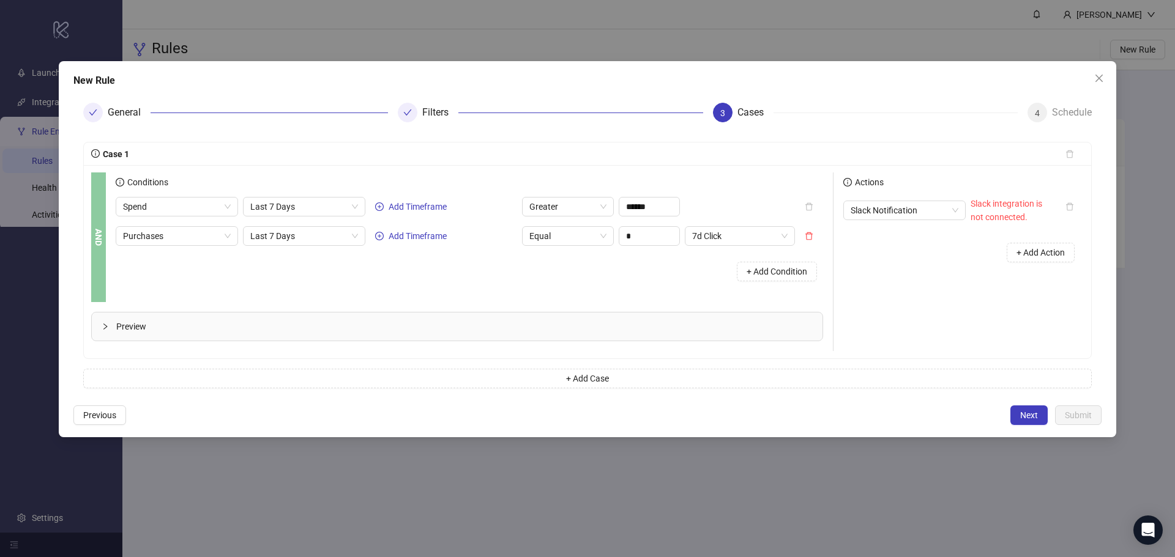
click at [622, 296] on div "Conditions Spend Last 7 Days Add Timeframe Greater ****** Purchases Last 7 Days…" at bounding box center [474, 238] width 717 height 130
click at [957, 210] on span "Slack Notification" at bounding box center [904, 210] width 108 height 18
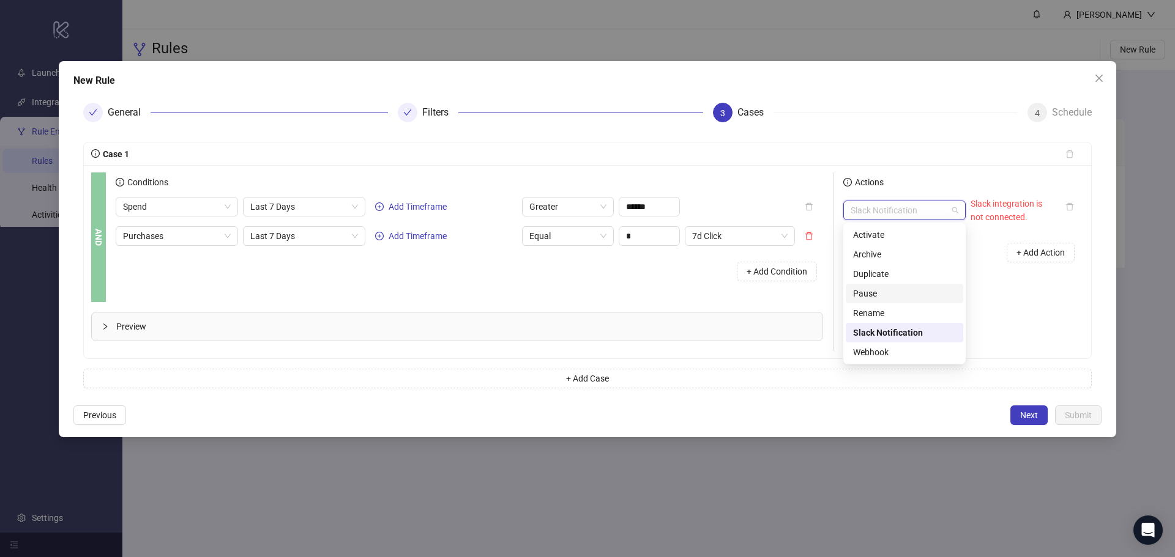
click at [908, 293] on div "Pause" at bounding box center [904, 293] width 103 height 13
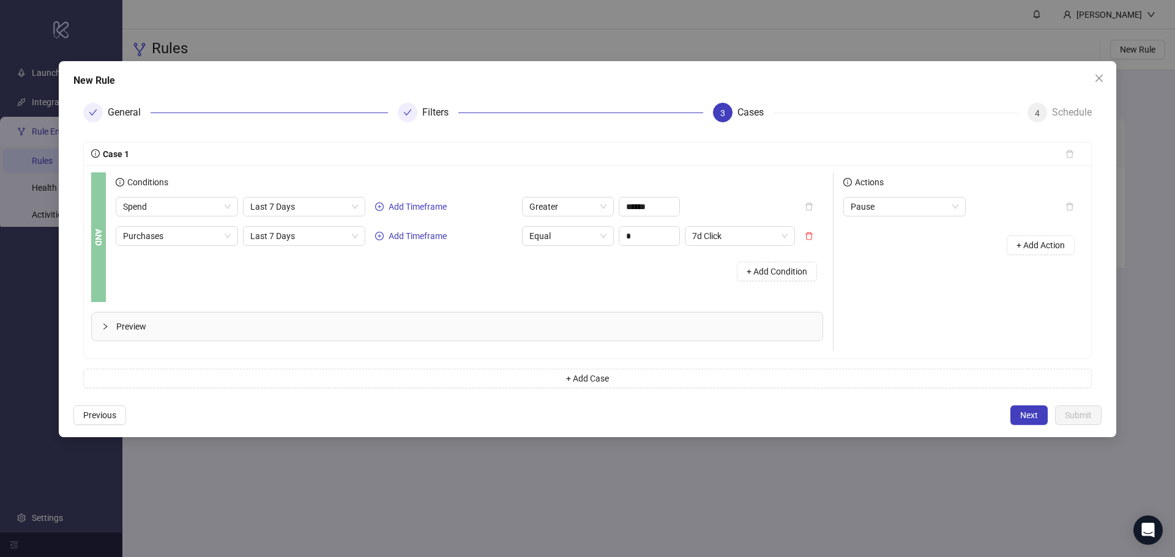
click at [408, 113] on icon "check" at bounding box center [408, 113] width 8 height 6
click at [563, 376] on button "+ Add Case" at bounding box center [587, 379] width 1008 height 20
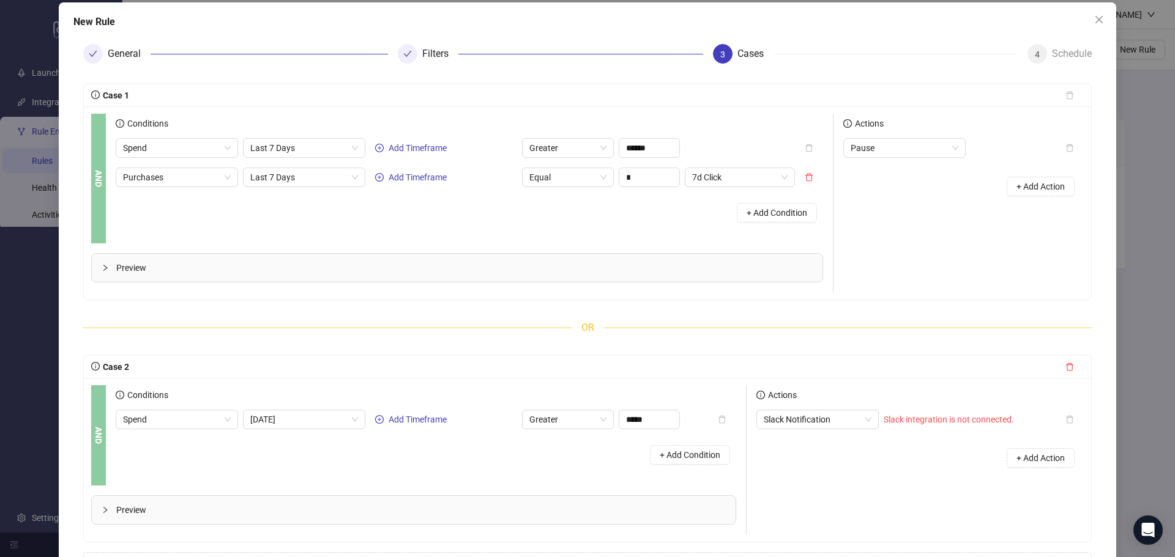
scroll to position [137, 0]
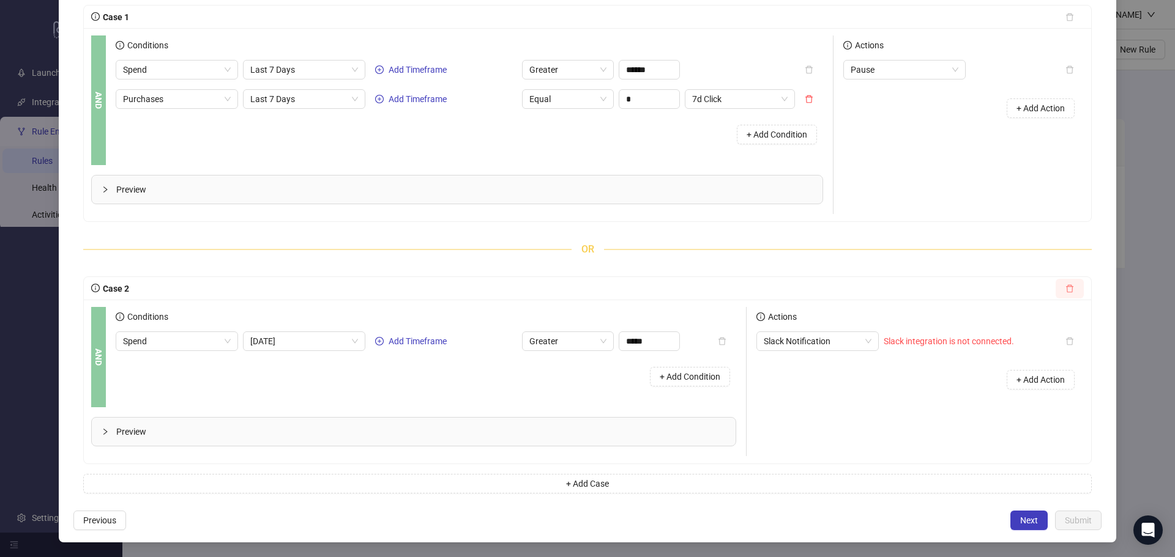
click at [1065, 289] on icon "delete" at bounding box center [1069, 288] width 9 height 9
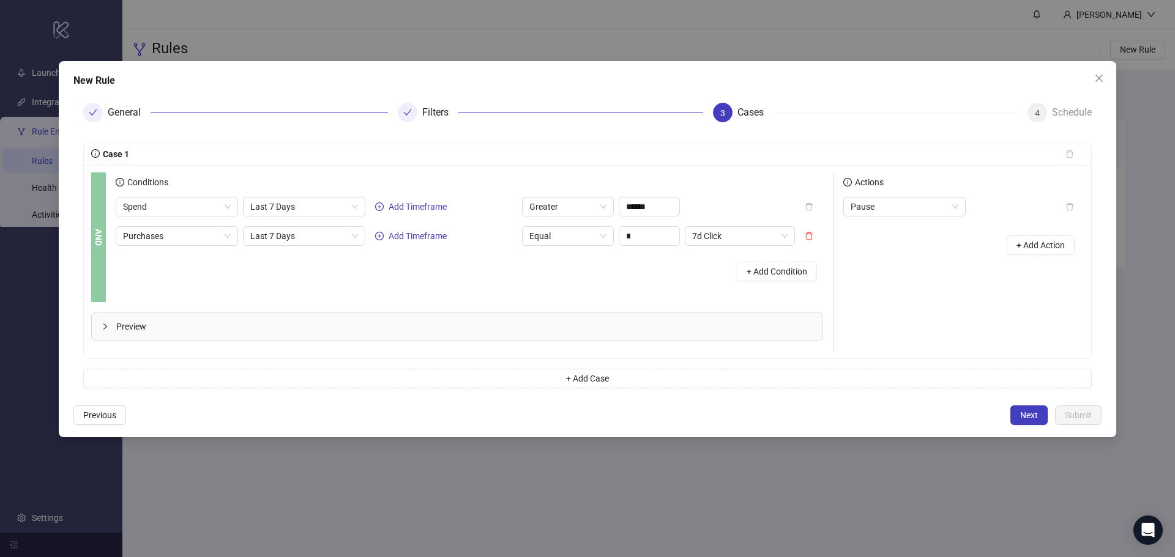
scroll to position [0, 0]
click at [401, 116] on div at bounding box center [408, 113] width 20 height 20
click at [121, 417] on button "Previous" at bounding box center [99, 416] width 53 height 20
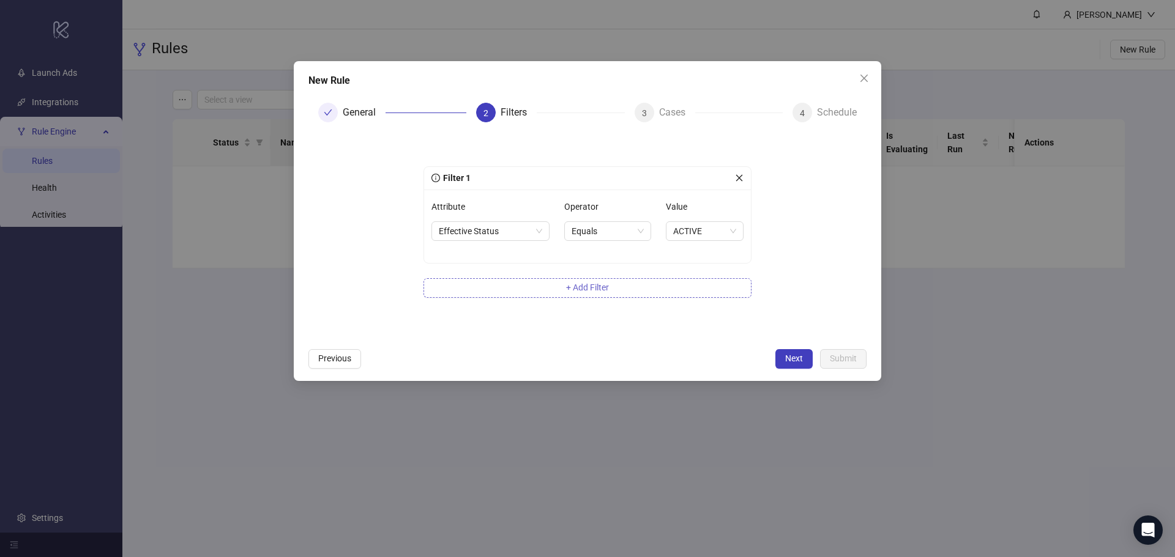
click at [595, 283] on span "+ Add Filter" at bounding box center [587, 288] width 43 height 10
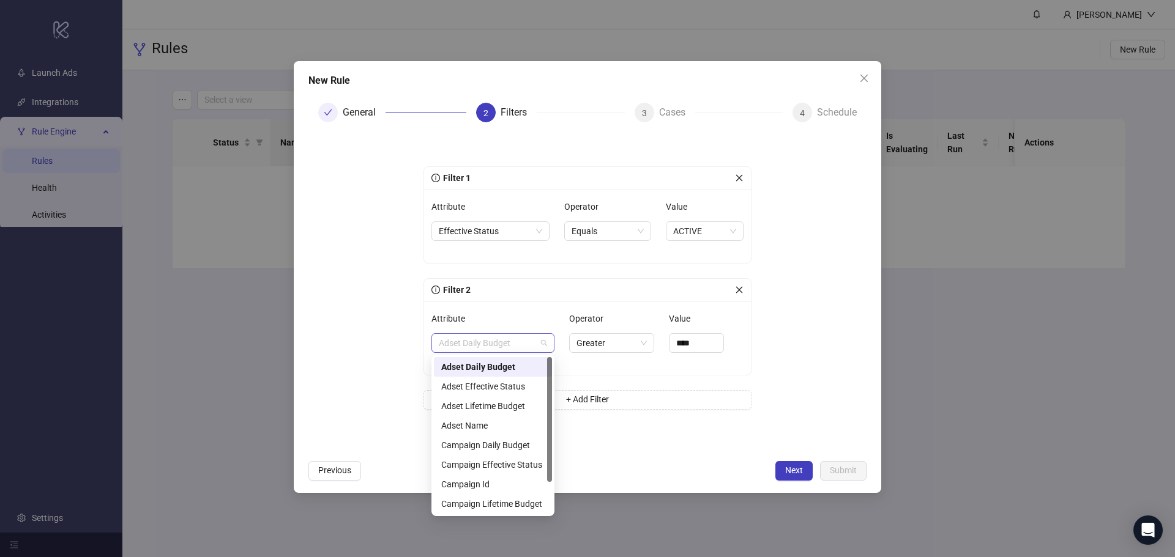
click at [518, 345] on span "Adset Daily Budget" at bounding box center [493, 343] width 108 height 18
click at [379, 370] on form "Filter 1 Attribute Effective Status Operator Equals Value ACTIVE Filter 2 Attri…" at bounding box center [587, 293] width 558 height 322
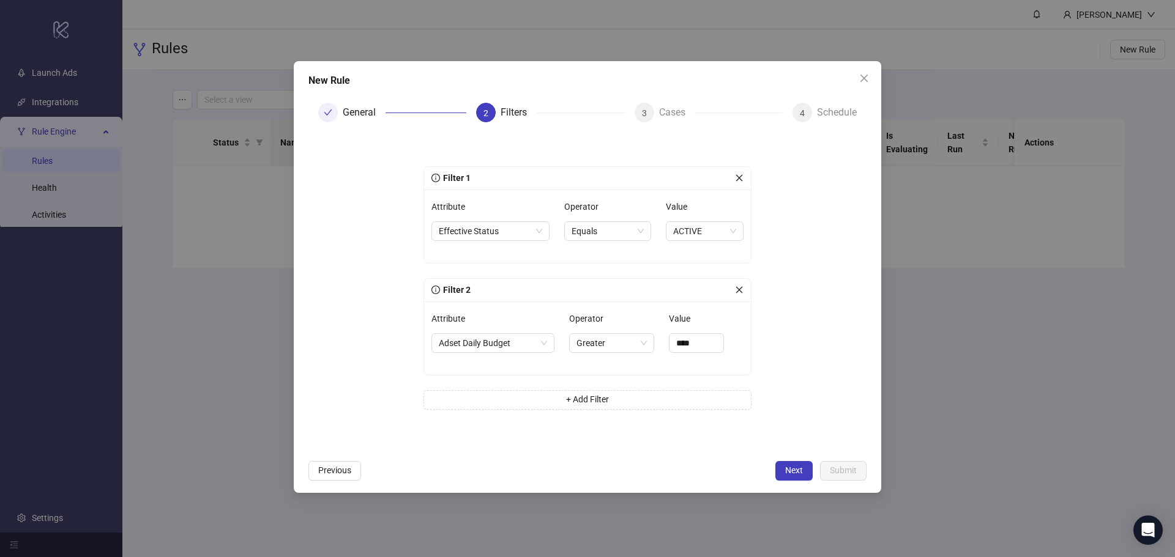
click at [740, 286] on icon "close" at bounding box center [739, 290] width 9 height 9
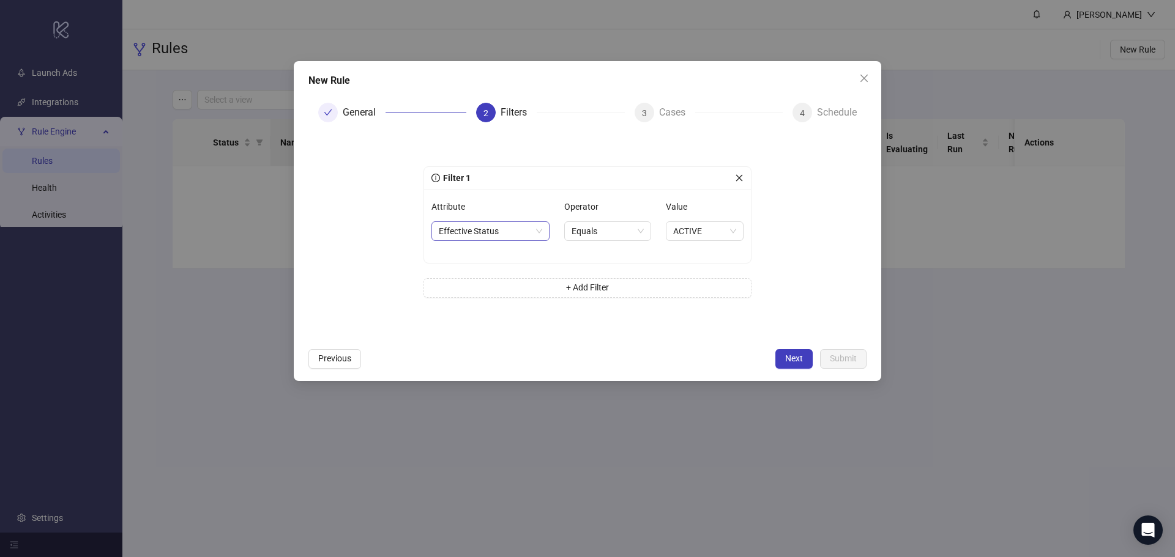
click at [543, 234] on div "Effective Status" at bounding box center [490, 231] width 118 height 20
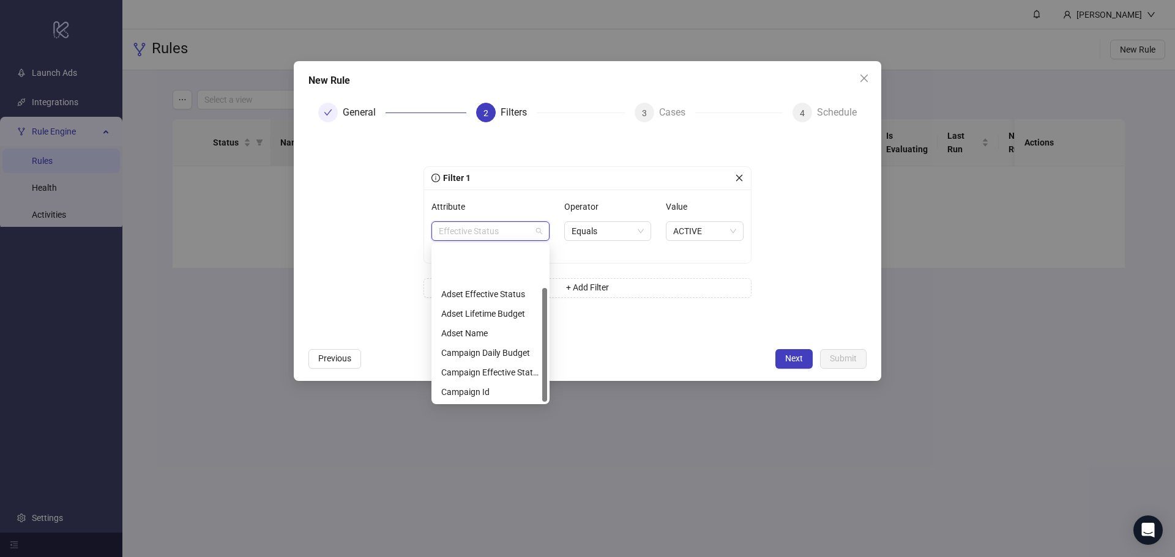
scroll to position [59, 0]
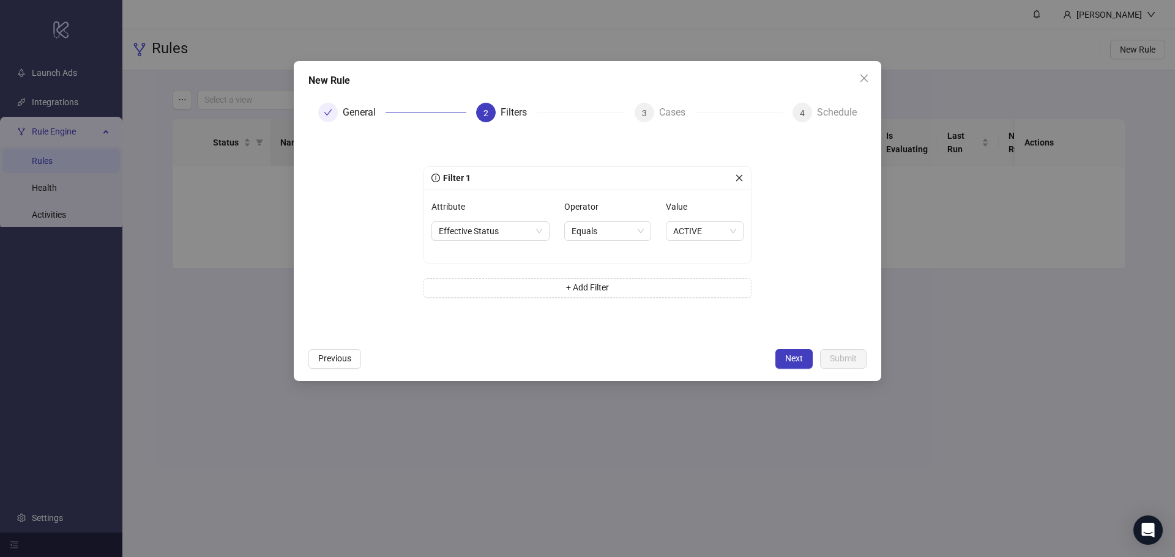
click at [680, 365] on div "Previous Next Submit" at bounding box center [587, 359] width 558 height 20
click at [800, 357] on span "Next" at bounding box center [794, 359] width 18 height 10
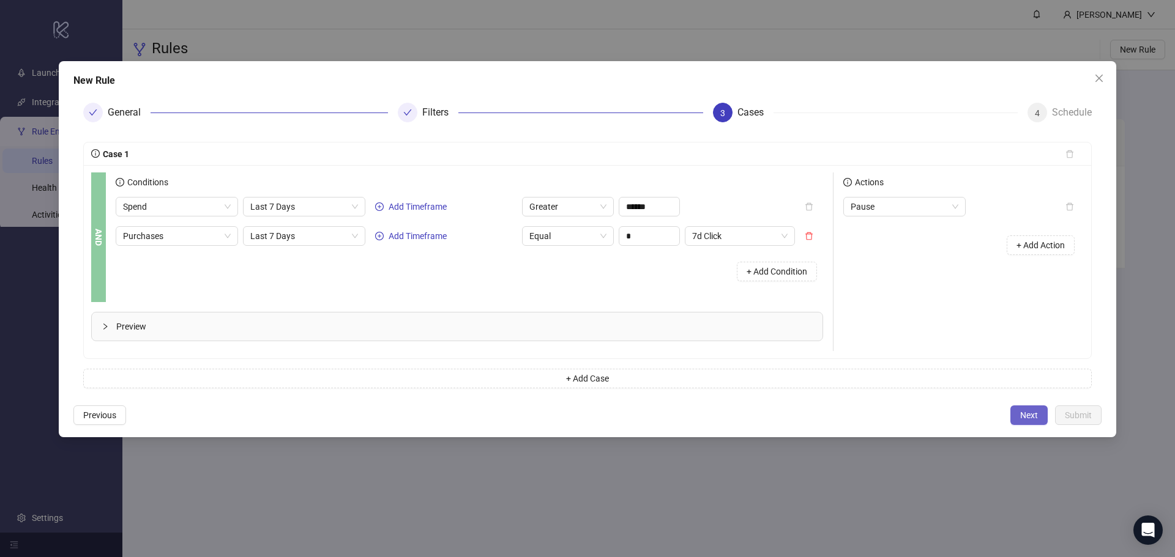
click at [1028, 415] on span "Next" at bounding box center [1029, 416] width 18 height 10
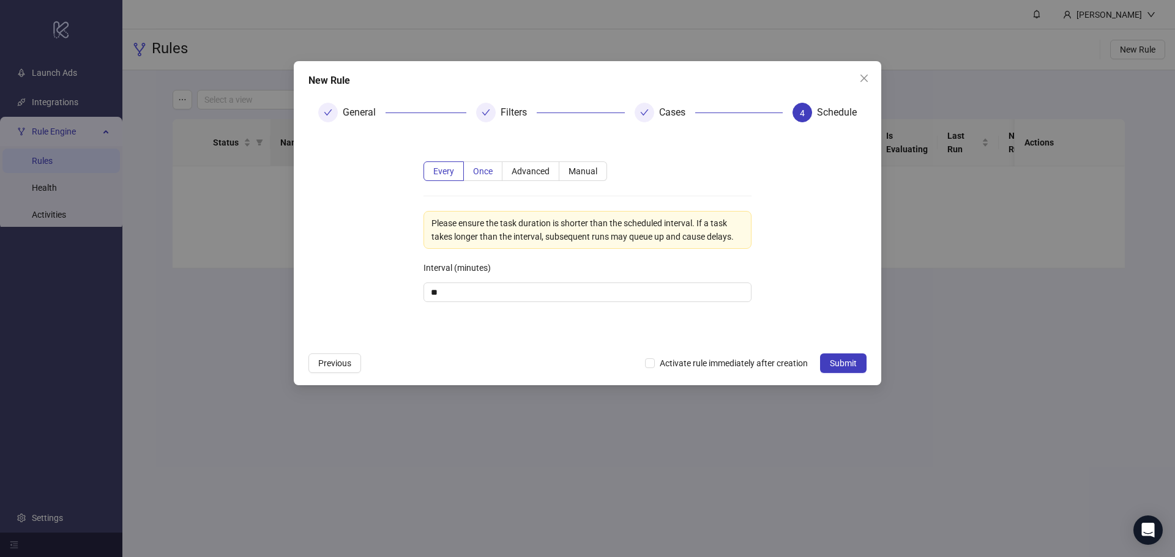
click at [478, 174] on span "Once" at bounding box center [483, 171] width 20 height 10
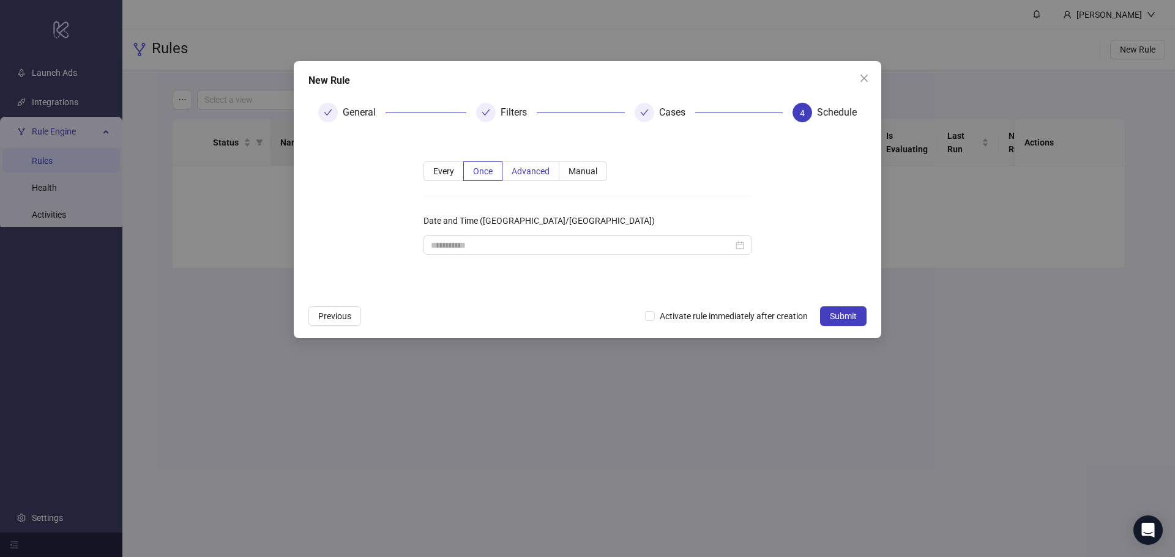
click at [530, 162] on label "Advanced" at bounding box center [530, 172] width 57 height 20
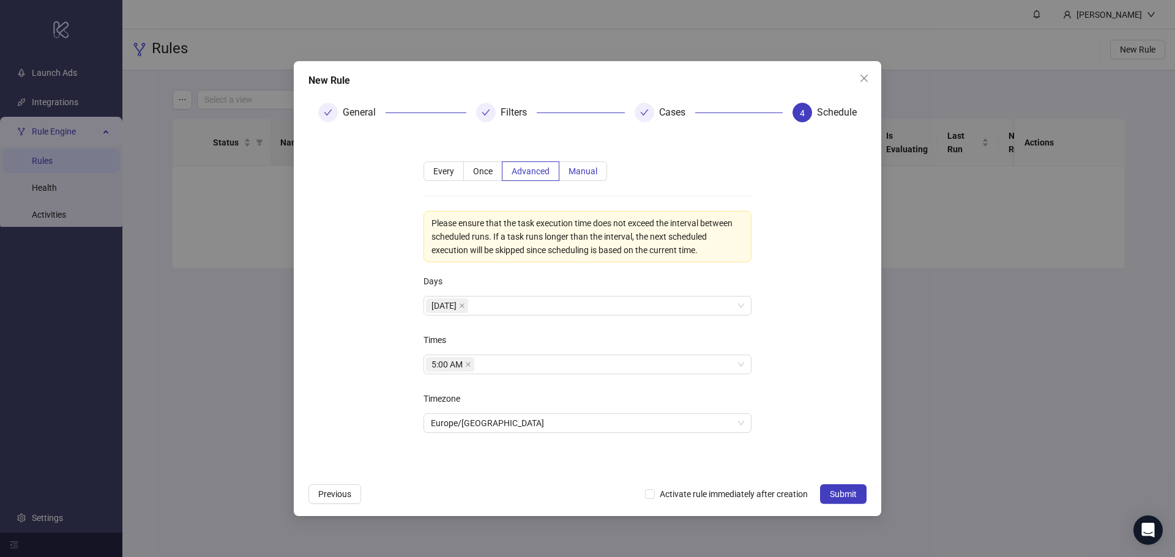
click at [581, 172] on span "Manual" at bounding box center [582, 171] width 29 height 10
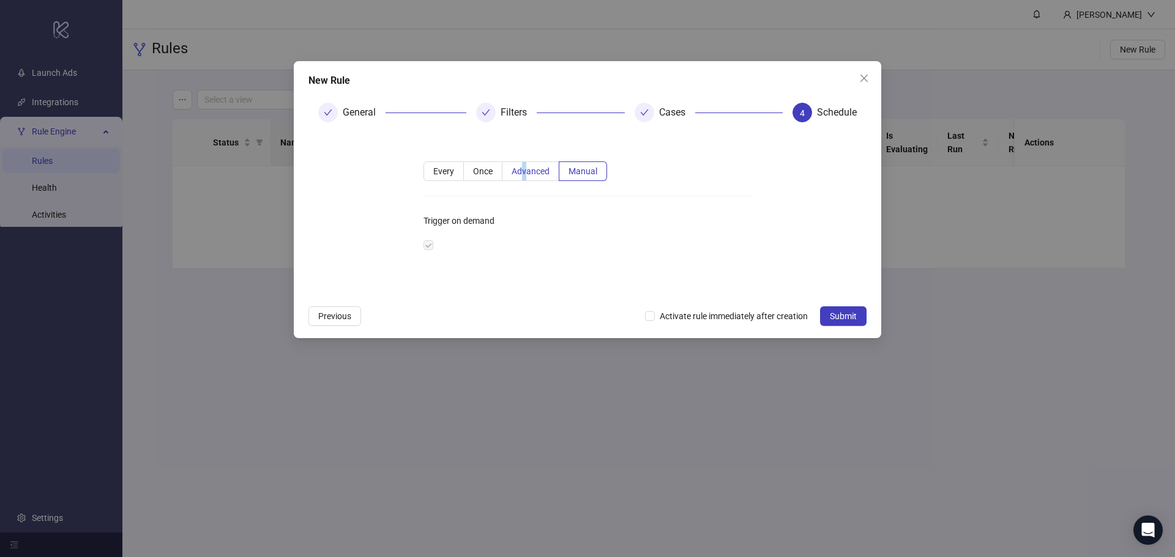
click at [524, 171] on span "Advanced" at bounding box center [530, 171] width 38 height 10
click at [484, 174] on span "Once" at bounding box center [483, 171] width 20 height 10
click at [447, 166] on span "Every" at bounding box center [443, 171] width 21 height 10
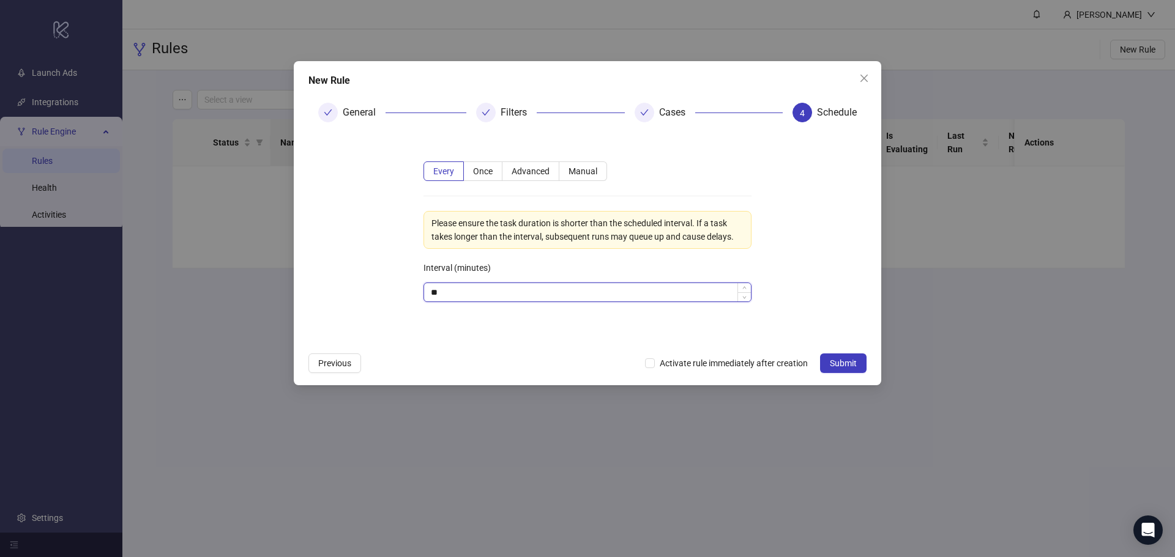
click at [521, 286] on input "**" at bounding box center [587, 292] width 327 height 18
click at [534, 174] on span "Advanced" at bounding box center [530, 171] width 38 height 10
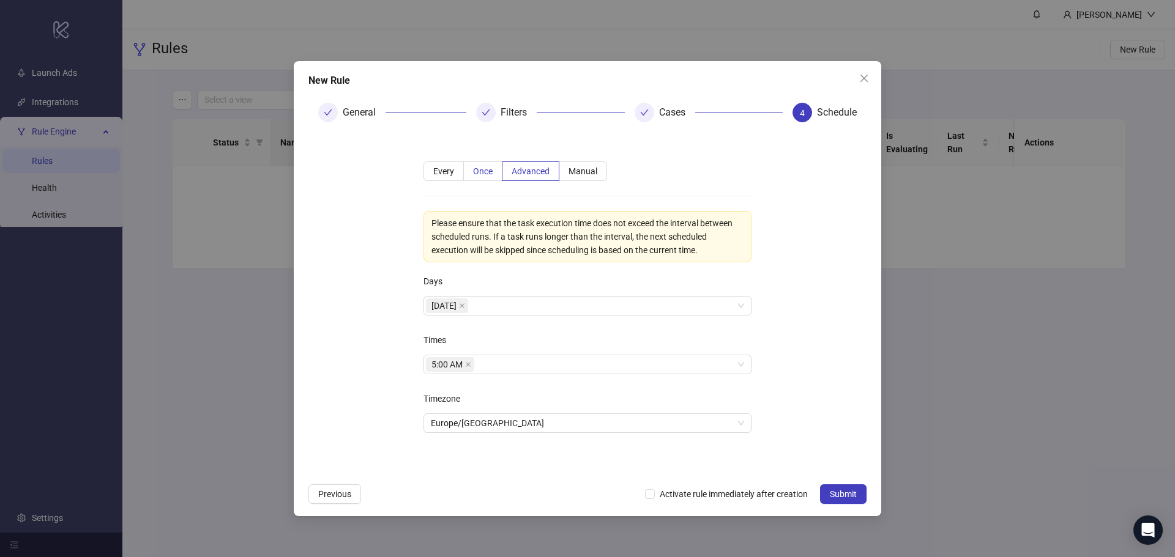
click at [486, 176] on label "Once" at bounding box center [483, 172] width 39 height 20
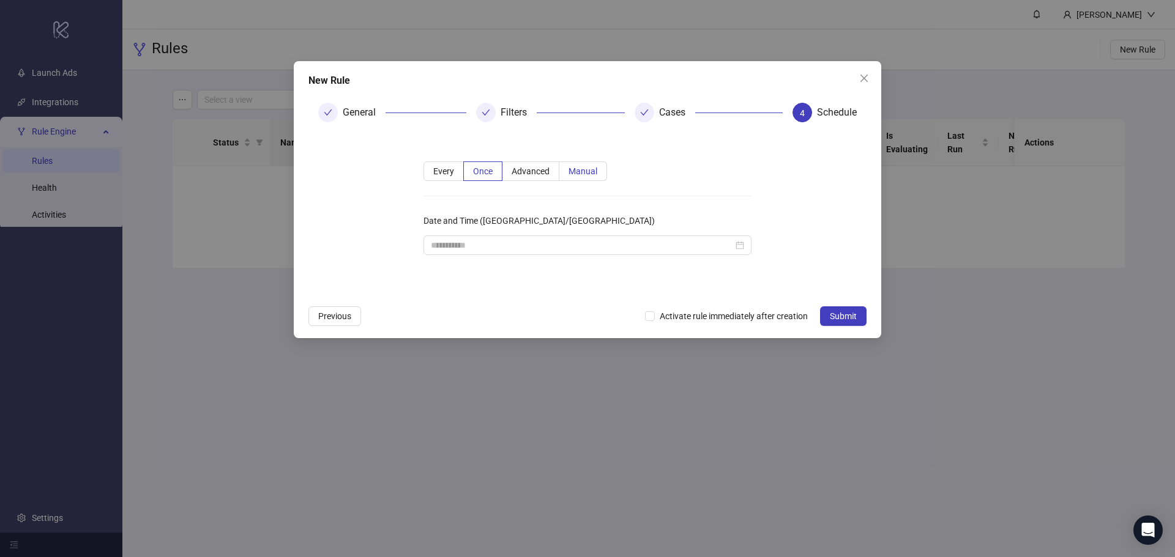
click at [584, 170] on span "Manual" at bounding box center [582, 171] width 29 height 10
click at [351, 316] on button "Previous" at bounding box center [334, 317] width 53 height 20
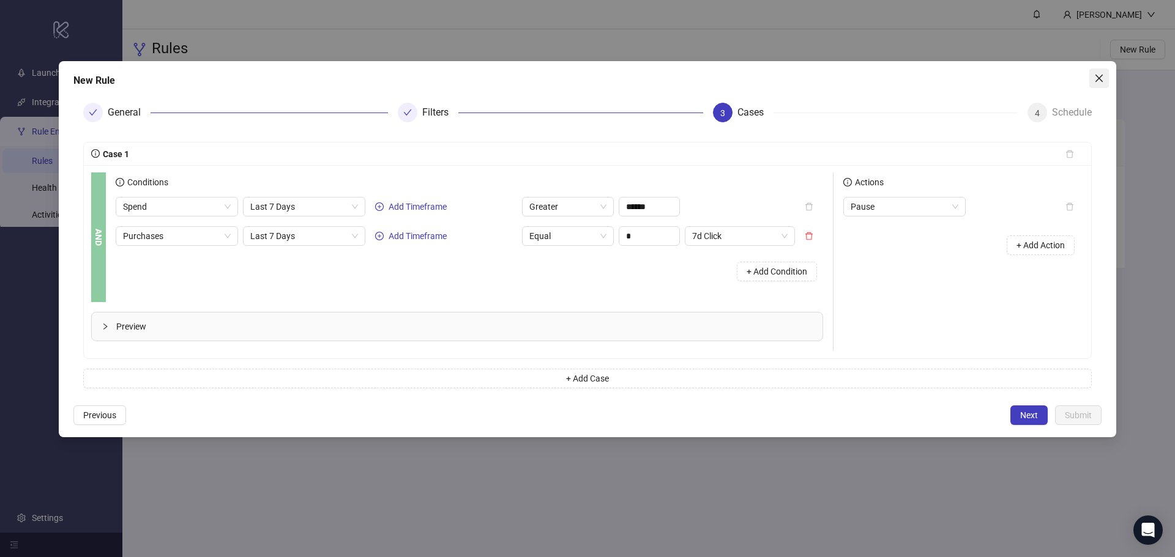
click at [1107, 74] on span "Close" at bounding box center [1099, 78] width 20 height 10
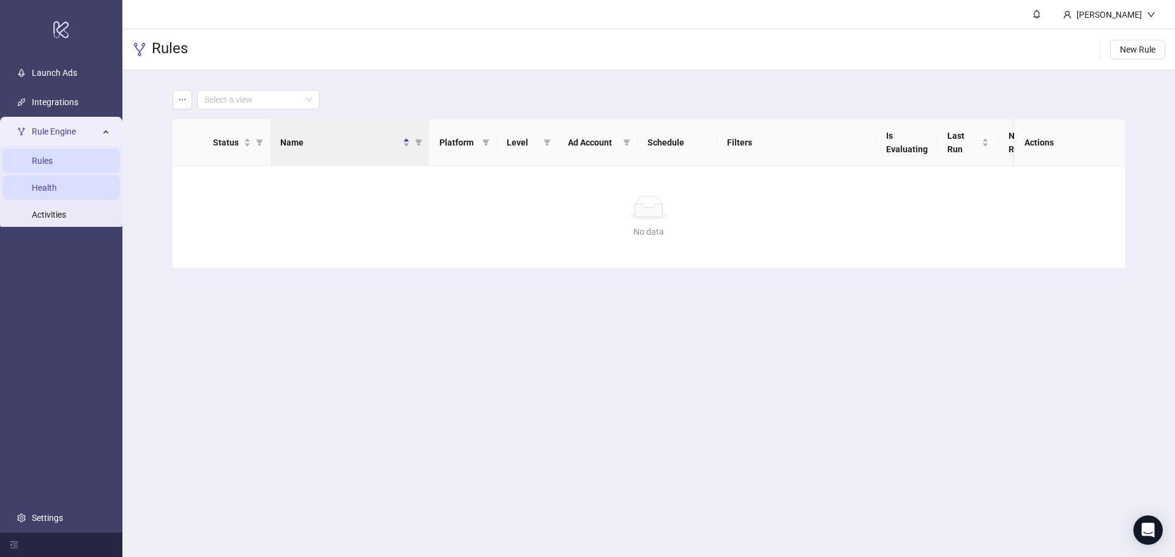
click at [57, 191] on link "Health" at bounding box center [44, 188] width 25 height 10
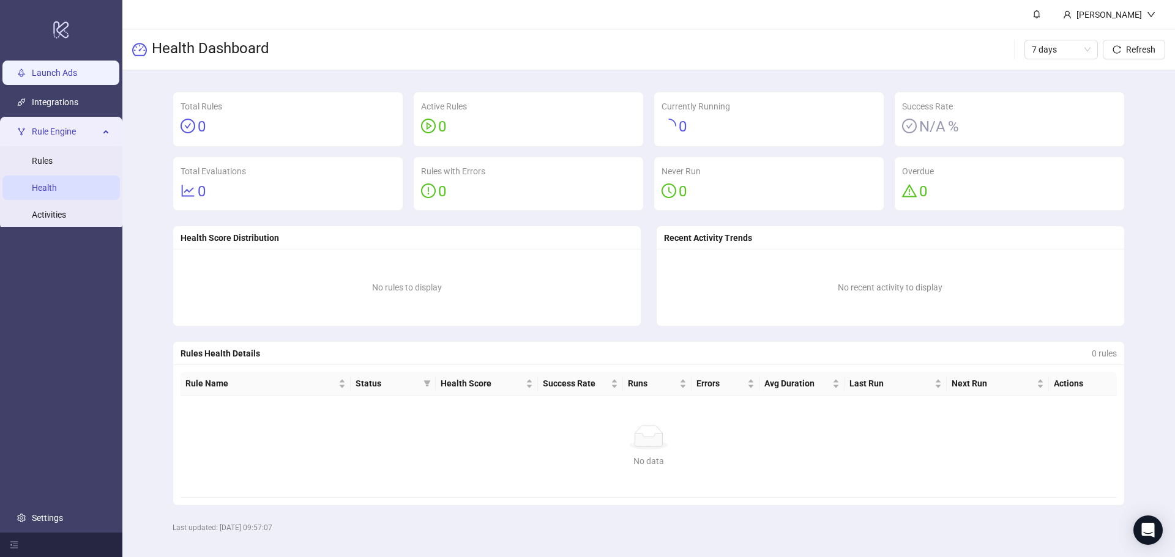
click at [70, 68] on link "Launch Ads" at bounding box center [54, 73] width 45 height 10
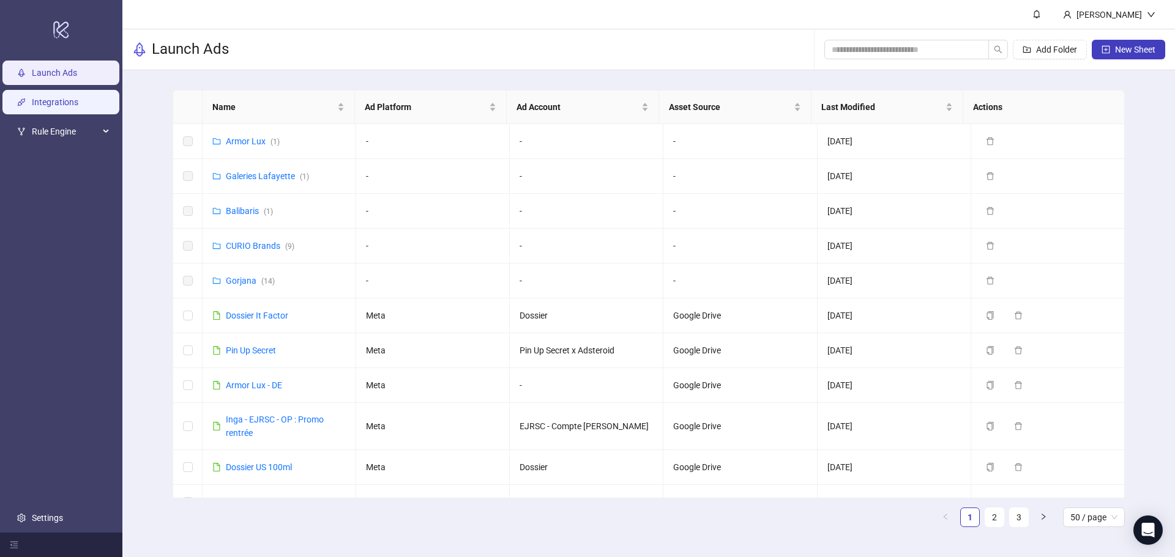
click at [69, 105] on link "Integrations" at bounding box center [55, 102] width 46 height 10
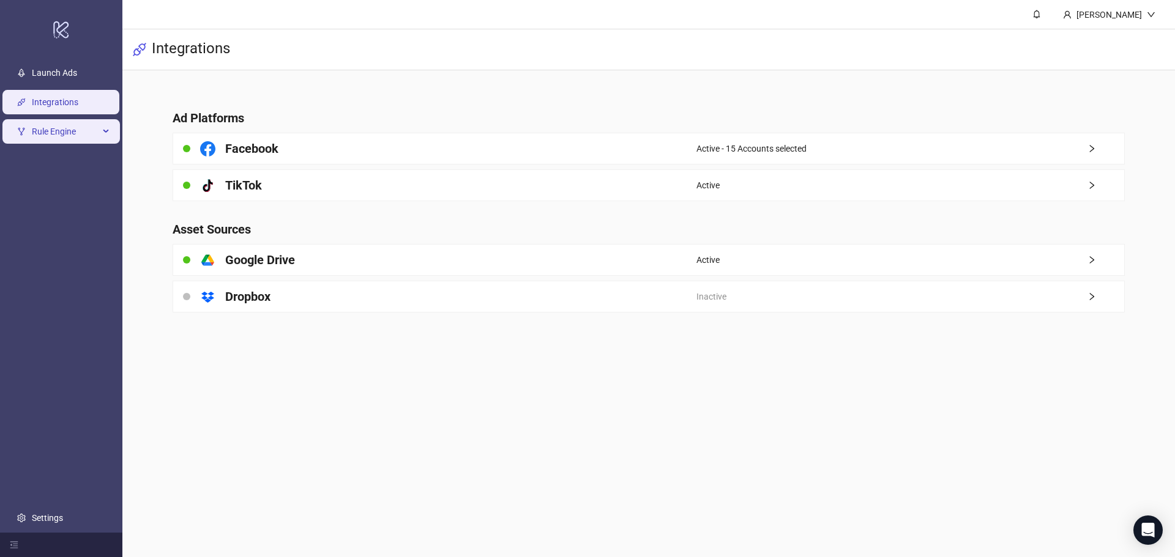
drag, startPoint x: 65, startPoint y: 75, endPoint x: 104, endPoint y: 117, distance: 57.1
click at [65, 75] on link "Launch Ads" at bounding box center [54, 73] width 45 height 10
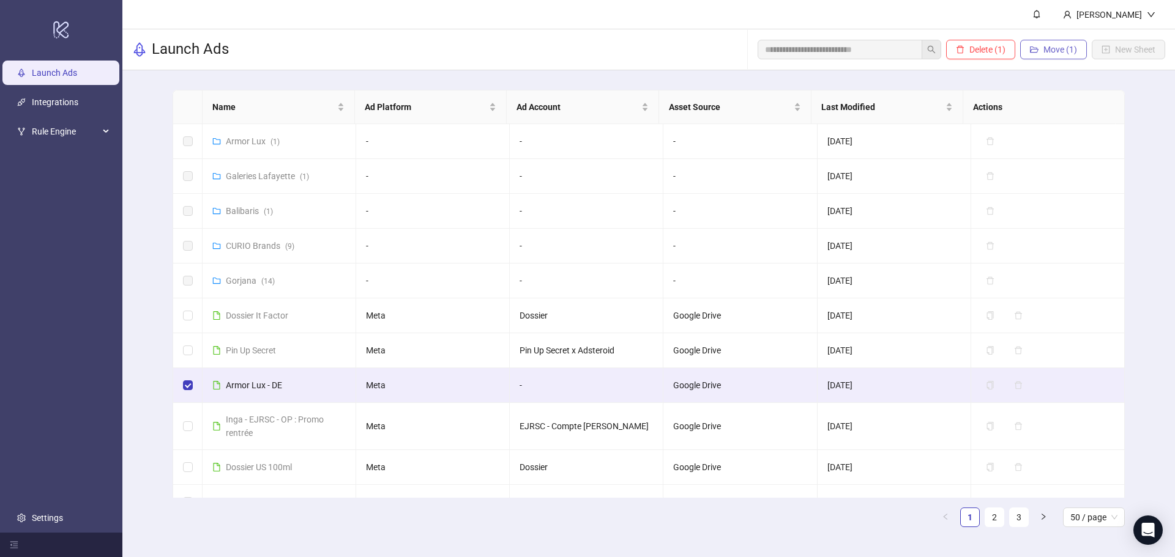
click at [1046, 40] on button "Move (1)" at bounding box center [1053, 50] width 67 height 20
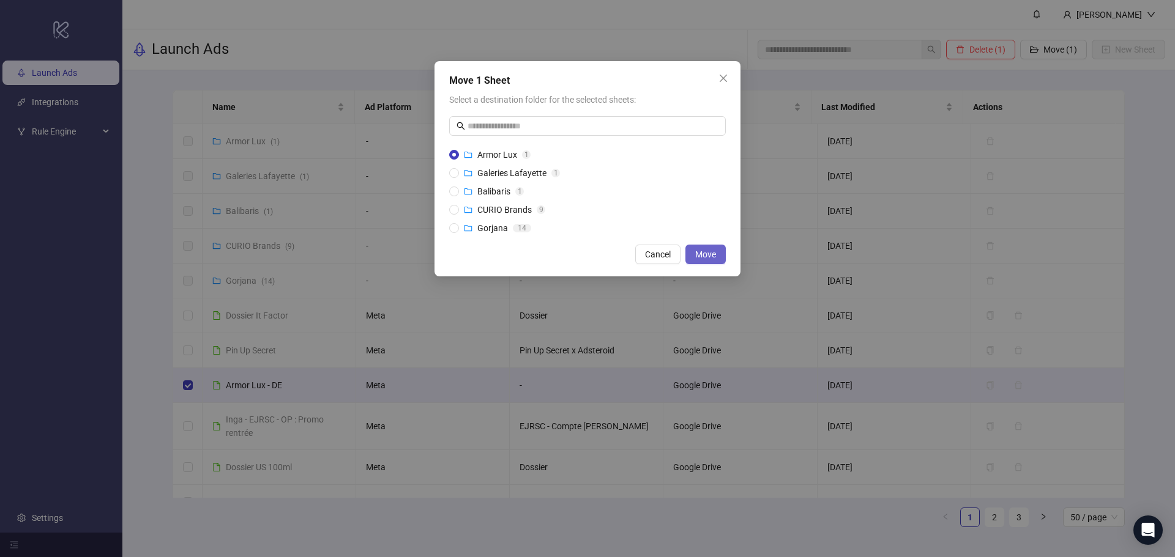
click at [707, 256] on span "Move" at bounding box center [705, 255] width 21 height 10
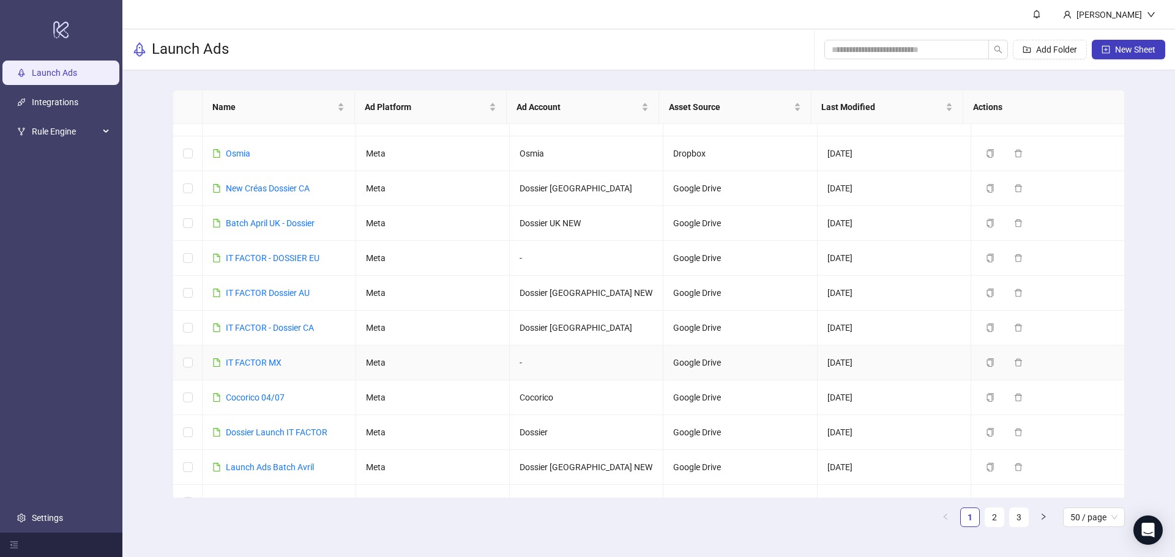
scroll to position [795, 0]
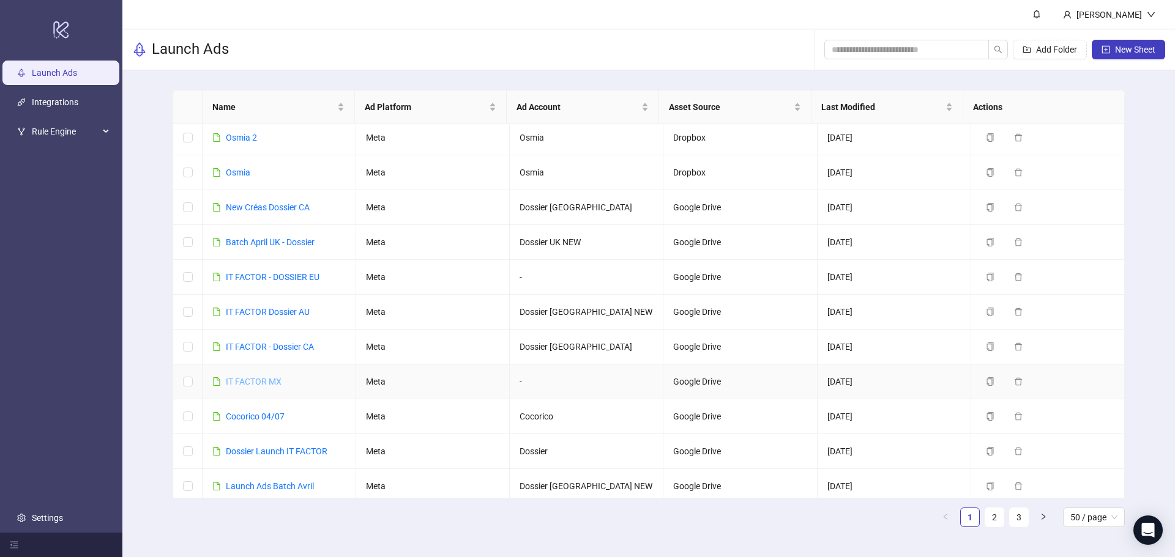
click at [267, 382] on link "IT FACTOR MX" at bounding box center [254, 382] width 56 height 10
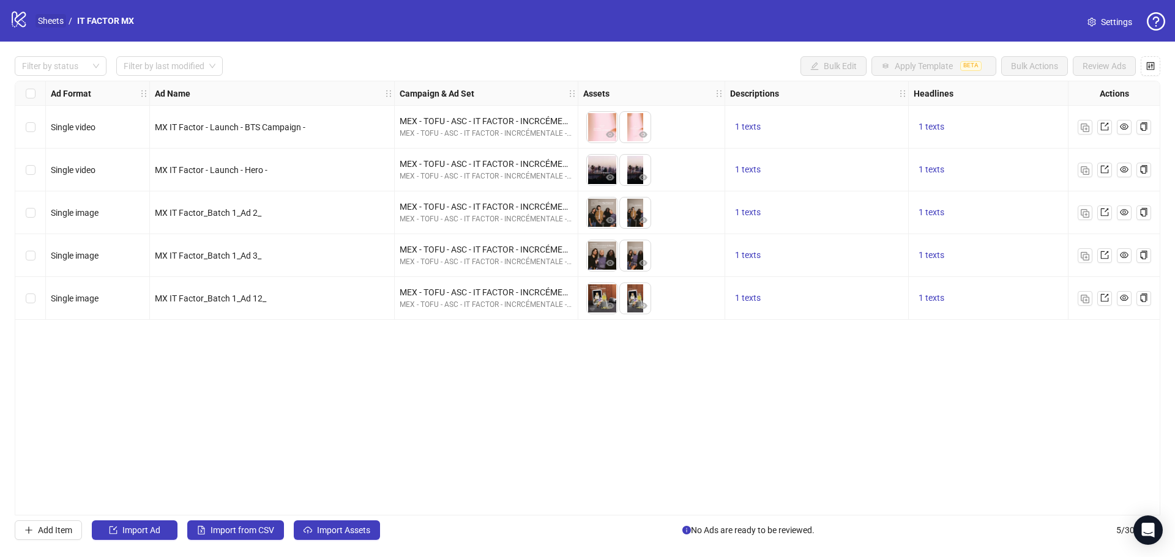
click at [51, 17] on link "Sheets" at bounding box center [50, 20] width 31 height 13
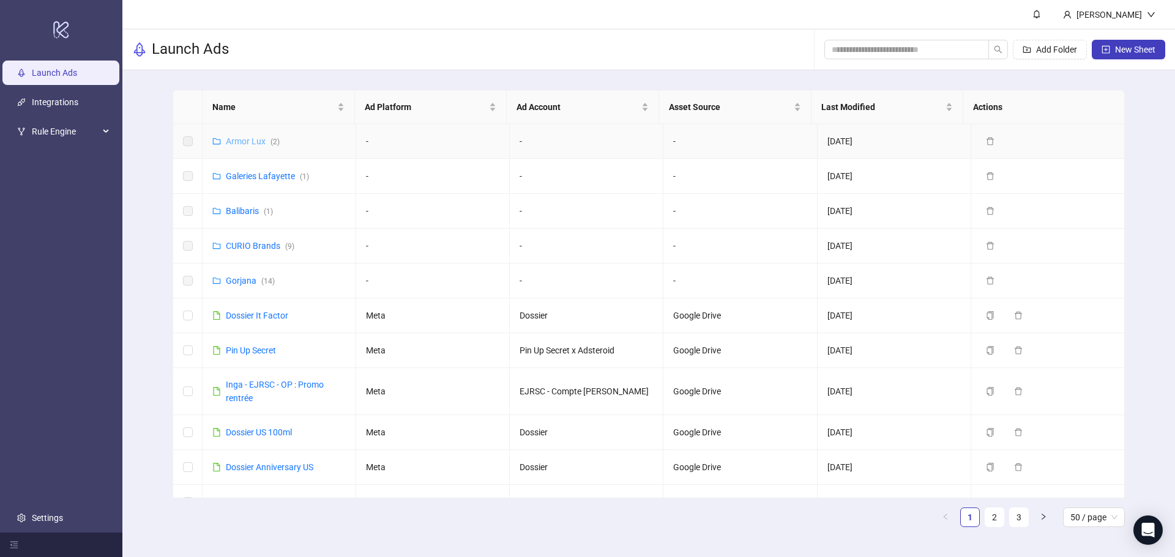
click at [254, 138] on link "Armor Lux ( 2 )" at bounding box center [253, 141] width 54 height 10
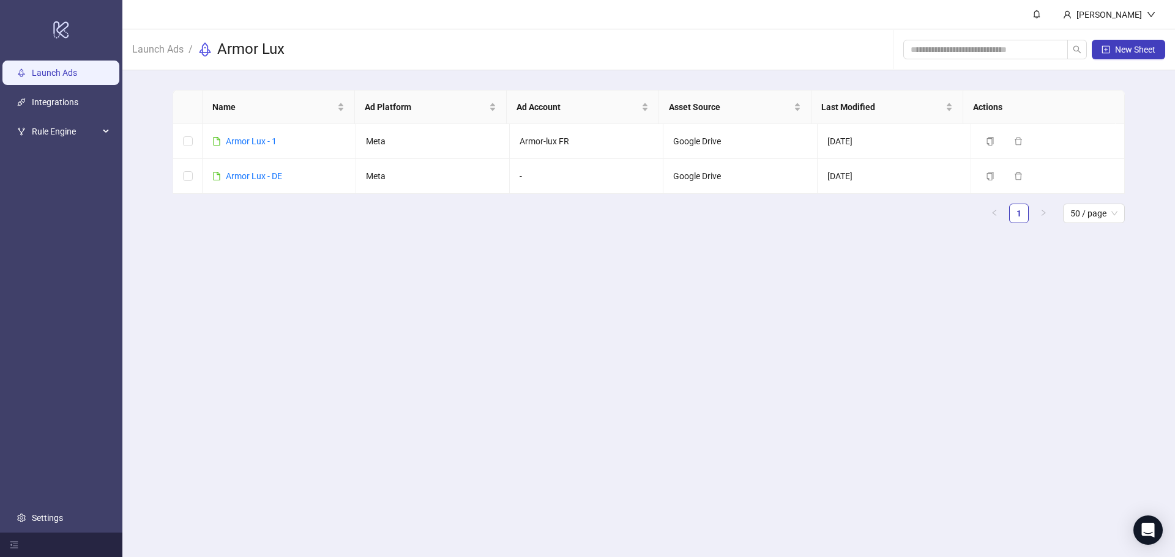
click at [49, 78] on link "Launch Ads" at bounding box center [54, 73] width 45 height 10
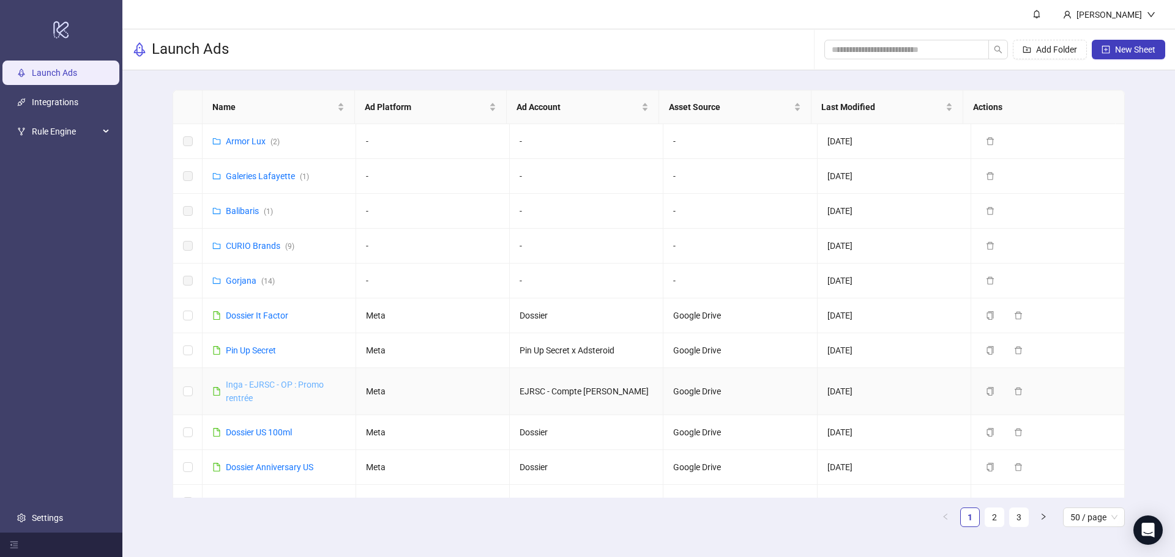
click at [296, 382] on link "Inga - EJRSC - OP : Promo rentrée" at bounding box center [275, 391] width 98 height 23
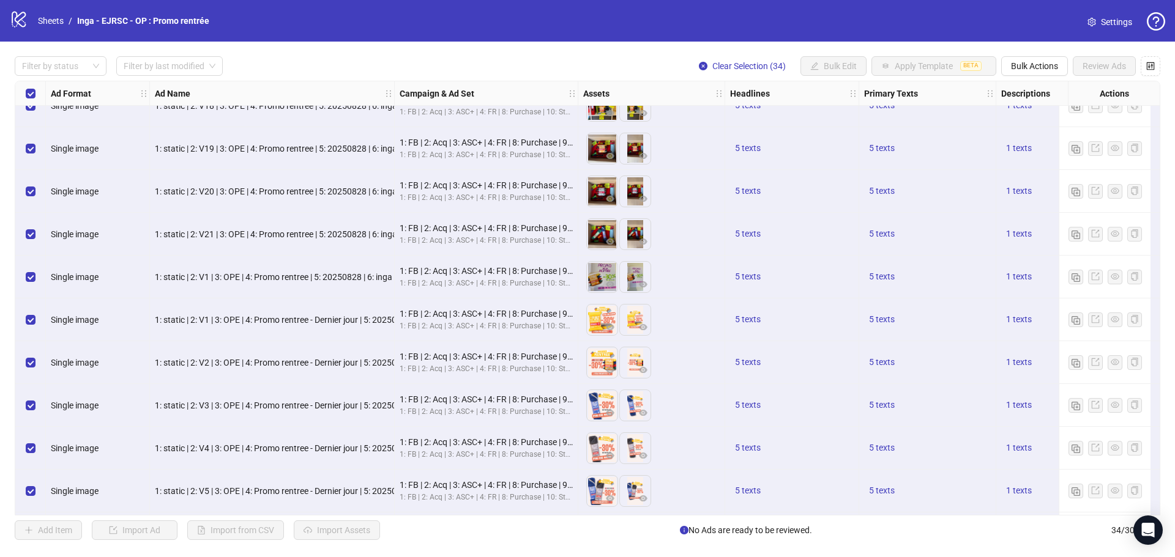
scroll to position [746, 0]
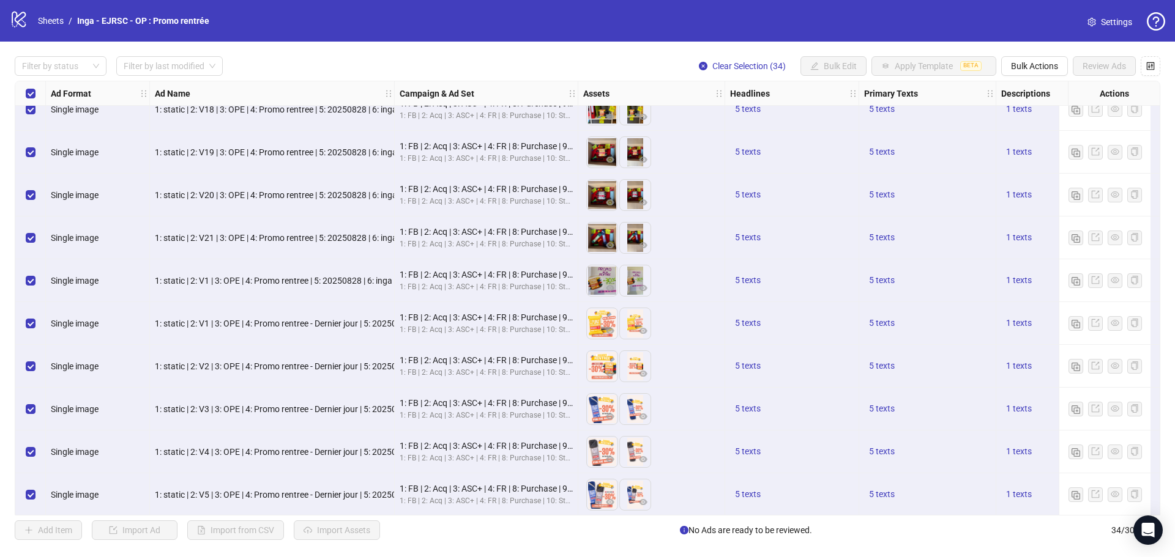
click at [215, 94] on div "Ad Name" at bounding box center [272, 93] width 245 height 24
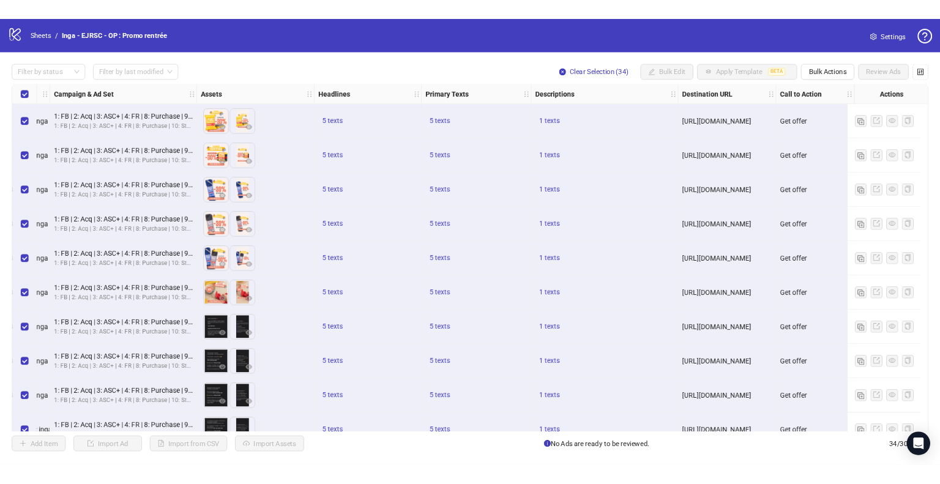
scroll to position [0, 0]
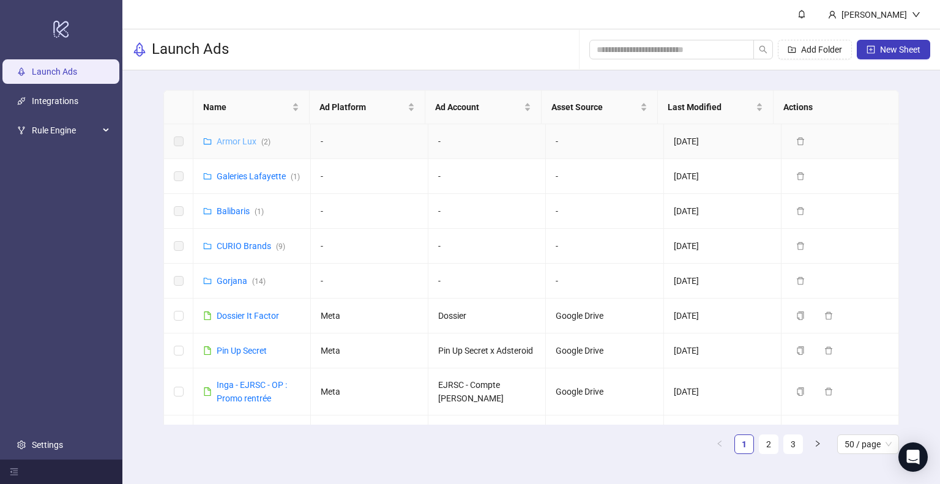
click at [232, 139] on link "Armor Lux ( 2 )" at bounding box center [244, 141] width 54 height 10
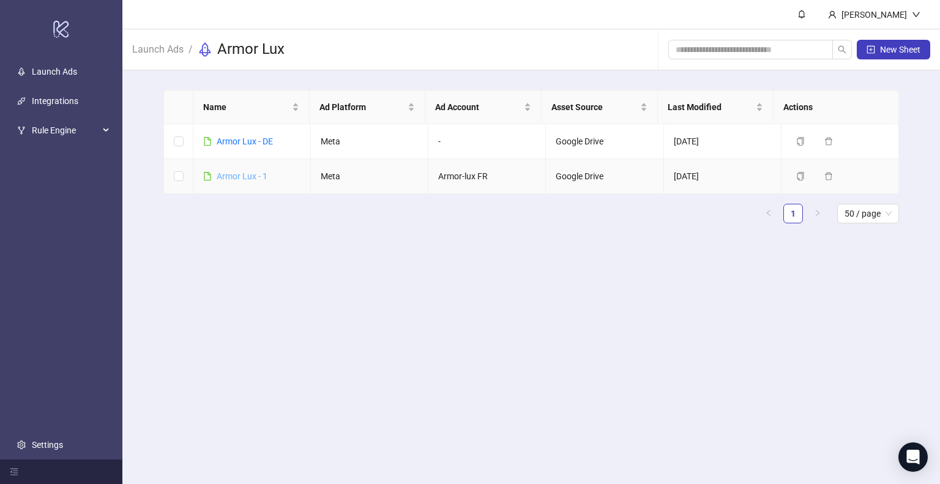
click at [233, 180] on link "Armor Lux - 1" at bounding box center [242, 176] width 51 height 10
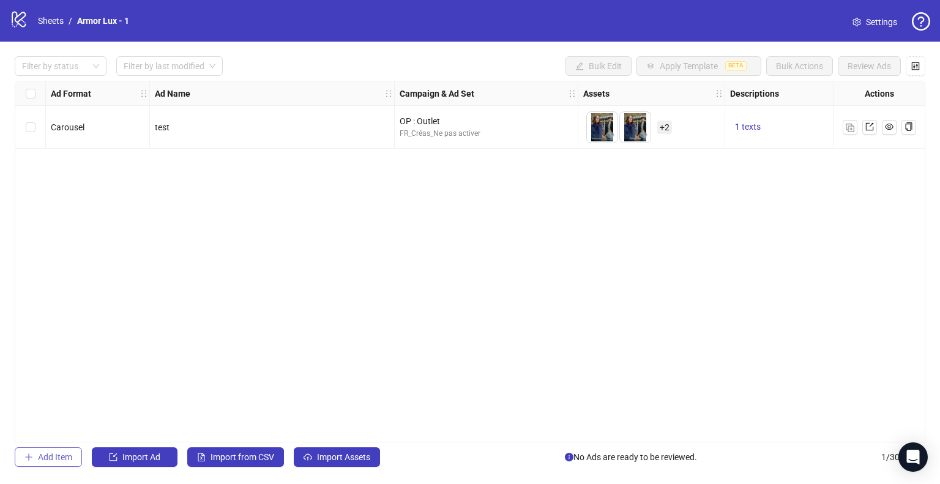
click at [67, 462] on button "Add Item" at bounding box center [48, 457] width 67 height 20
click at [132, 168] on span "Single image" at bounding box center [97, 170] width 79 height 18
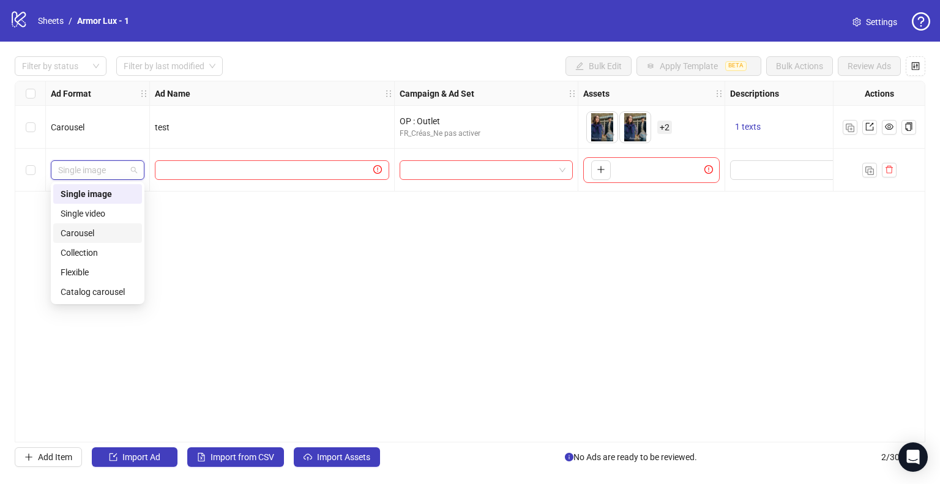
click at [86, 232] on div "Carousel" at bounding box center [98, 232] width 74 height 13
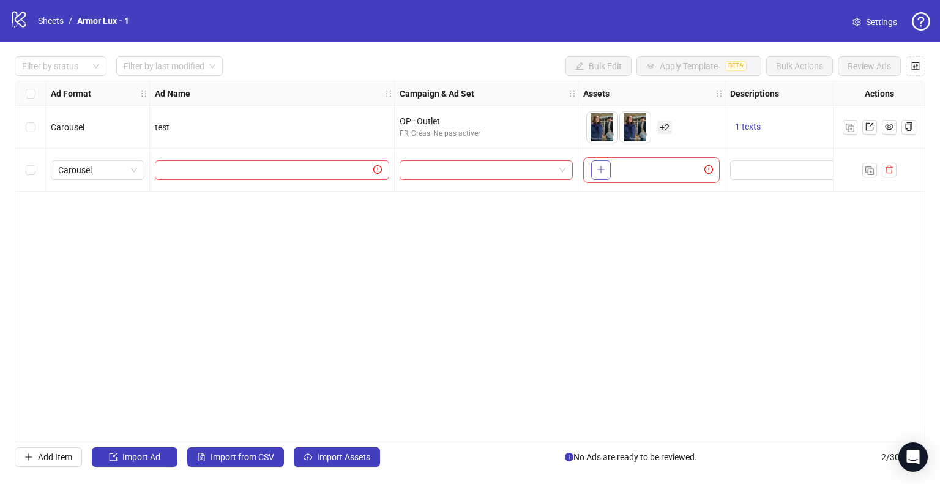
click at [597, 162] on button "button" at bounding box center [601, 170] width 20 height 20
click at [667, 176] on button "button" at bounding box center [667, 170] width 20 height 20
click at [303, 173] on input "text" at bounding box center [266, 169] width 209 height 13
type input "*****"
click at [491, 178] on input "search" at bounding box center [480, 170] width 147 height 18
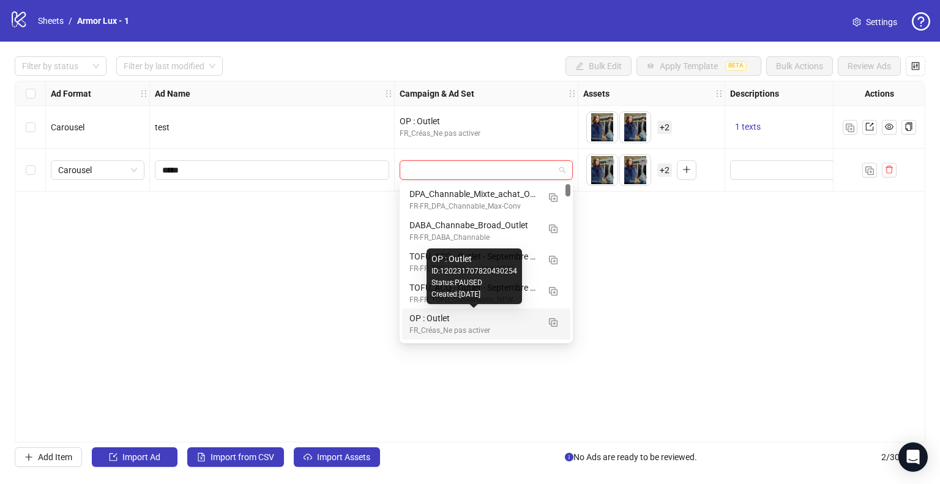
click at [453, 314] on div "OP : Outlet" at bounding box center [473, 317] width 129 height 13
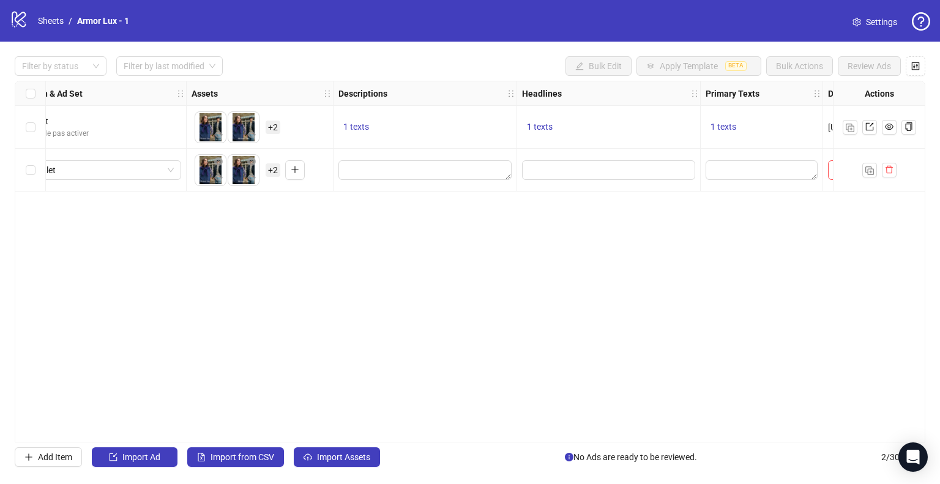
scroll to position [0, 393]
click at [402, 172] on textarea "Edit values" at bounding box center [422, 170] width 173 height 20
type textarea "****"
click at [575, 166] on input "Edit values" at bounding box center [605, 169] width 156 height 13
type input "****"
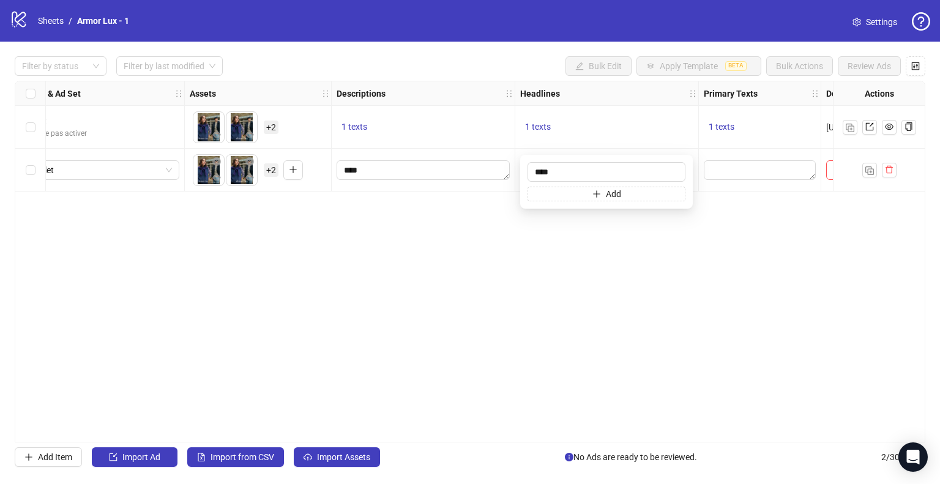
click at [463, 259] on div "Ad Format Ad Name Campaign & Ad Set Assets Descriptions Headlines Primary Texts…" at bounding box center [470, 262] width 910 height 362
click at [724, 174] on textarea "Edit values" at bounding box center [760, 170] width 112 height 20
type textarea "****"
click at [642, 305] on div "Ad Format Ad Name Campaign & Ad Set Assets Descriptions Headlines Primary Texts…" at bounding box center [470, 262] width 910 height 362
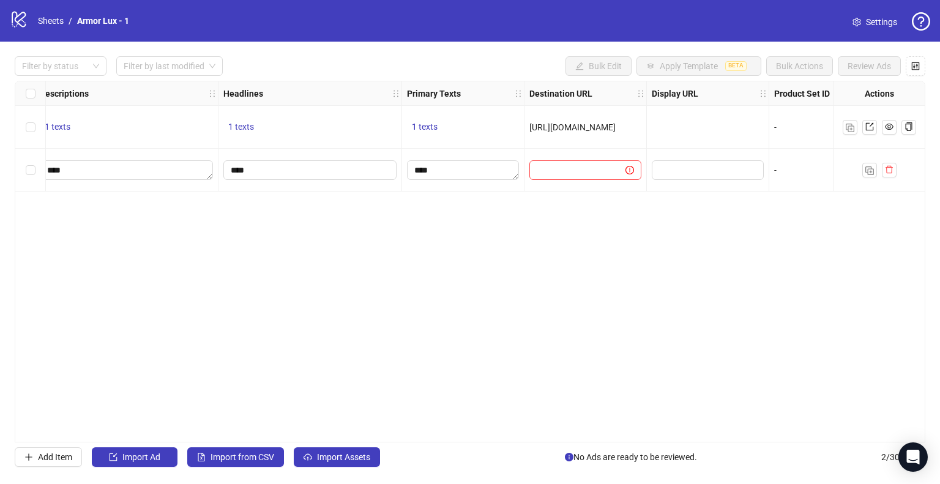
scroll to position [0, 694]
click at [588, 165] on input "text" at bounding box center [568, 169] width 72 height 13
paste input "**********"
type input "**********"
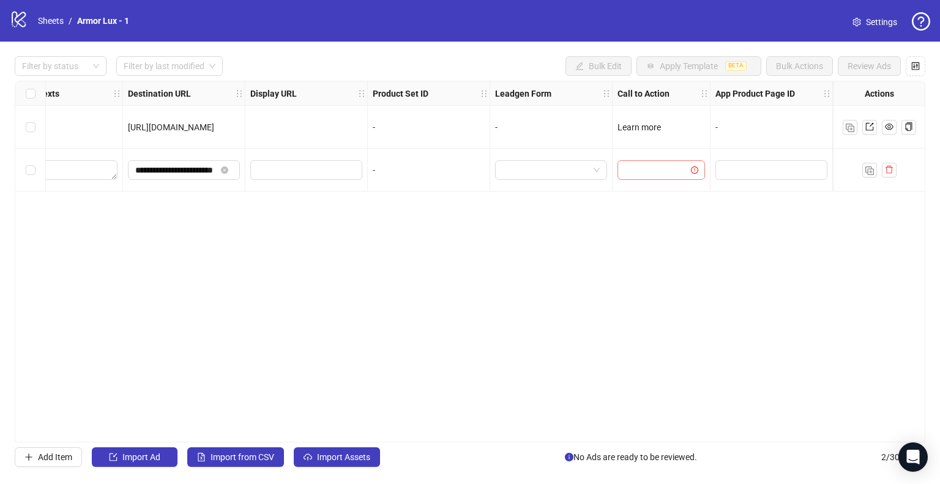
click at [656, 168] on input "search" at bounding box center [656, 170] width 62 height 18
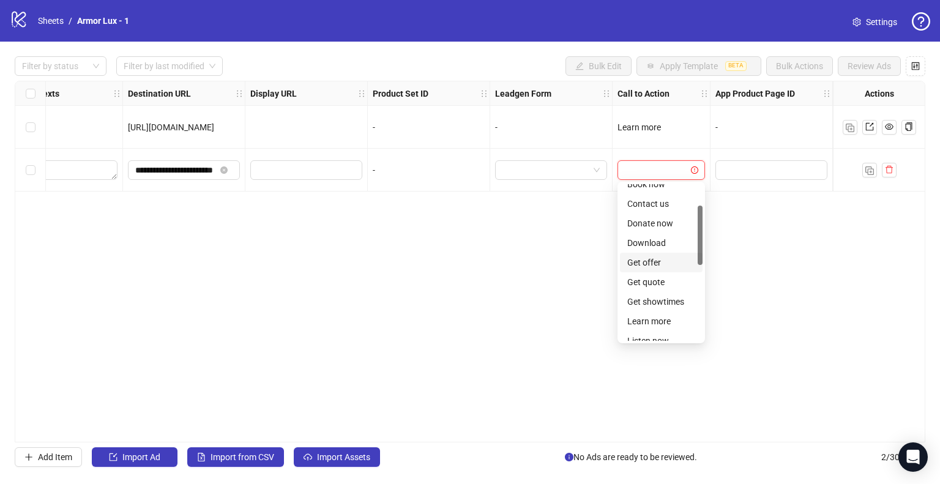
scroll to position [56, 0]
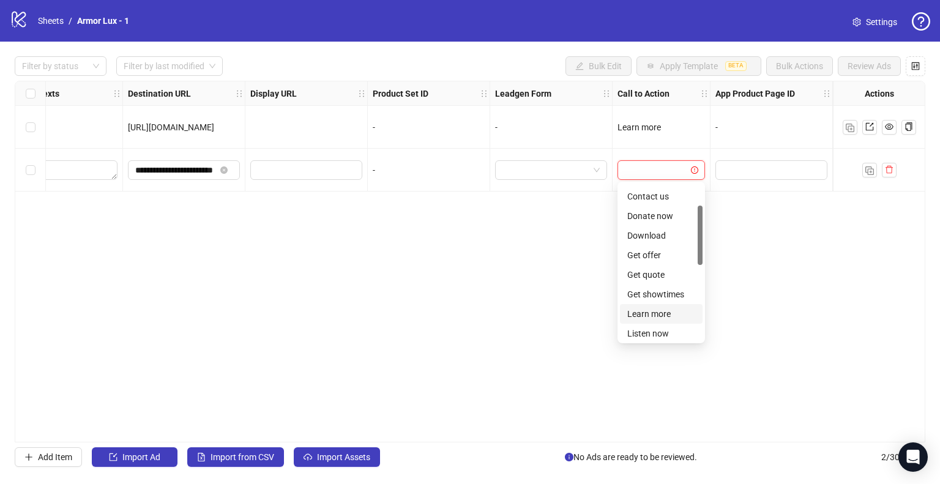
click at [653, 318] on div "Learn more" at bounding box center [661, 313] width 68 height 13
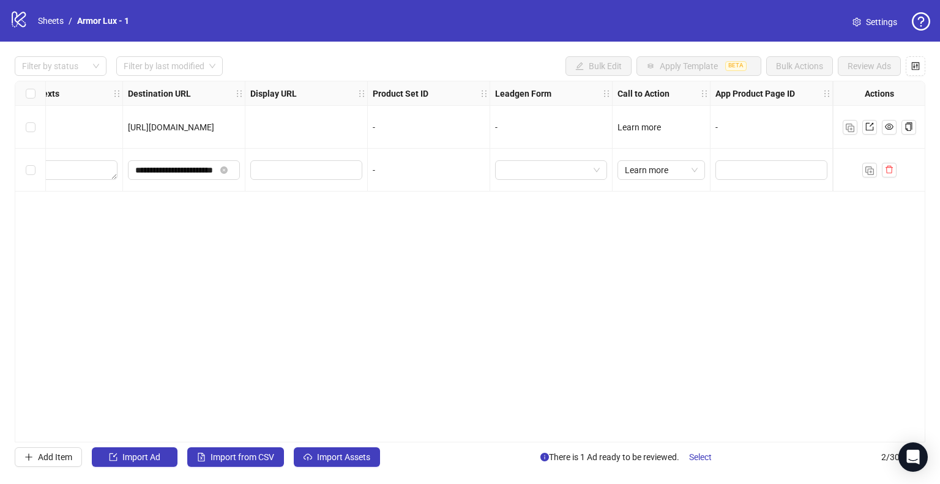
click at [678, 261] on div "**********" at bounding box center [470, 262] width 910 height 362
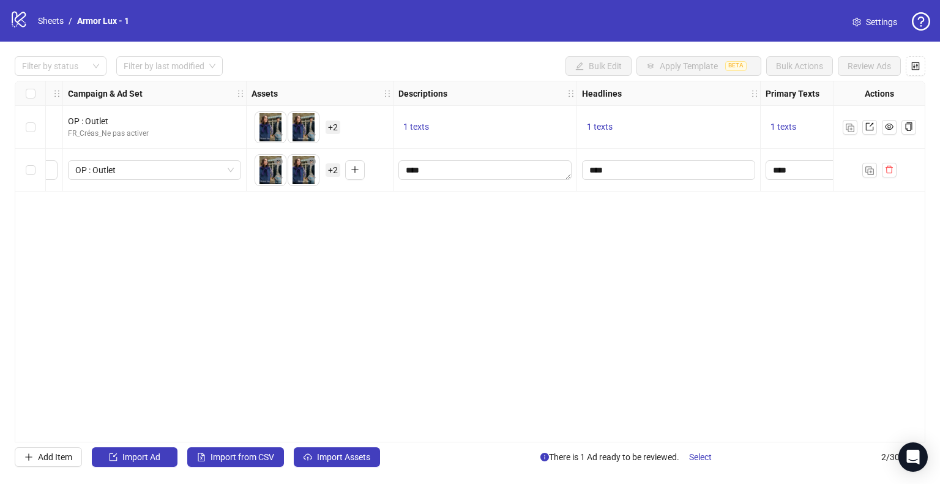
scroll to position [0, 220]
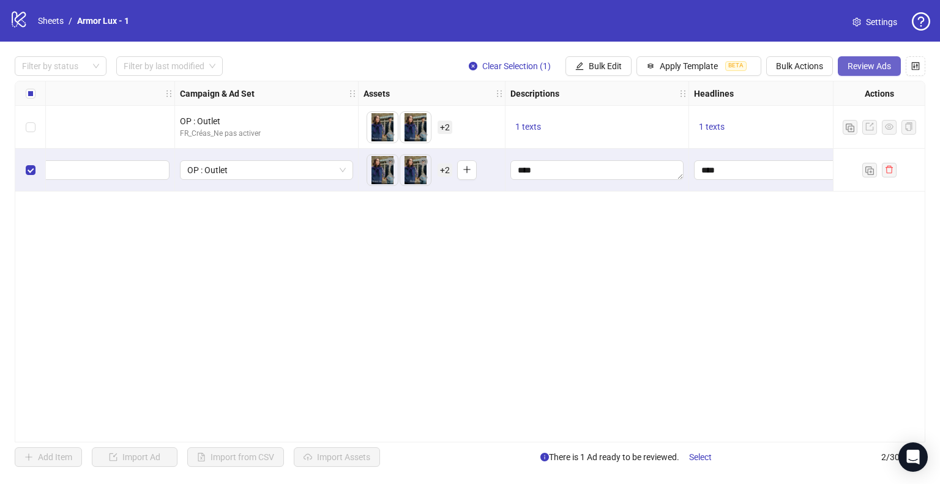
click at [868, 61] on span "Review Ads" at bounding box center [868, 66] width 43 height 10
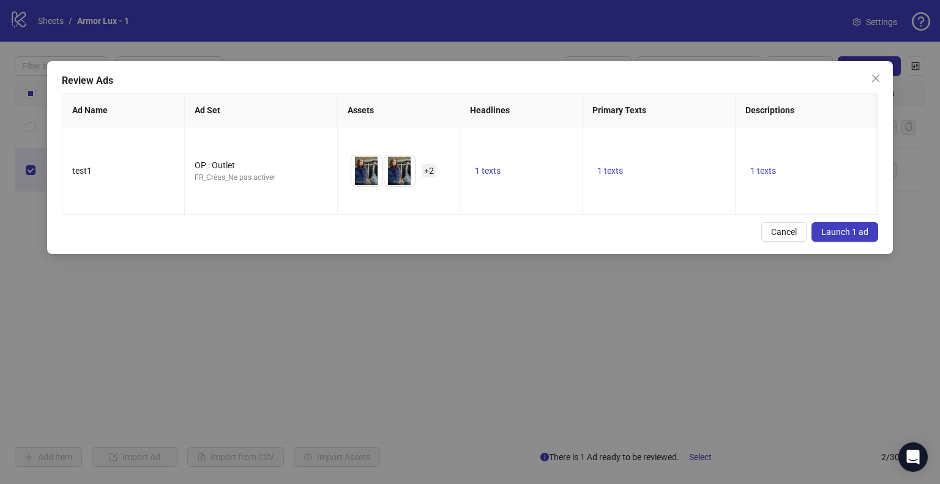
click at [852, 231] on span "Launch 1 ad" at bounding box center [844, 232] width 47 height 10
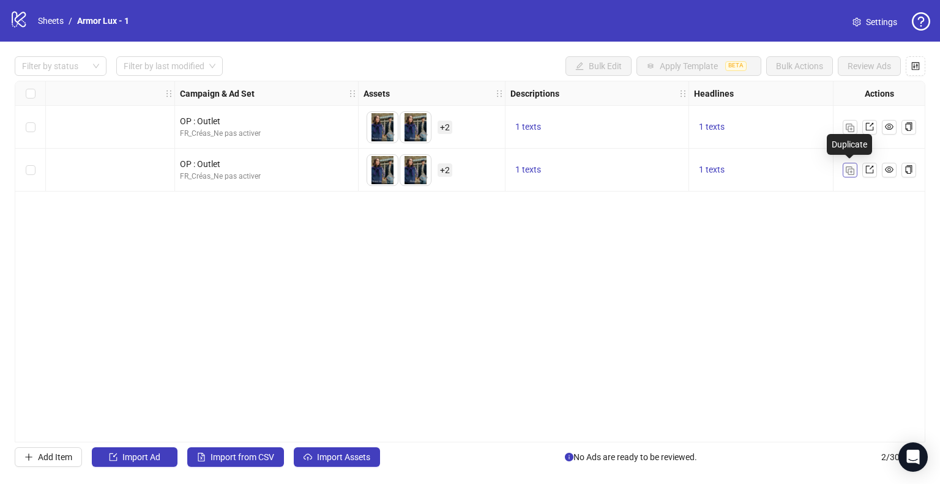
click at [853, 168] on img "button" at bounding box center [850, 170] width 9 height 9
click at [891, 212] on icon "delete" at bounding box center [888, 213] width 7 height 8
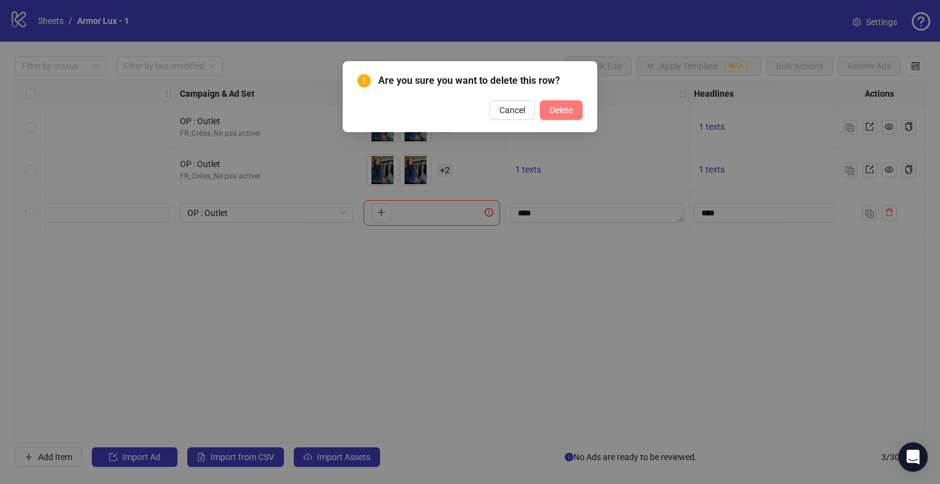
click at [576, 110] on button "Delete" at bounding box center [561, 110] width 43 height 20
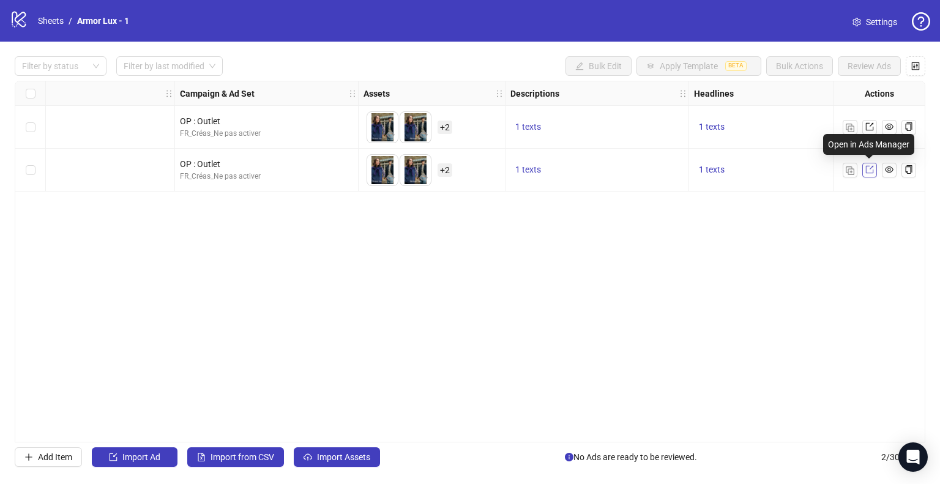
click at [871, 168] on icon "export" at bounding box center [869, 169] width 9 height 9
click at [874, 171] on link at bounding box center [869, 170] width 15 height 15
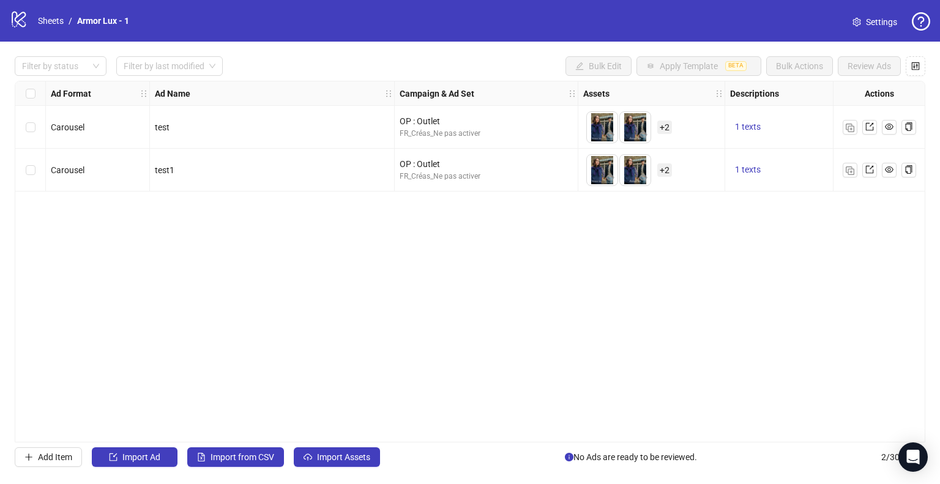
click at [868, 24] on span "Settings" at bounding box center [881, 21] width 31 height 13
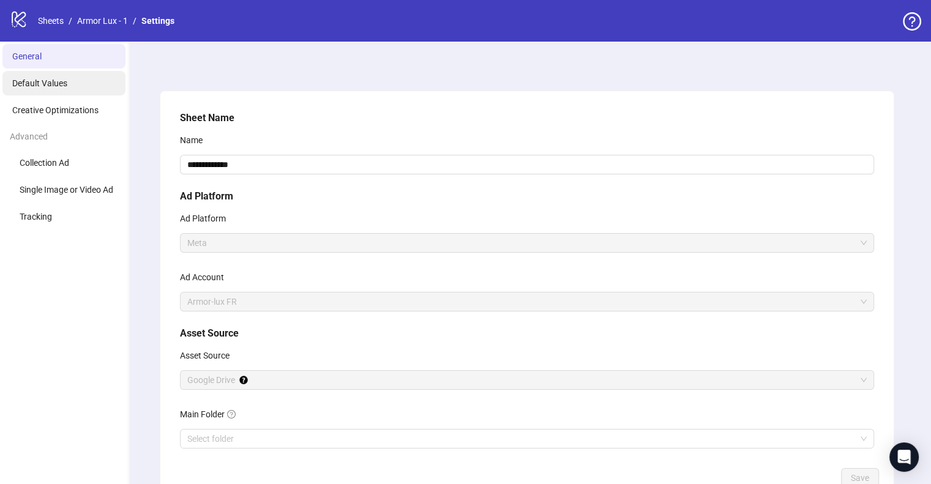
click at [71, 82] on li "Default Values" at bounding box center [63, 83] width 123 height 24
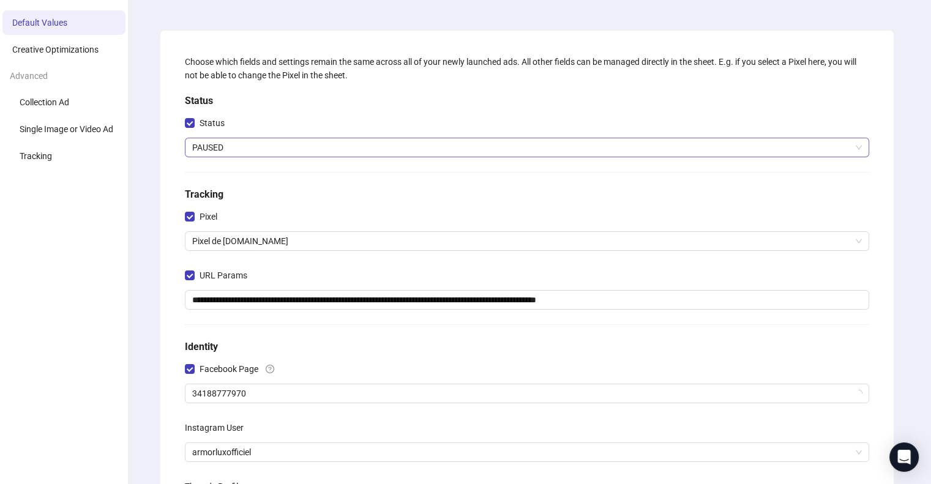
scroll to position [46, 0]
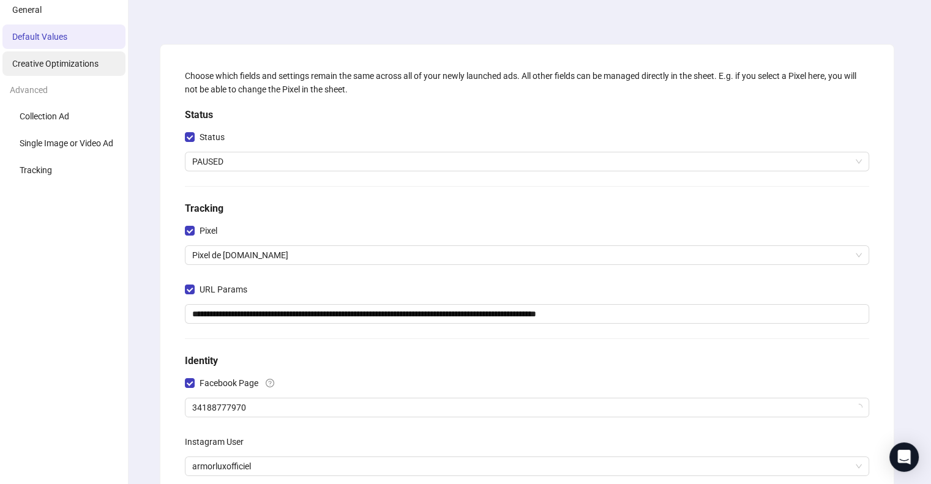
click at [91, 63] on span "Creative Optimizations" at bounding box center [55, 64] width 86 height 10
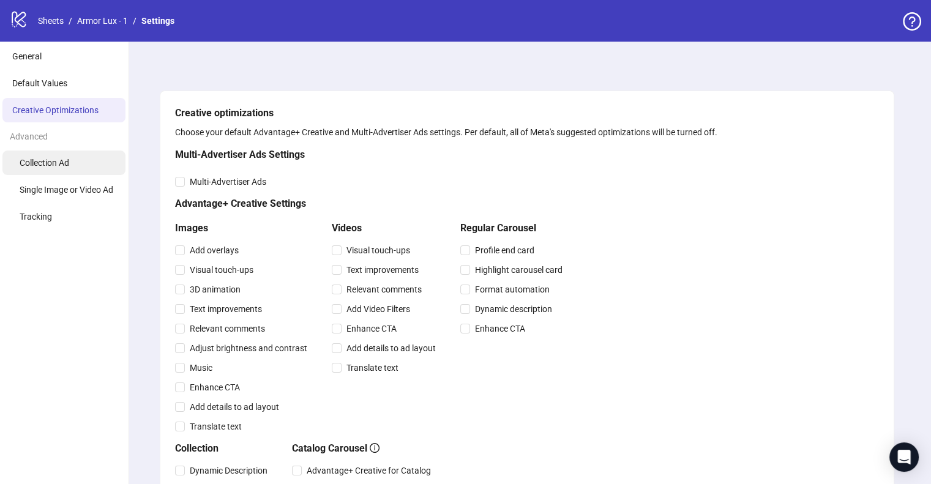
click at [49, 155] on li "Collection Ad" at bounding box center [63, 163] width 123 height 24
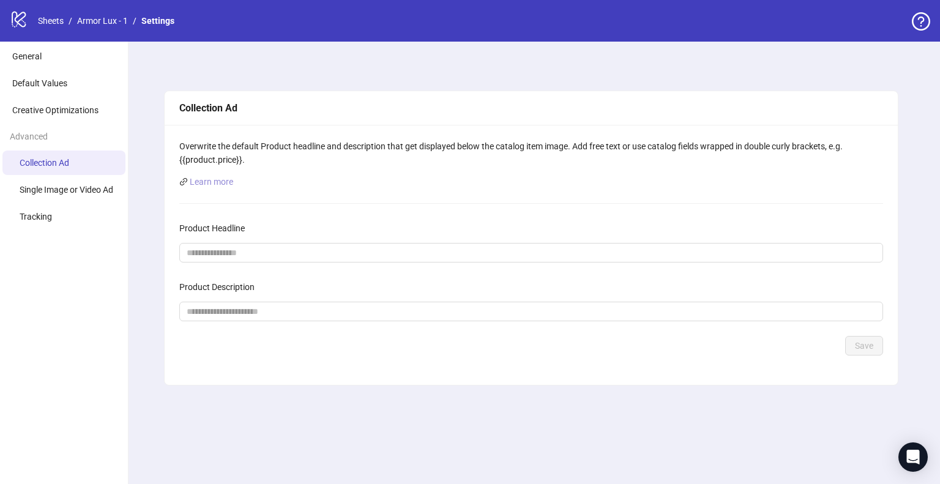
click at [220, 182] on link "Learn more" at bounding box center [211, 182] width 43 height 10
click at [102, 191] on span "Single Image or Video Ad" at bounding box center [67, 190] width 94 height 10
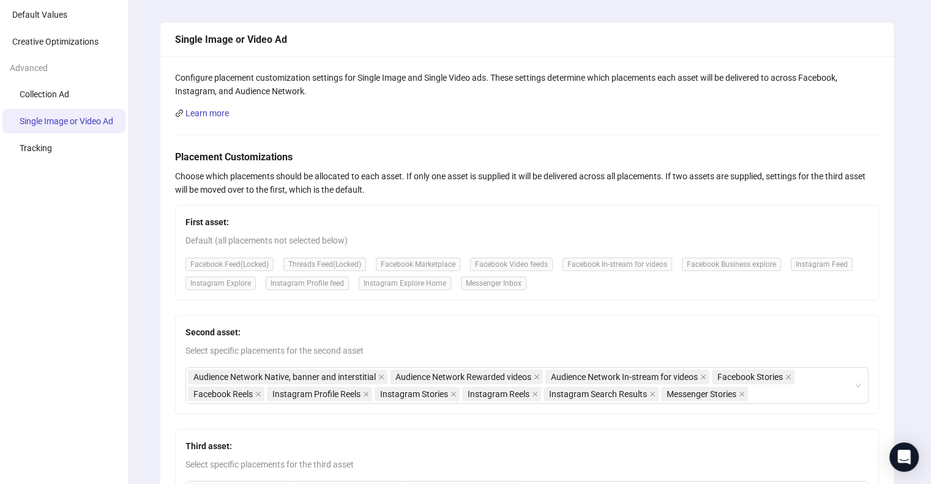
scroll to position [68, 0]
click at [42, 141] on li "Tracking" at bounding box center [63, 148] width 123 height 24
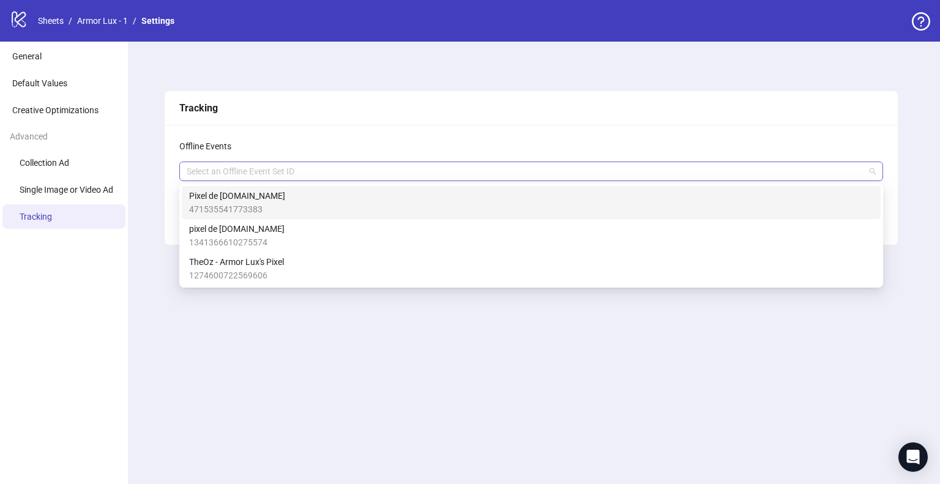
click at [192, 165] on div at bounding box center [525, 171] width 686 height 17
click at [289, 132] on div "Offline Events Select an Offline Event Set ID Save" at bounding box center [531, 185] width 733 height 120
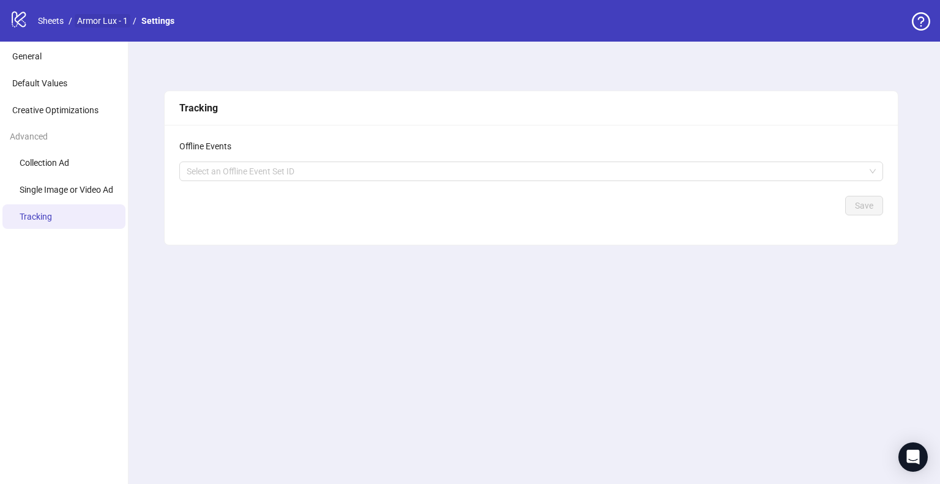
click at [113, 21] on link "Armor Lux - 1" at bounding box center [103, 20] width 56 height 13
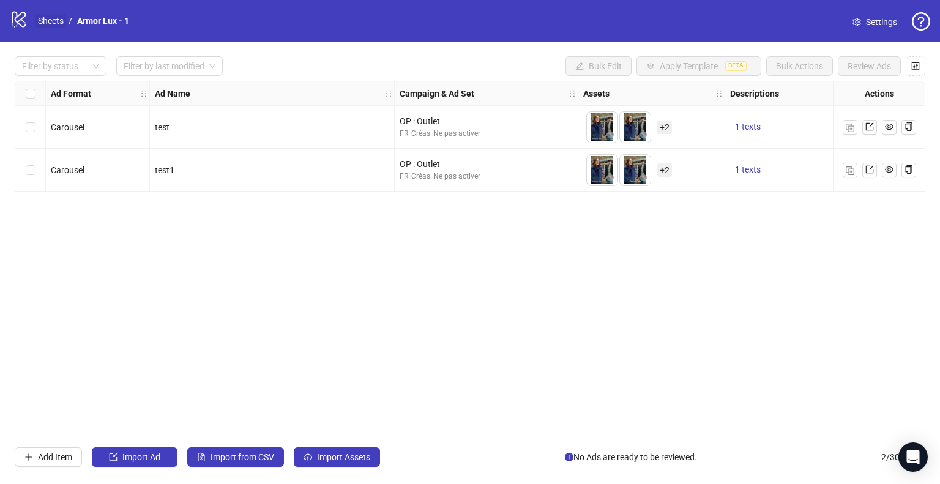
click at [51, 19] on link "Sheets" at bounding box center [50, 20] width 31 height 13
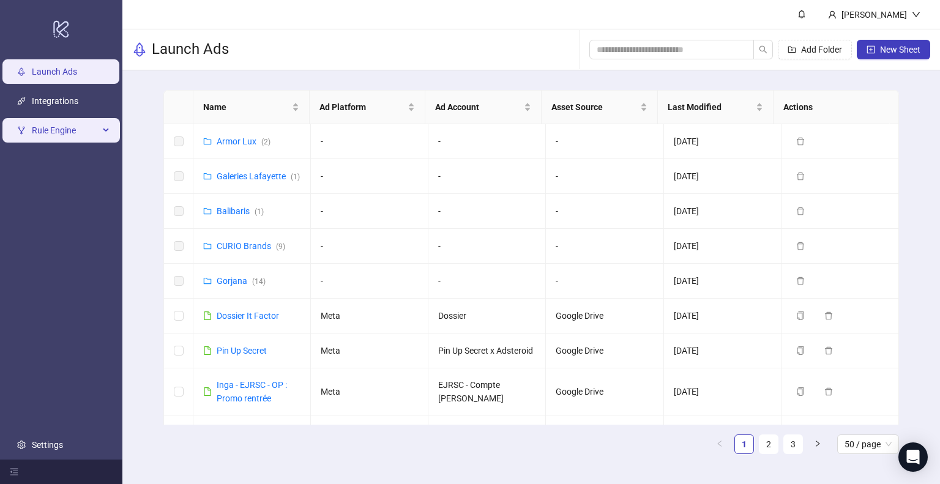
click at [103, 135] on div "Rule Engine" at bounding box center [60, 130] width 117 height 24
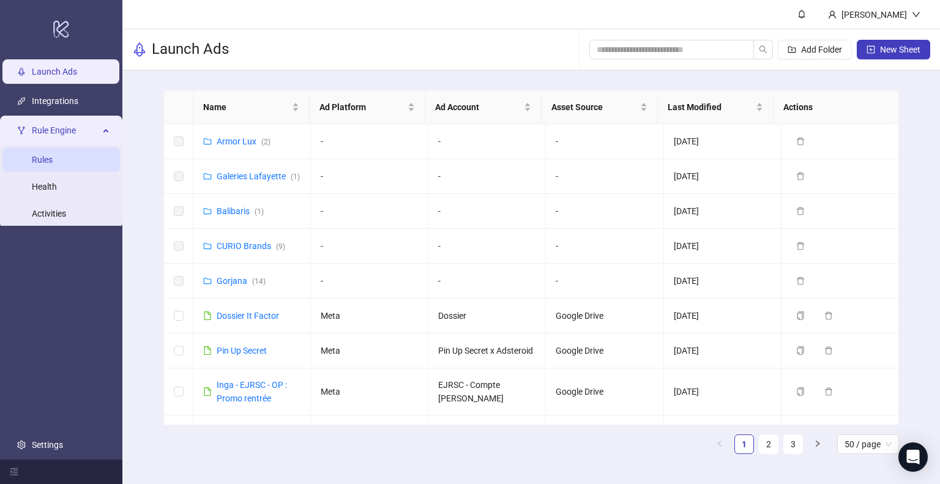
click at [53, 155] on link "Rules" at bounding box center [42, 160] width 21 height 10
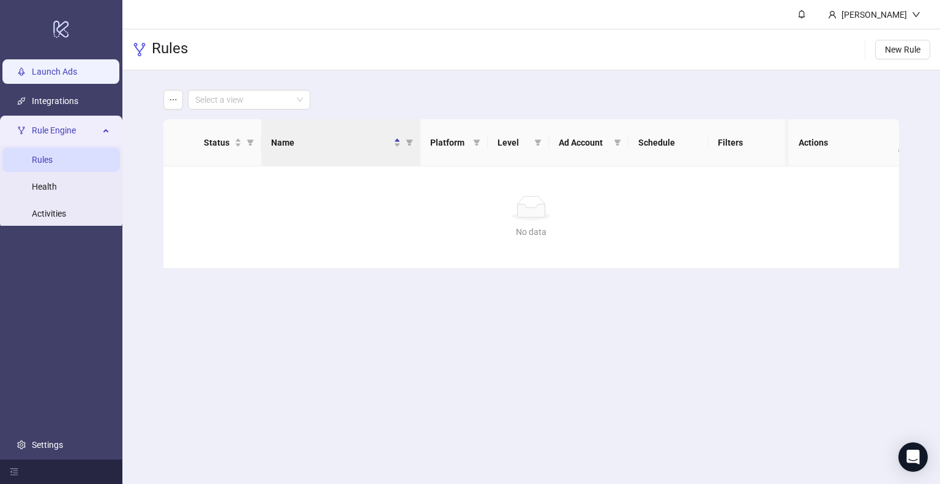
click at [77, 76] on link "Launch Ads" at bounding box center [54, 72] width 45 height 10
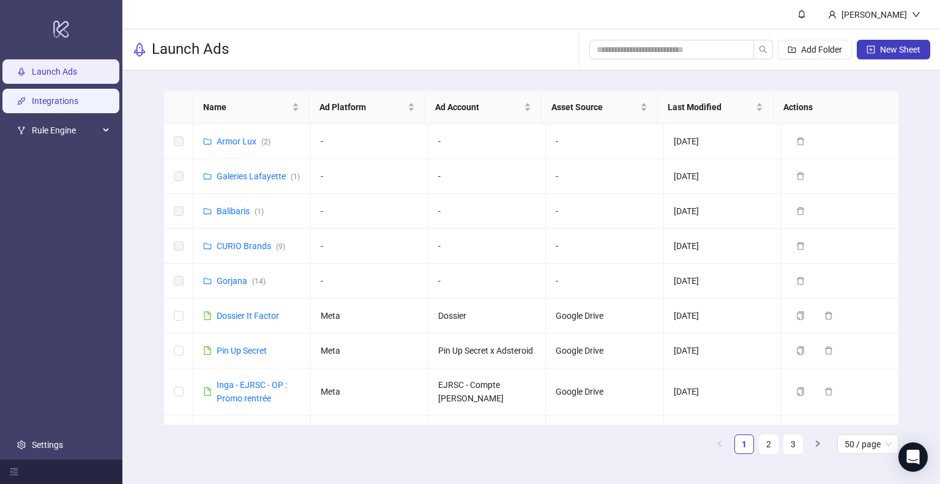
click at [78, 96] on link "Integrations" at bounding box center [55, 101] width 46 height 10
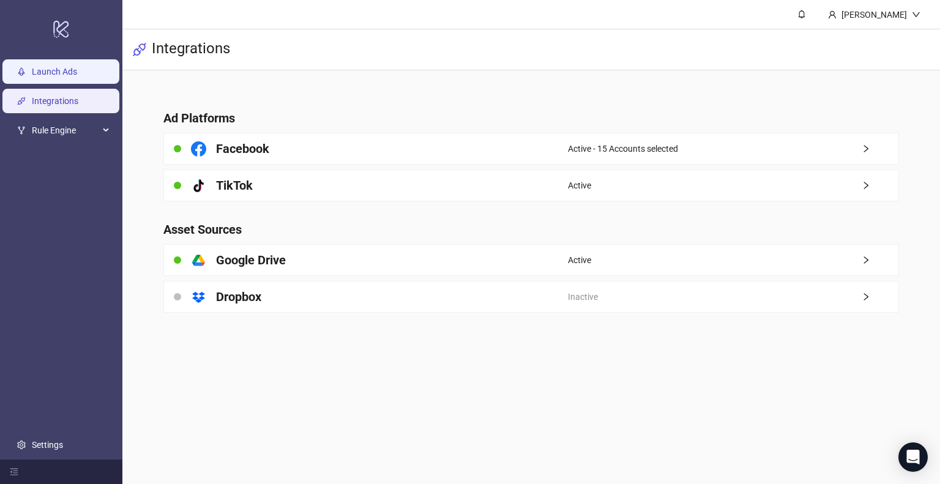
click at [77, 70] on link "Launch Ads" at bounding box center [54, 72] width 45 height 10
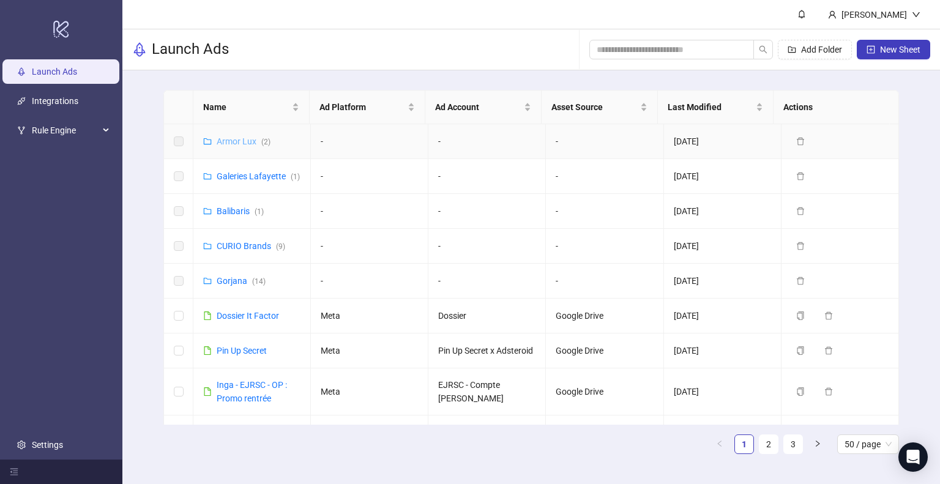
click at [249, 142] on link "Armor Lux ( 2 )" at bounding box center [244, 141] width 54 height 10
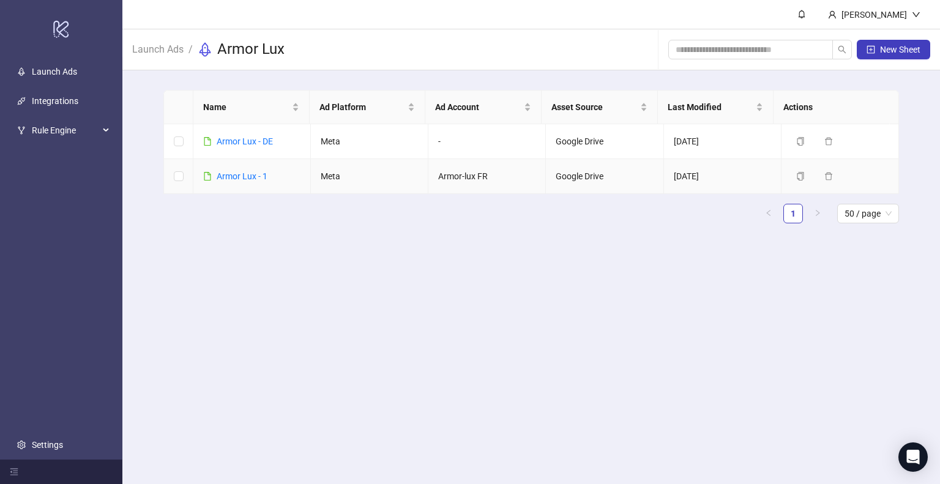
click at [243, 181] on div "Armor Lux - 1" at bounding box center [242, 175] width 51 height 13
click at [244, 176] on link "Armor Lux - 1" at bounding box center [242, 176] width 51 height 10
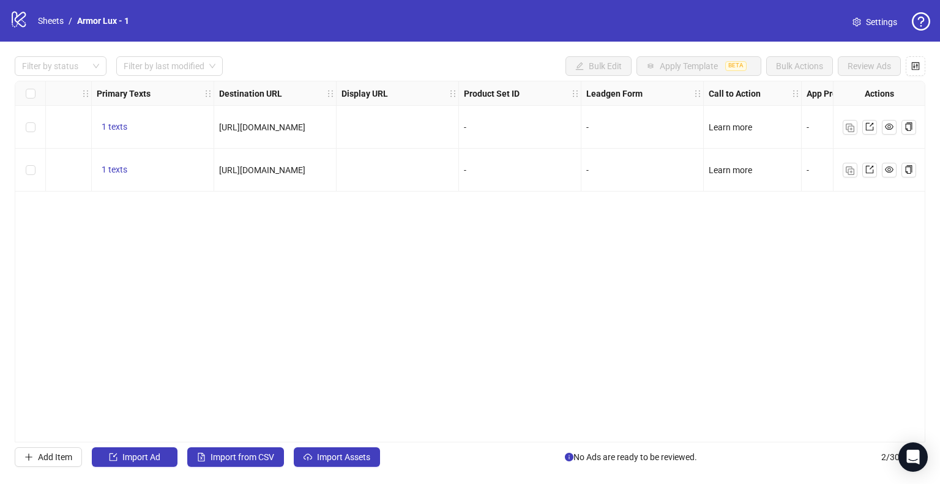
scroll to position [0, 1091]
